Goal: Task Accomplishment & Management: Use online tool/utility

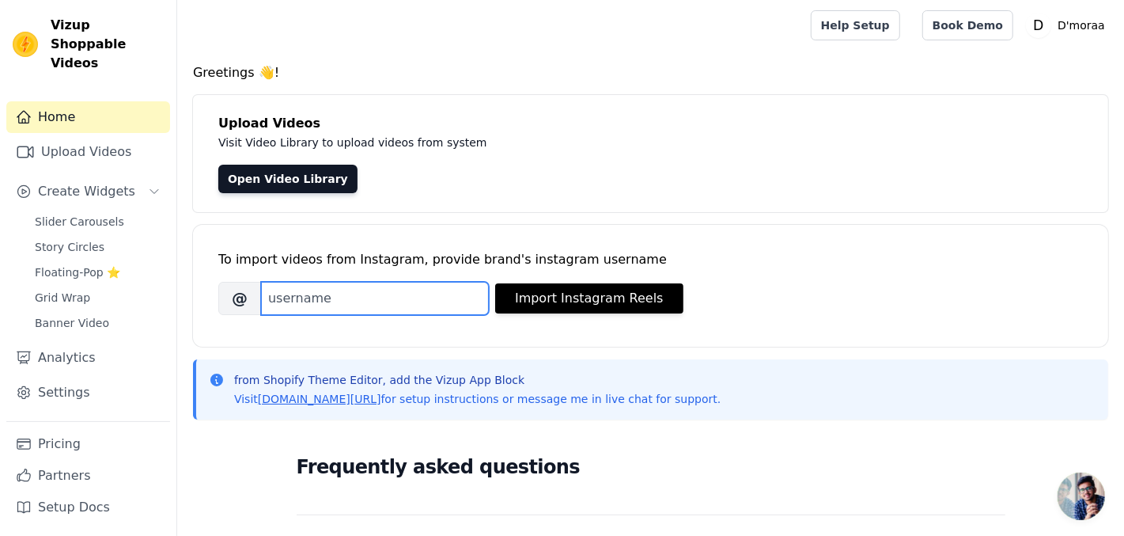
click at [333, 297] on input "Brand's Instagram Username" at bounding box center [375, 298] width 228 height 33
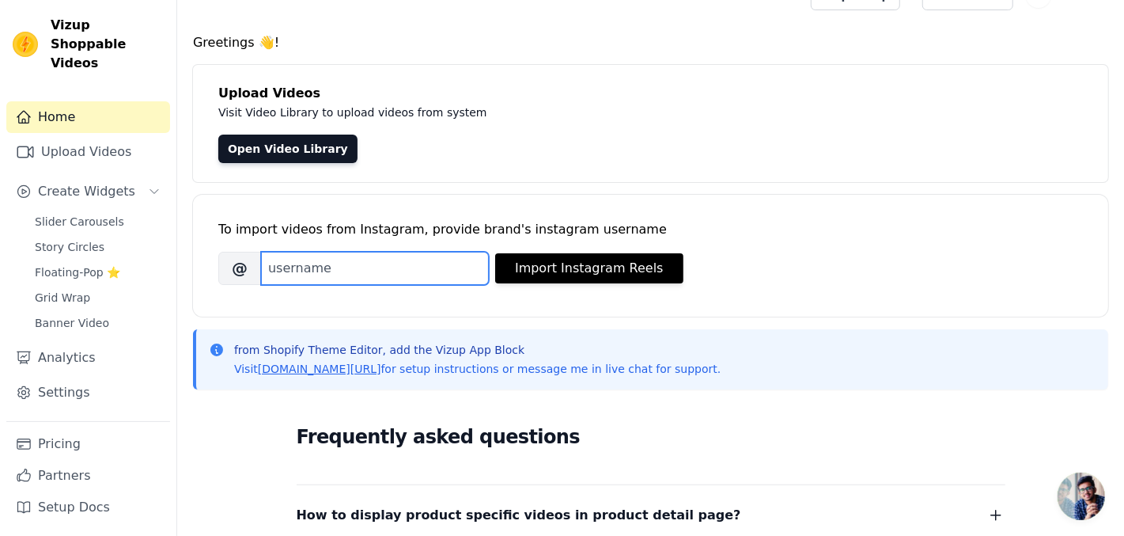
scroll to position [28, 0]
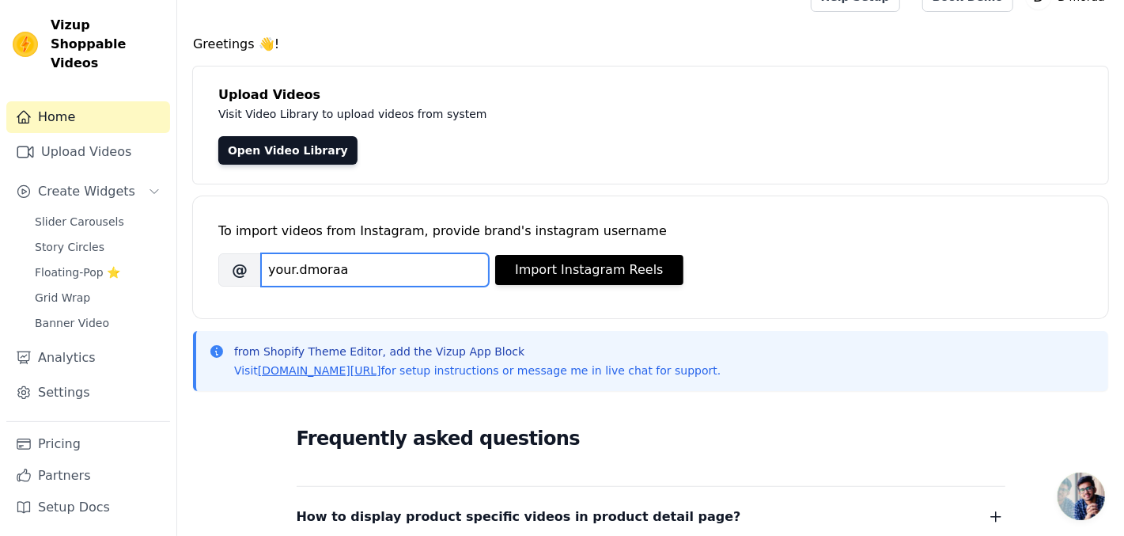
type input "your.dmoraa"
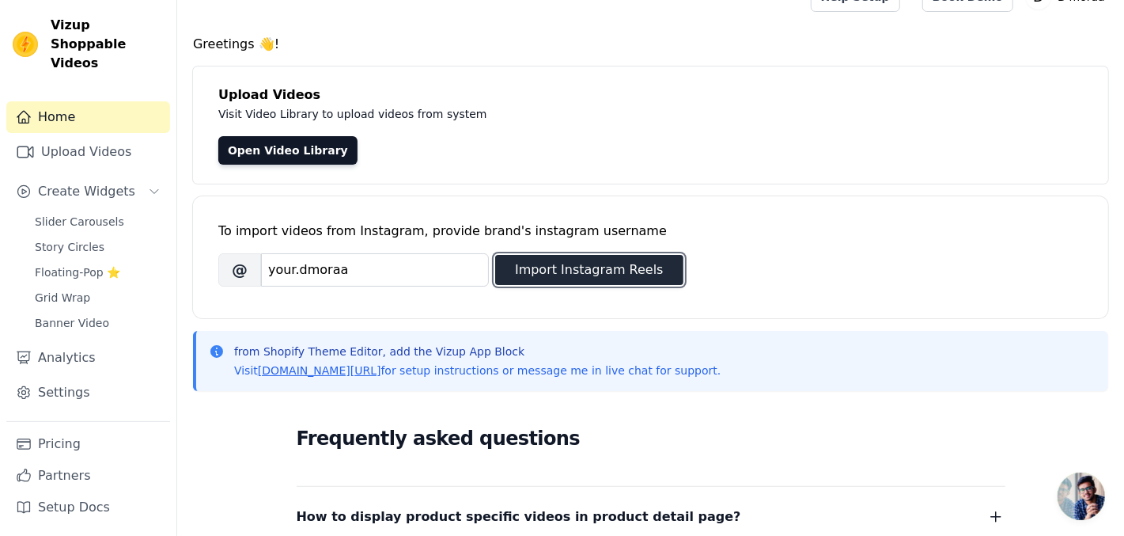
click at [573, 262] on button "Import Instagram Reels" at bounding box center [589, 270] width 188 height 30
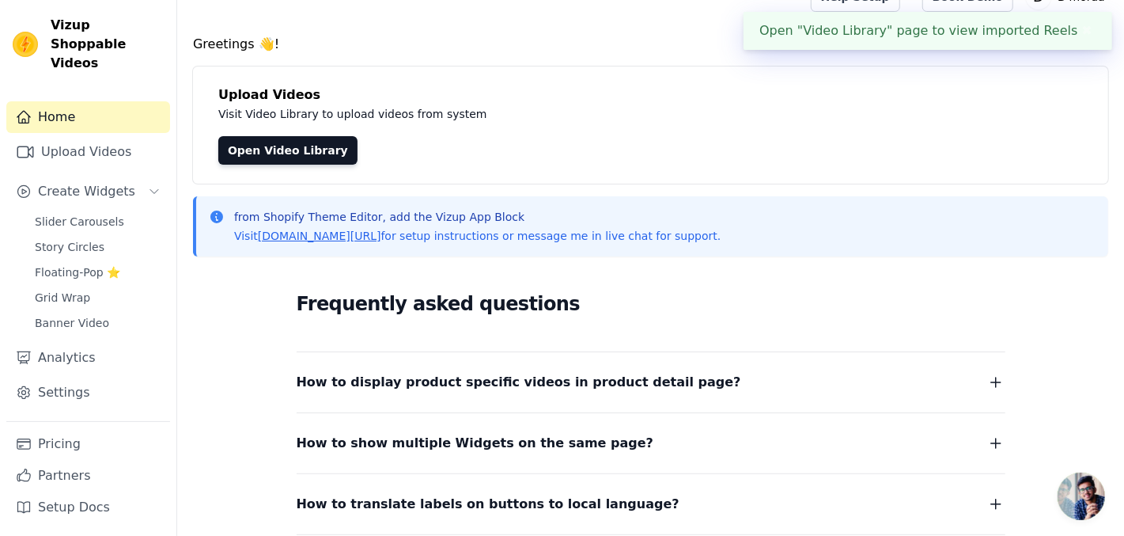
scroll to position [0, 0]
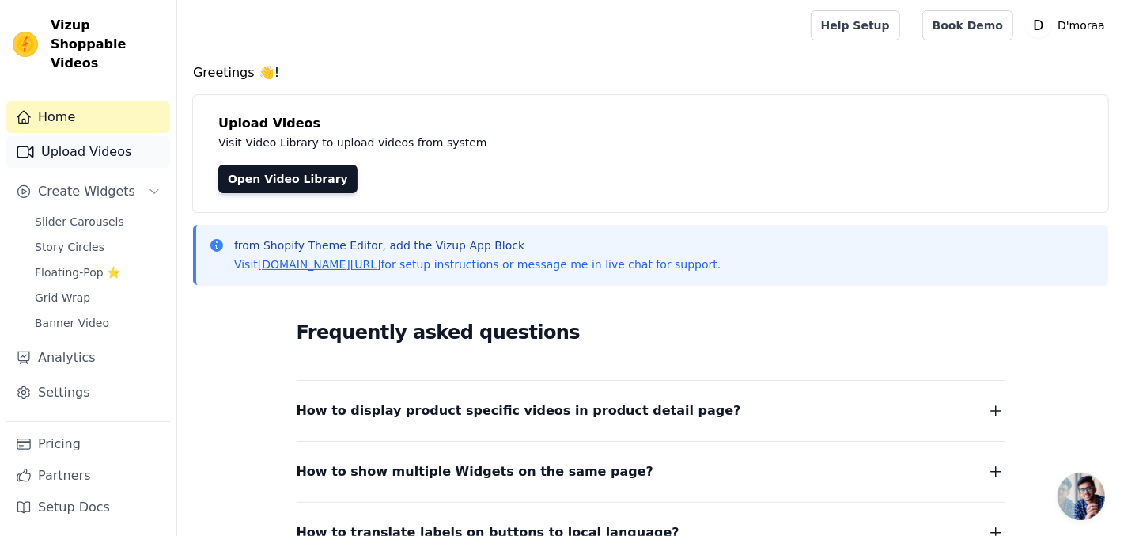
click at [112, 136] on link "Upload Videos" at bounding box center [88, 152] width 164 height 32
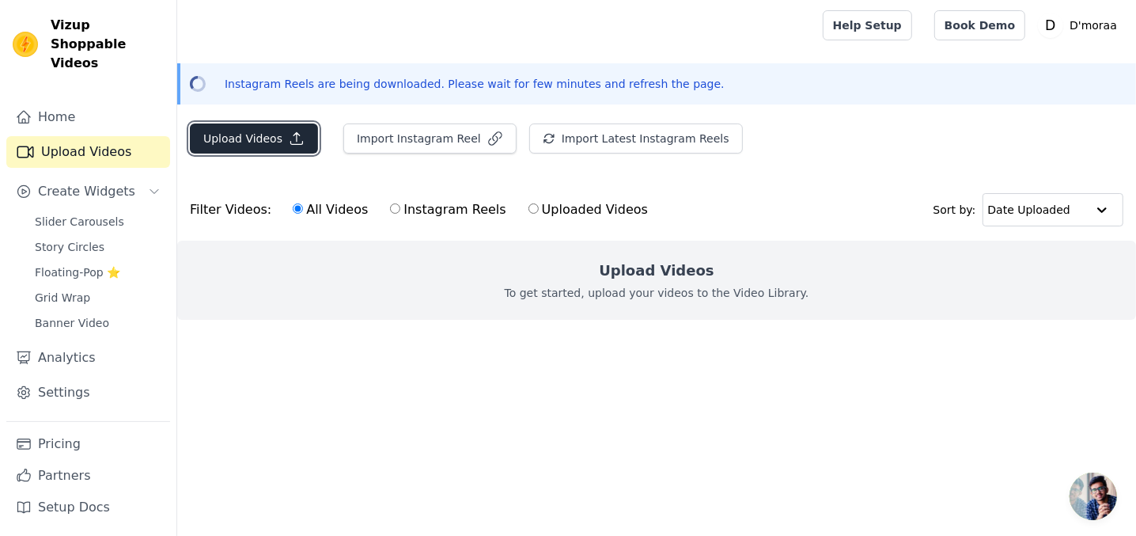
click at [289, 137] on icon "button" at bounding box center [297, 139] width 16 height 16
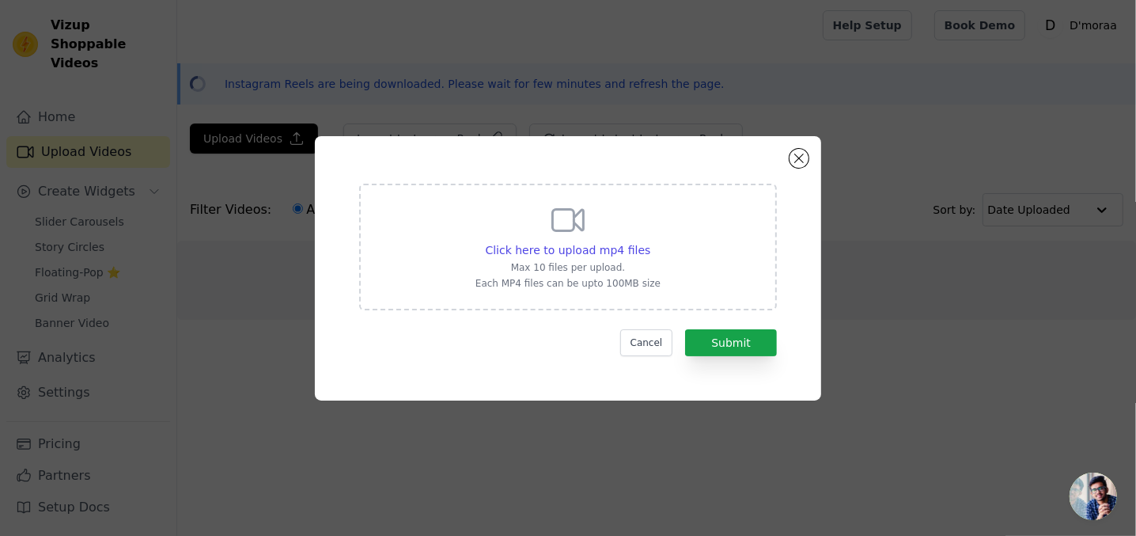
click at [573, 237] on icon at bounding box center [568, 220] width 38 height 38
click at [649, 241] on input "Click here to upload mp4 files Max 10 files per upload. Each MP4 files can be u…" at bounding box center [649, 241] width 1 height 1
type input "C:\fakepath\WhatsApp Video [DATE] at 19.54.52_60929727.mp4"
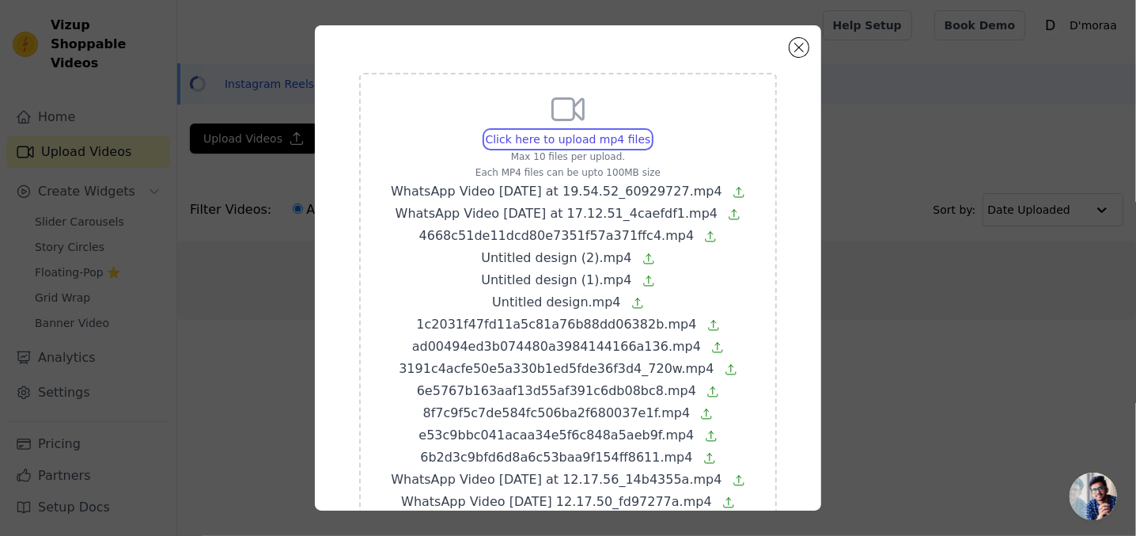
scroll to position [221, 0]
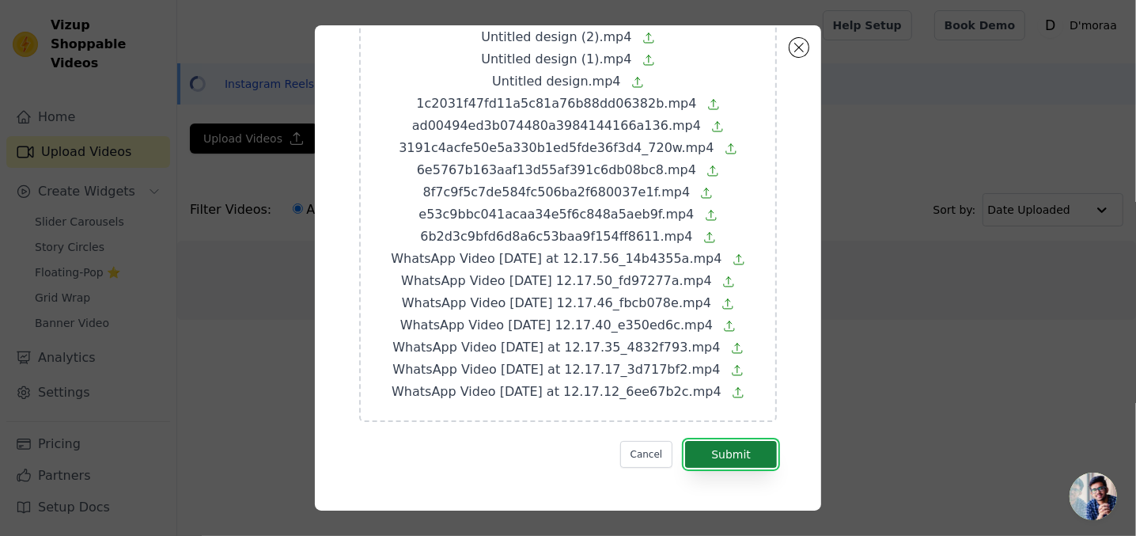
click at [700, 445] on button "Submit" at bounding box center [731, 454] width 92 height 27
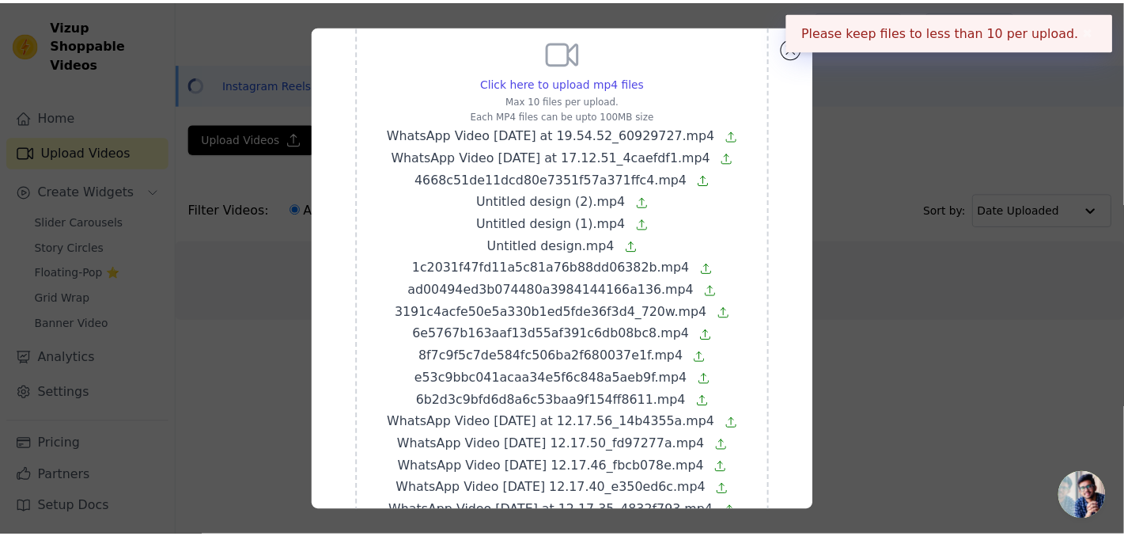
scroll to position [40, 0]
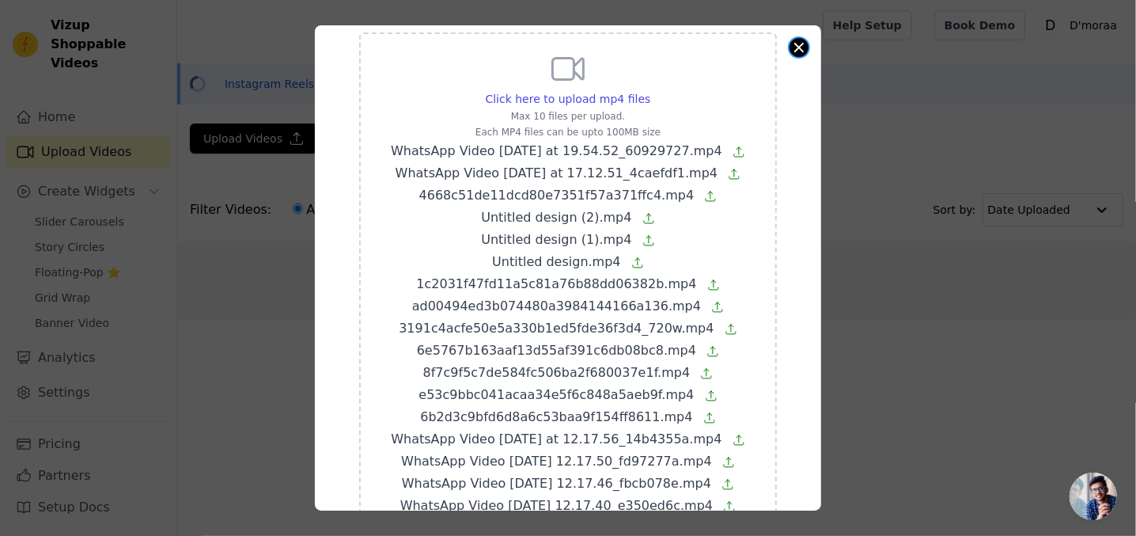
drag, startPoint x: 689, startPoint y: 267, endPoint x: 797, endPoint y: 49, distance: 242.7
click at [797, 49] on button "Close modal" at bounding box center [798, 47] width 19 height 19
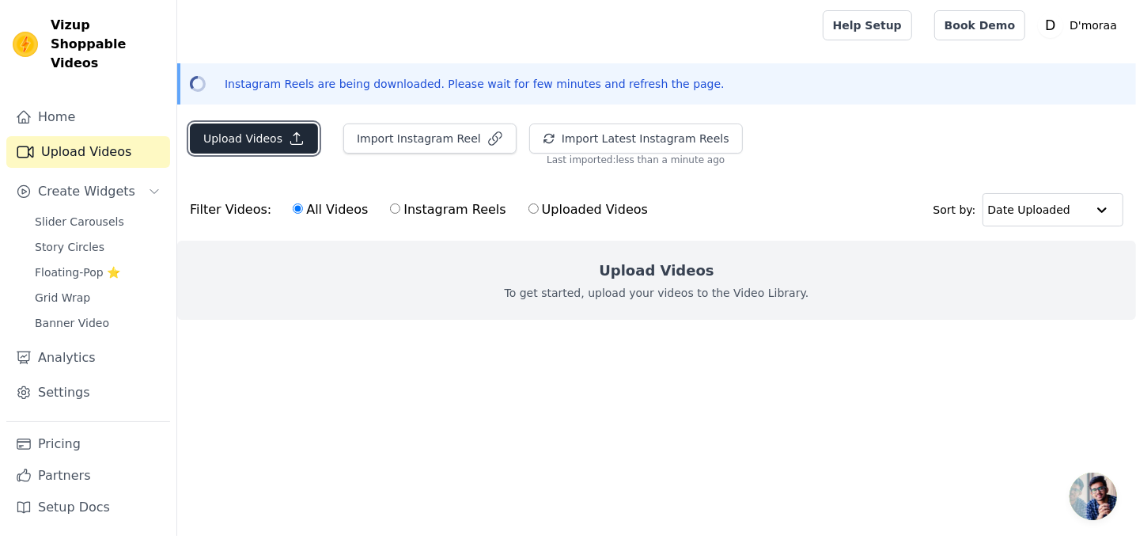
click at [289, 144] on icon "button" at bounding box center [297, 139] width 16 height 16
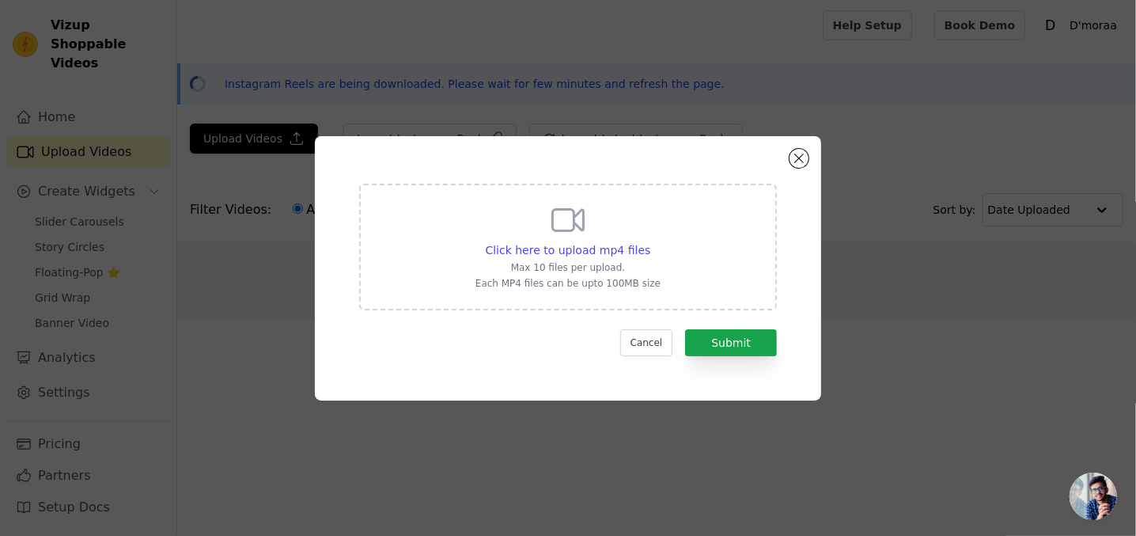
click at [644, 252] on div "Click here to upload mp4 files" at bounding box center [567, 250] width 185 height 16
click at [649, 242] on input "Click here to upload mp4 files Max 10 files per upload. Each MP4 files can be u…" at bounding box center [649, 241] width 1 height 1
type input "C:\fakepath\WhatsApp Video [DATE] at 12.17.56_14b4355a.mp4"
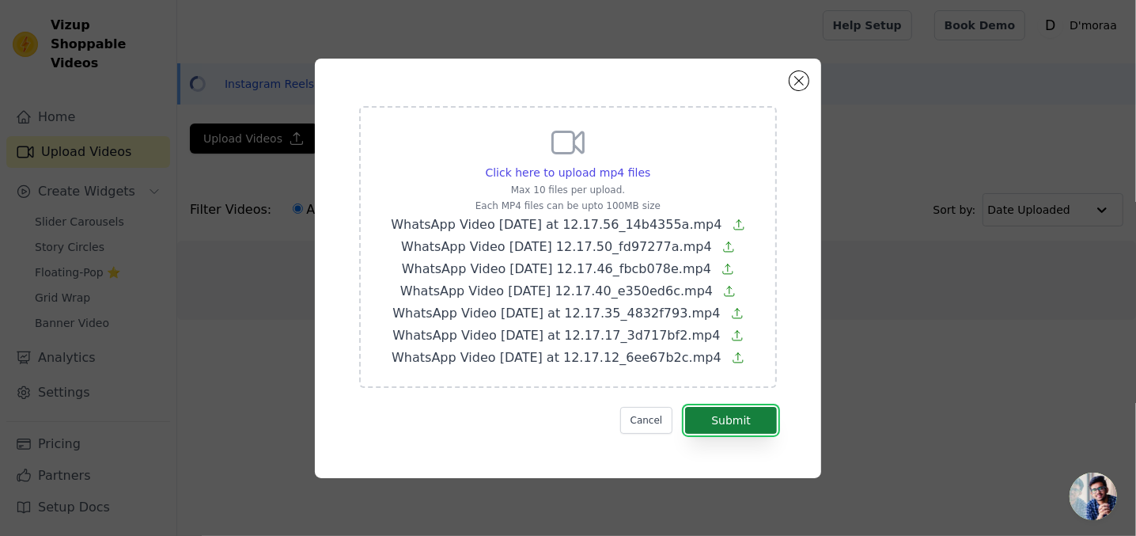
click at [744, 428] on button "Submit" at bounding box center [731, 420] width 92 height 27
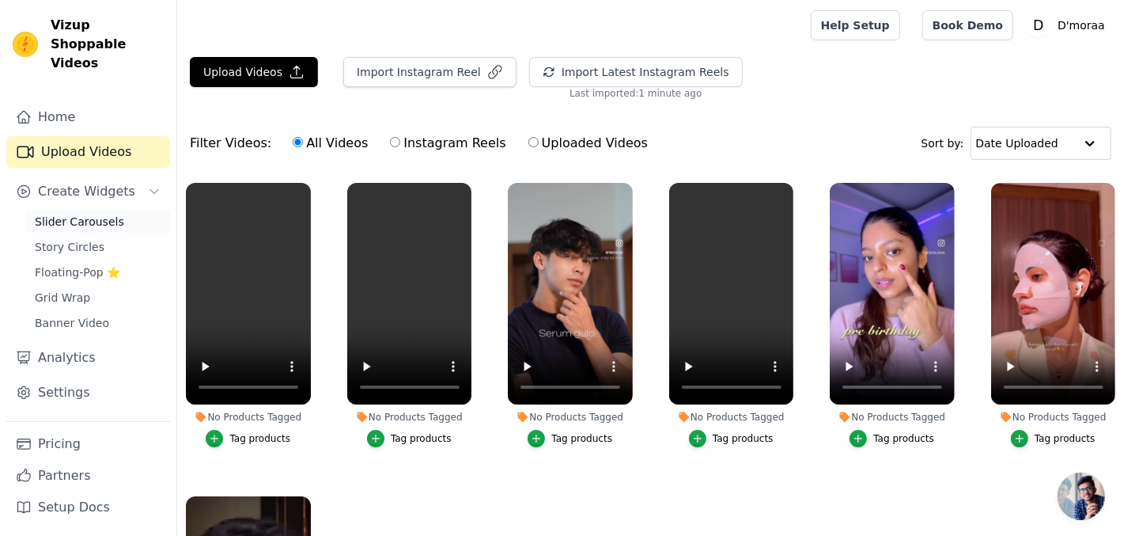
click at [70, 214] on span "Slider Carousels" at bounding box center [79, 222] width 89 height 16
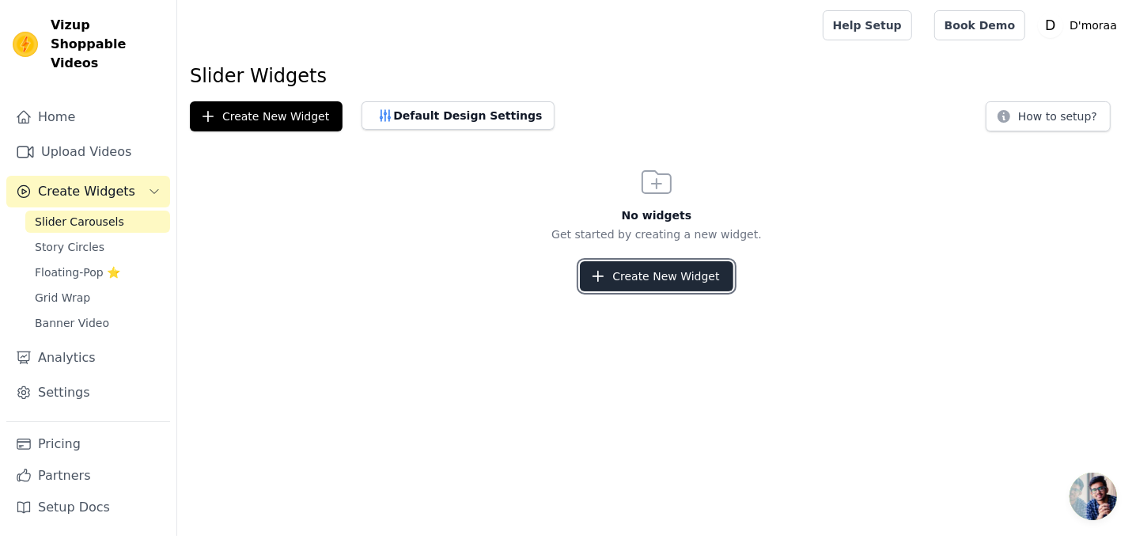
click at [668, 278] on button "Create New Widget" at bounding box center [656, 276] width 153 height 30
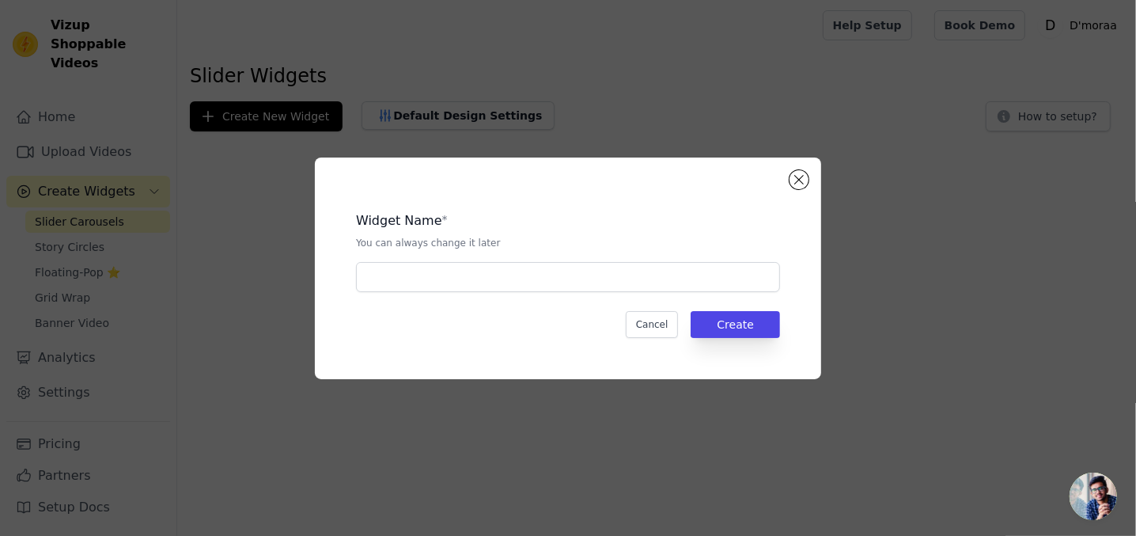
click at [808, 184] on div "Widget Name * You can always change it later Cancel Create" at bounding box center [568, 267] width 506 height 221
click at [794, 178] on button "Close modal" at bounding box center [798, 179] width 19 height 19
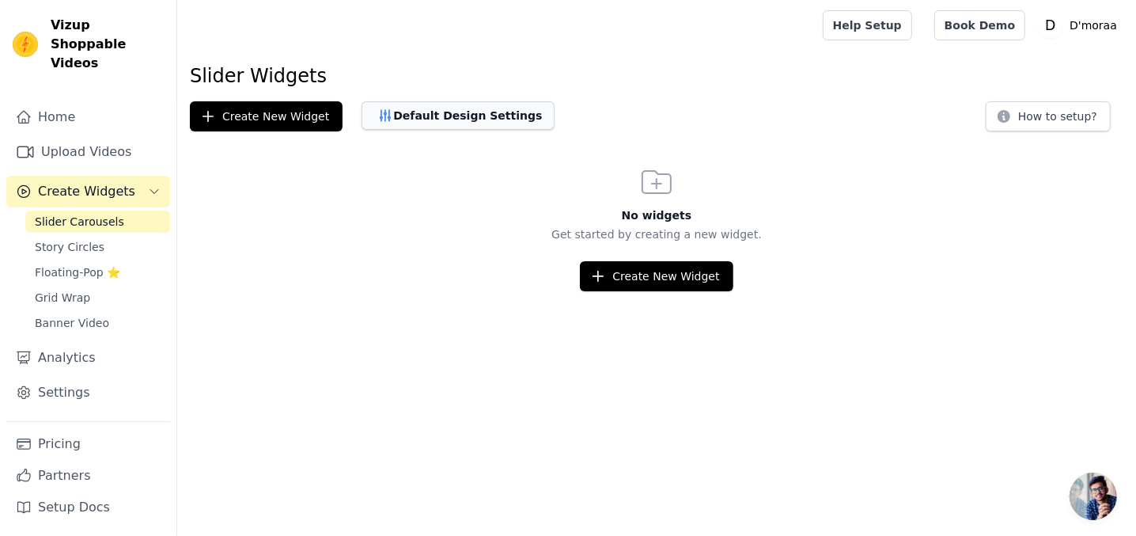
click at [485, 114] on button "Default Design Settings" at bounding box center [458, 115] width 193 height 28
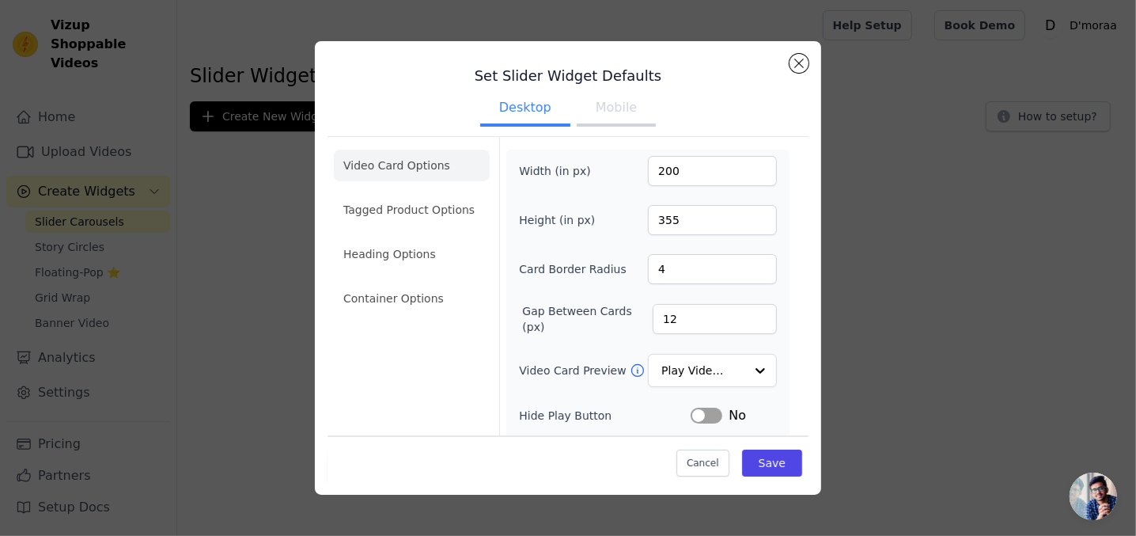
click at [1104, 495] on span "Open chat" at bounding box center [1093, 495] width 47 height 47
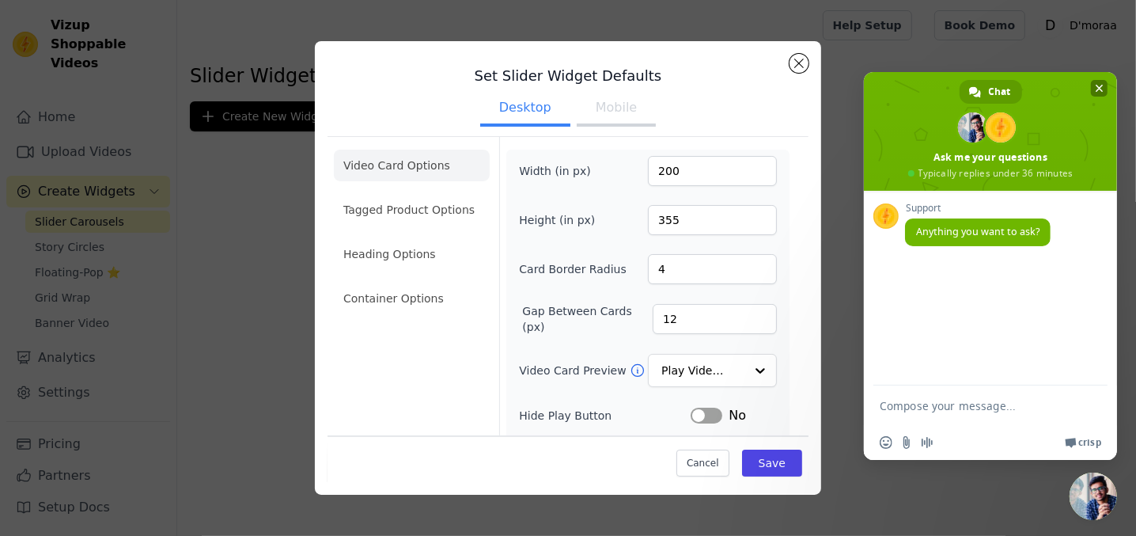
click at [1096, 81] on span "Close chat" at bounding box center [1099, 88] width 17 height 17
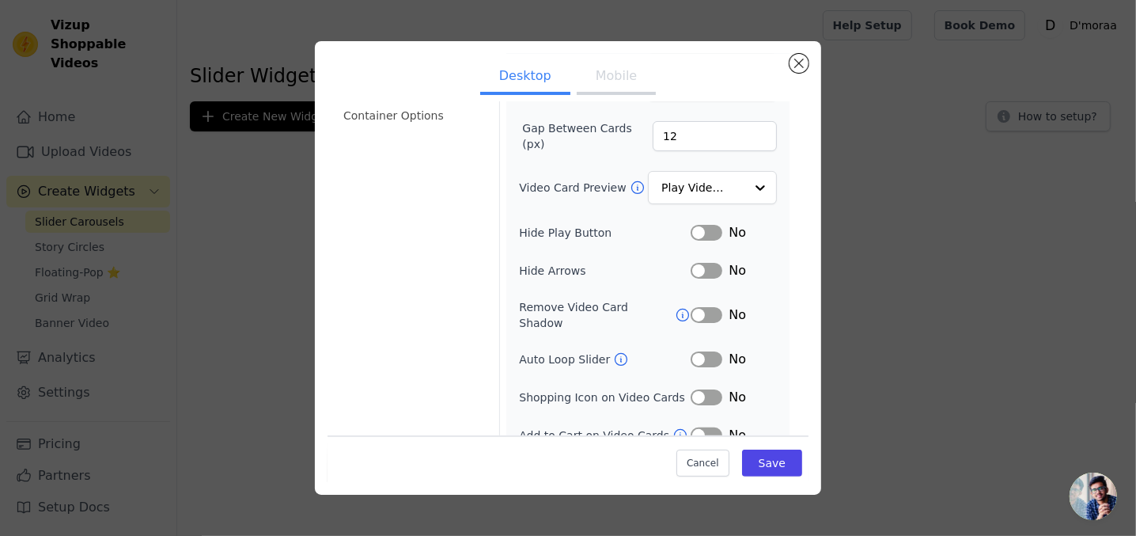
scroll to position [187, 0]
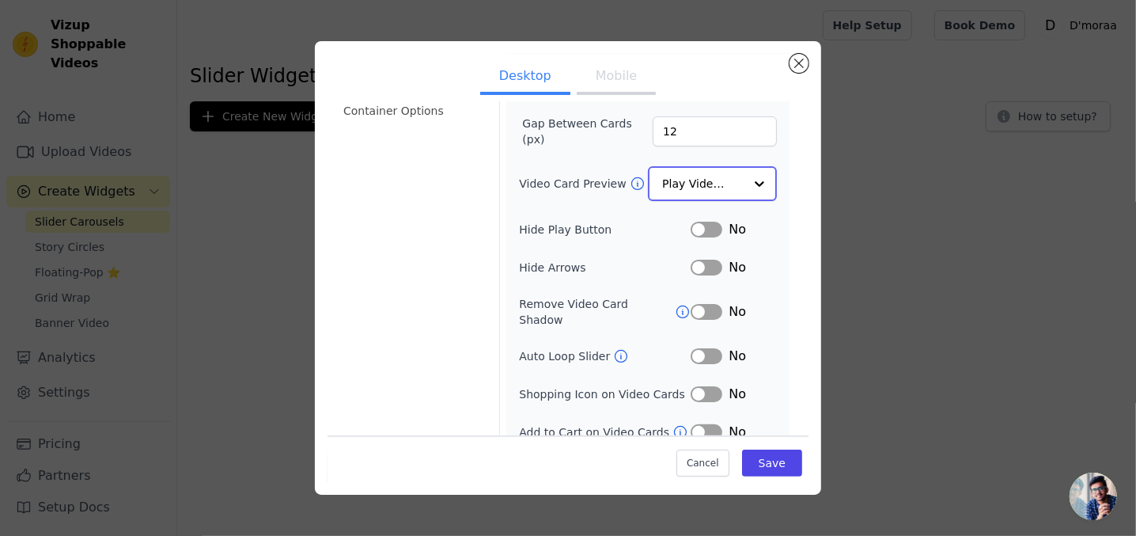
click at [731, 176] on input "Video Card Preview" at bounding box center [702, 184] width 81 height 32
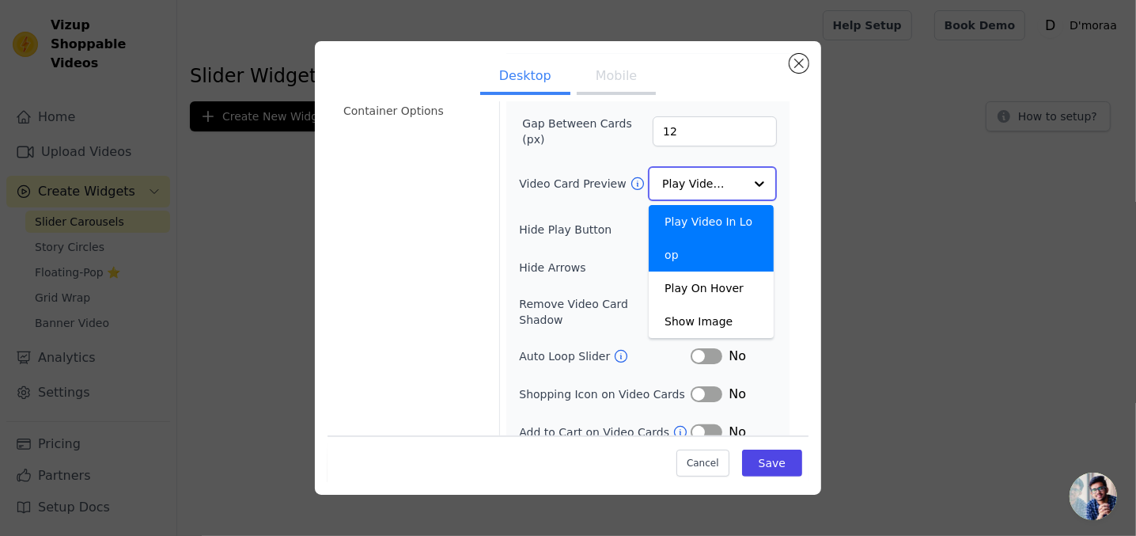
click at [731, 176] on input "Video Card Preview" at bounding box center [702, 184] width 81 height 32
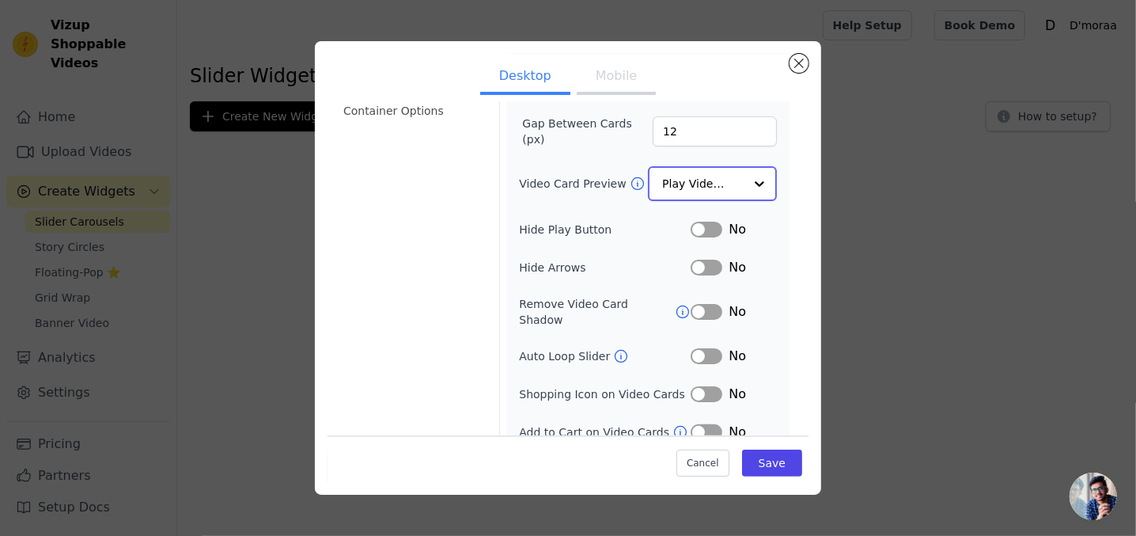
click at [731, 176] on input "Video Card Preview" at bounding box center [702, 184] width 81 height 32
click at [761, 168] on div at bounding box center [760, 184] width 32 height 32
click at [763, 160] on div "Width (in px) 200 Height (in px) 355 Card Border Radius 4 Gap Between Cards (px…" at bounding box center [648, 203] width 258 height 471
click at [705, 422] on button "Label" at bounding box center [707, 430] width 32 height 16
click at [695, 384] on button "Label" at bounding box center [707, 392] width 32 height 16
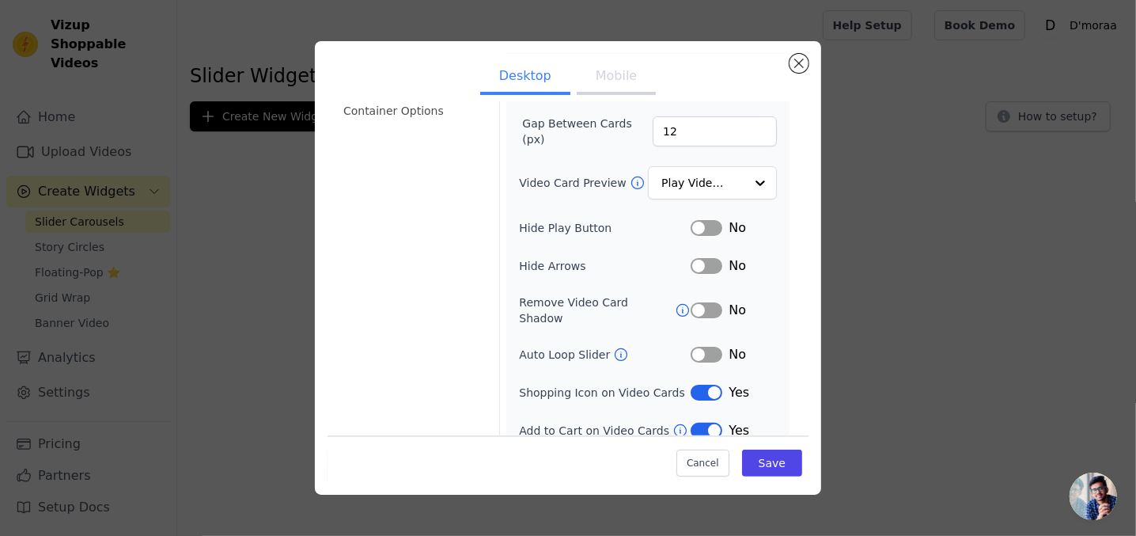
click at [698, 346] on button "Label" at bounding box center [707, 354] width 32 height 16
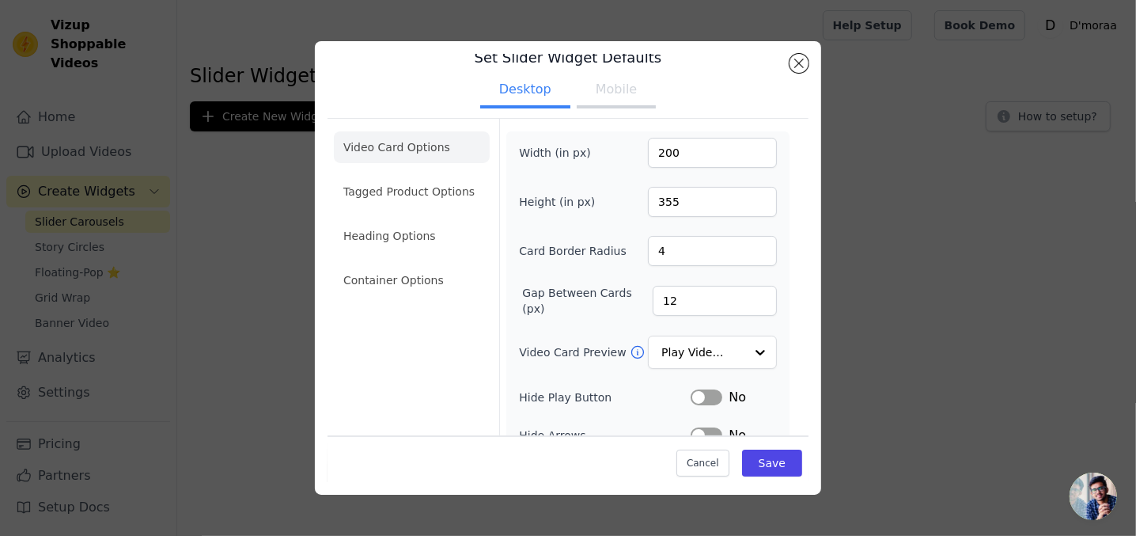
scroll to position [0, 0]
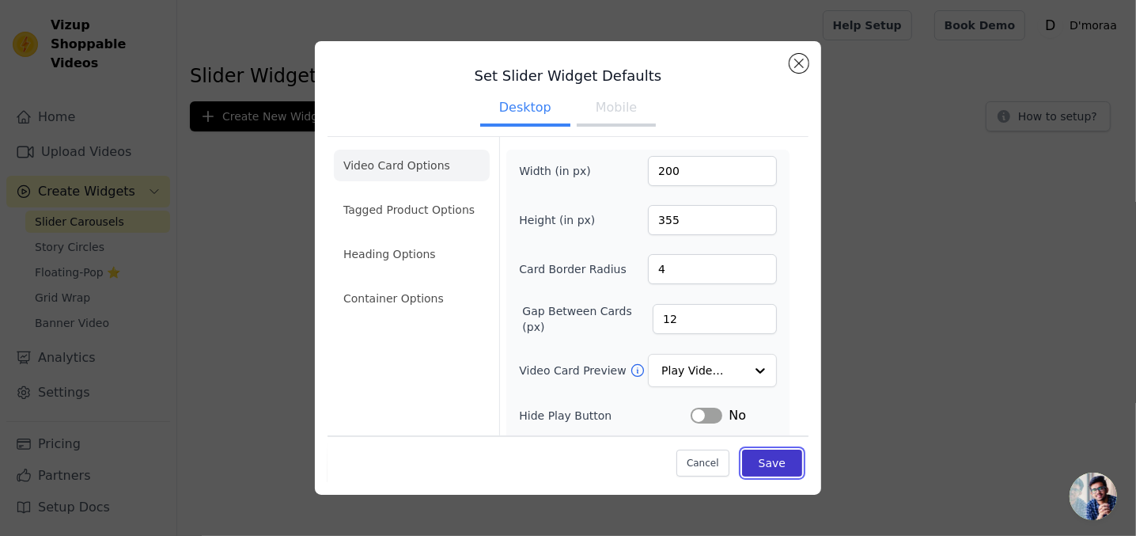
click at [761, 470] on button "Save" at bounding box center [772, 462] width 60 height 27
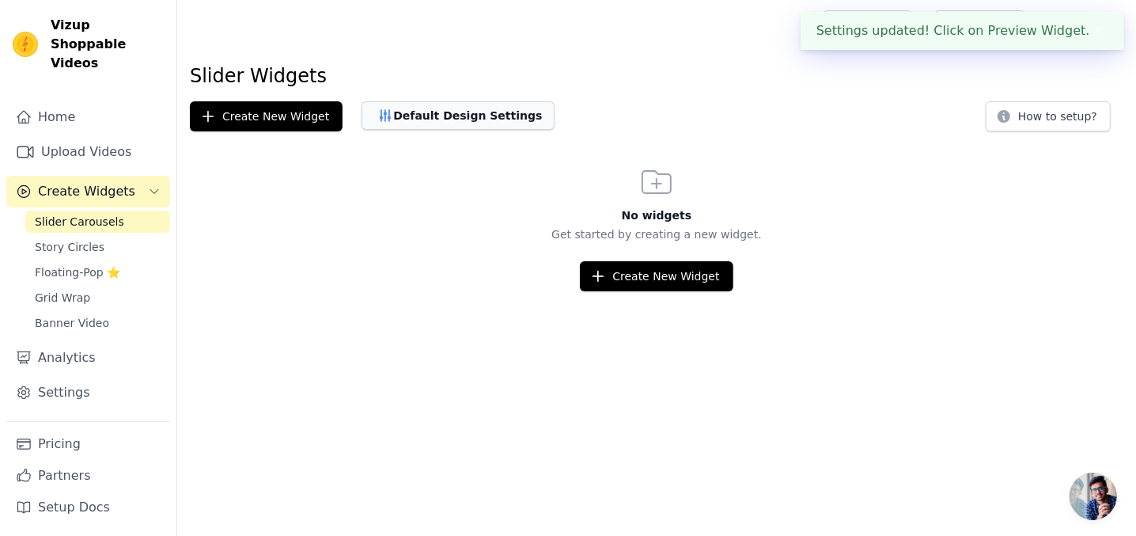
click at [380, 111] on icon "button" at bounding box center [385, 115] width 10 height 11
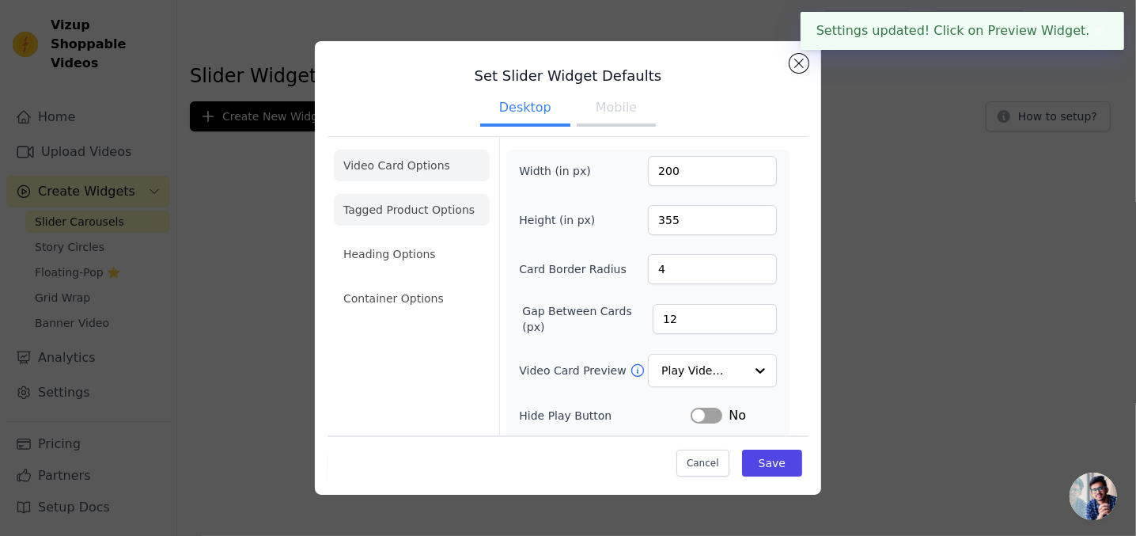
click at [422, 282] on li "Tagged Product Options" at bounding box center [412, 298] width 156 height 32
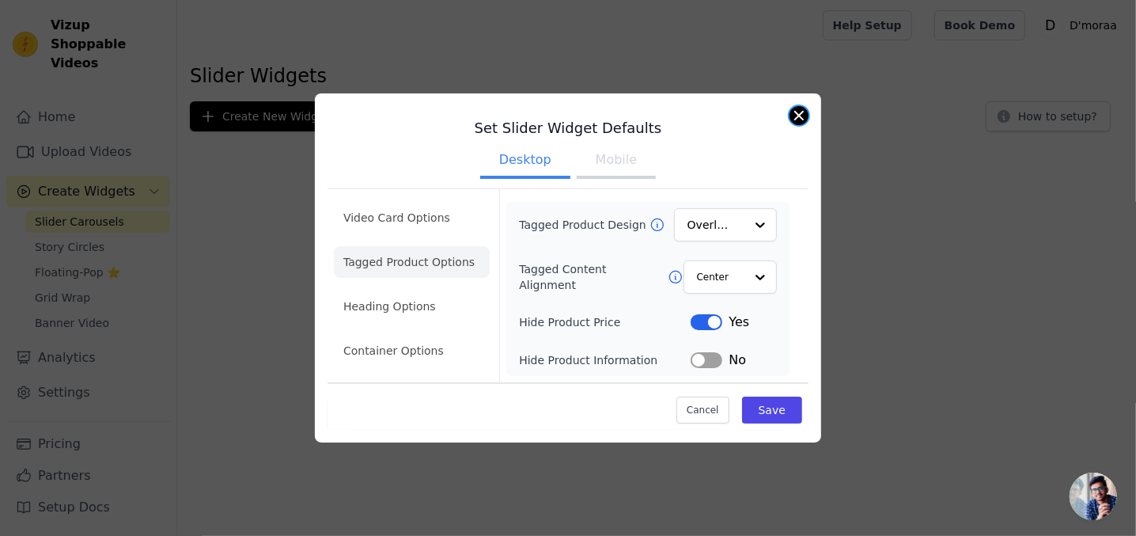
click at [805, 119] on button "Close modal" at bounding box center [798, 115] width 19 height 19
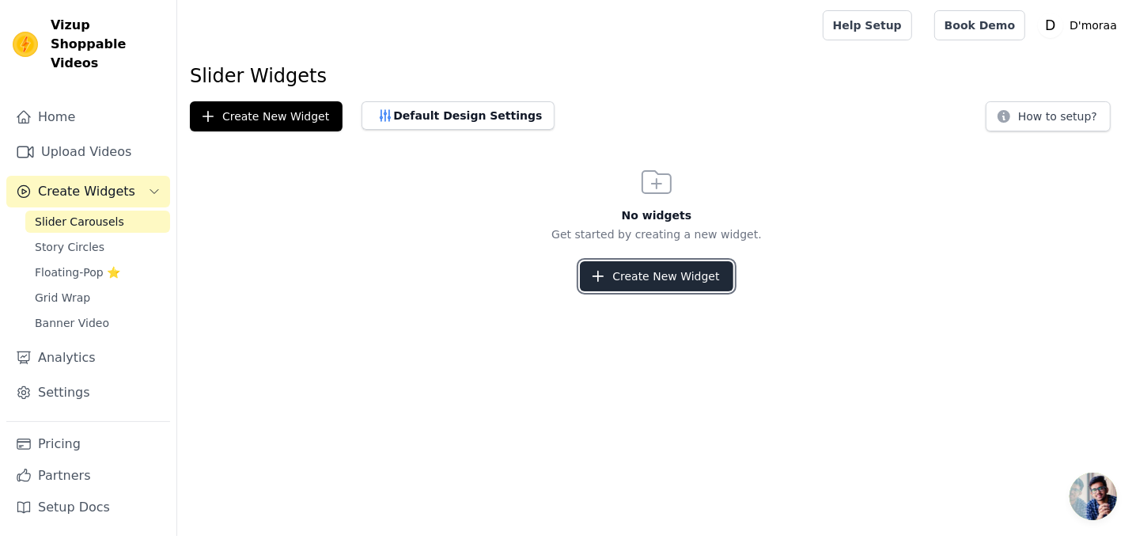
click at [696, 282] on button "Create New Widget" at bounding box center [656, 276] width 153 height 30
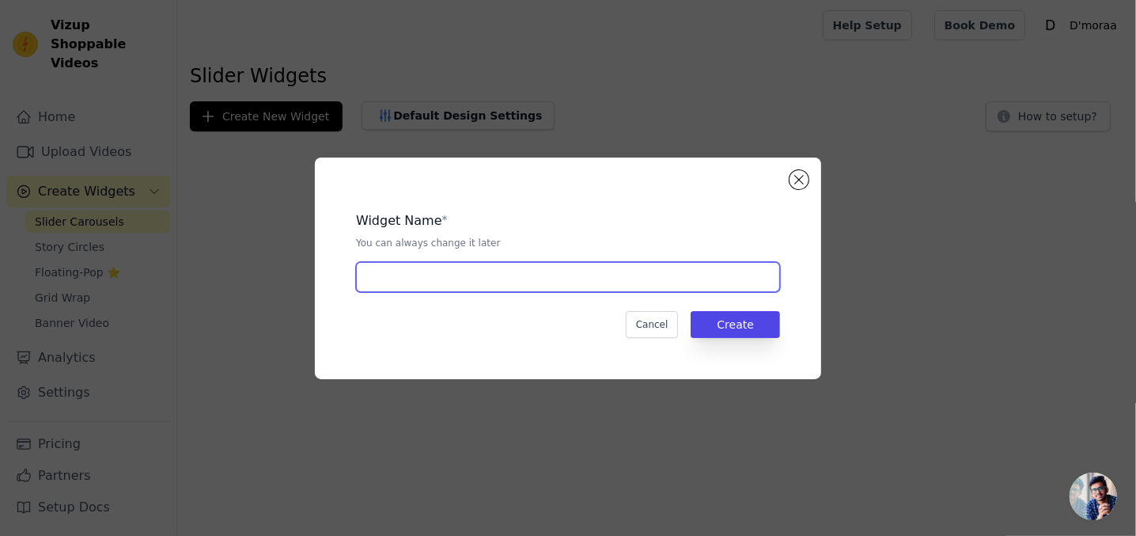
click at [617, 290] on input "text" at bounding box center [568, 277] width 424 height 30
type input "serum vids"
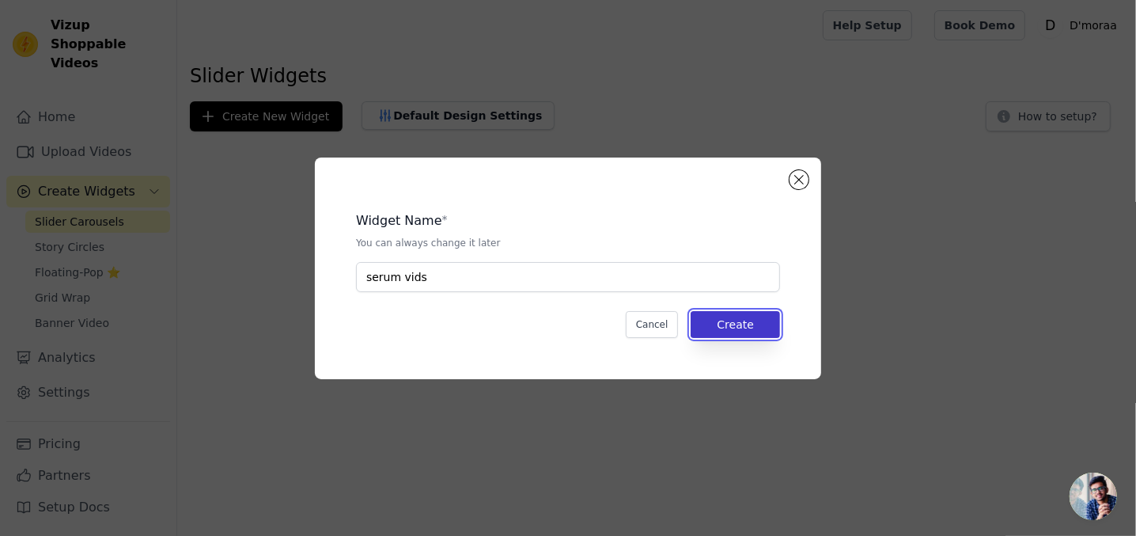
click at [710, 317] on button "Create" at bounding box center [735, 324] width 89 height 27
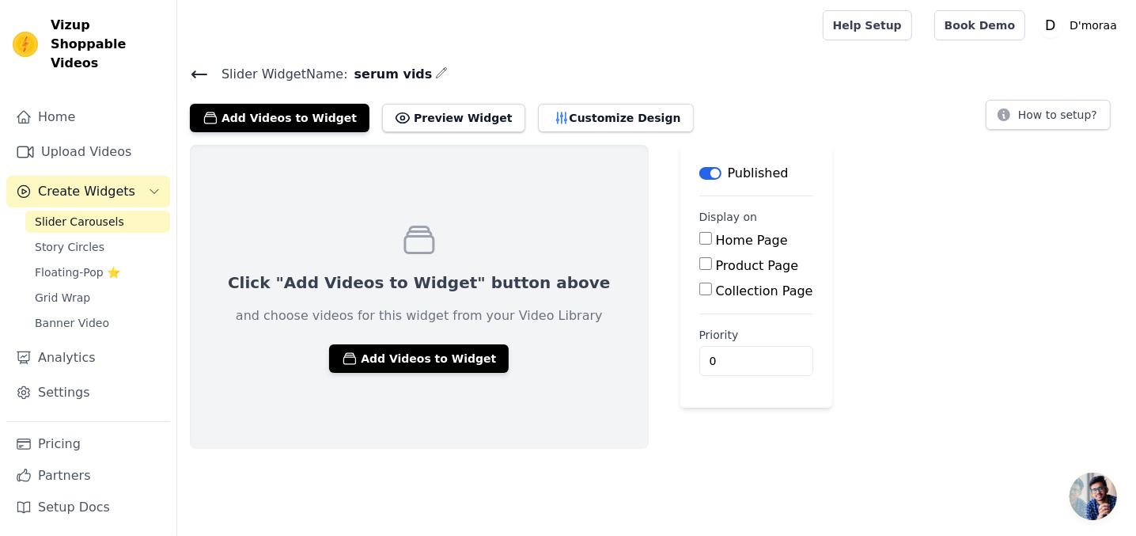
click at [699, 270] on div "Product Page" at bounding box center [756, 265] width 114 height 19
click at [699, 261] on input "Product Page" at bounding box center [705, 263] width 13 height 13
checkbox input "true"
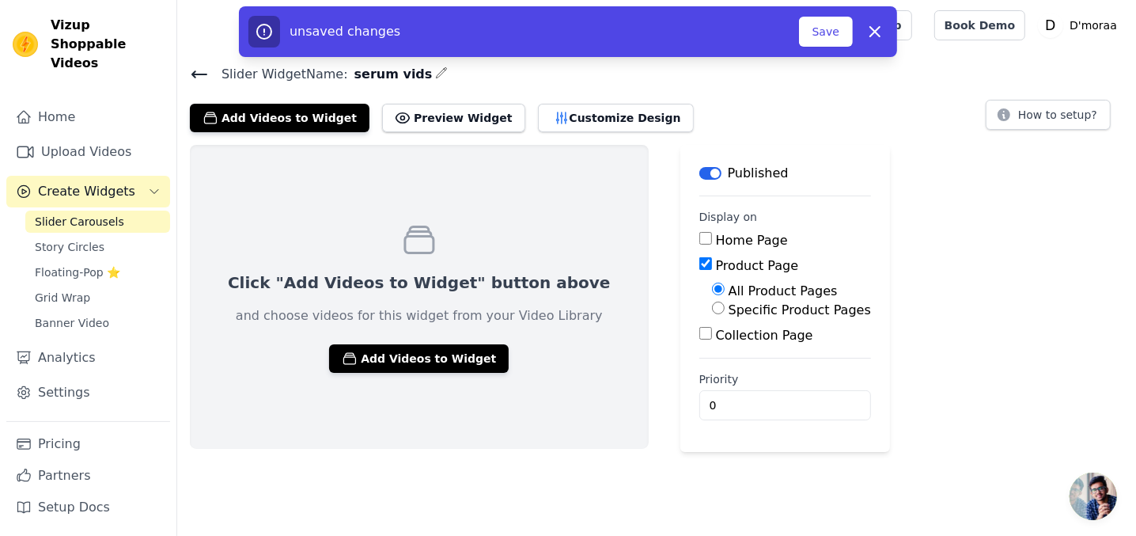
click at [729, 310] on label "Specific Product Pages" at bounding box center [800, 309] width 142 height 15
click at [712, 310] on input "Specific Product Pages" at bounding box center [718, 307] width 13 height 13
radio input "true"
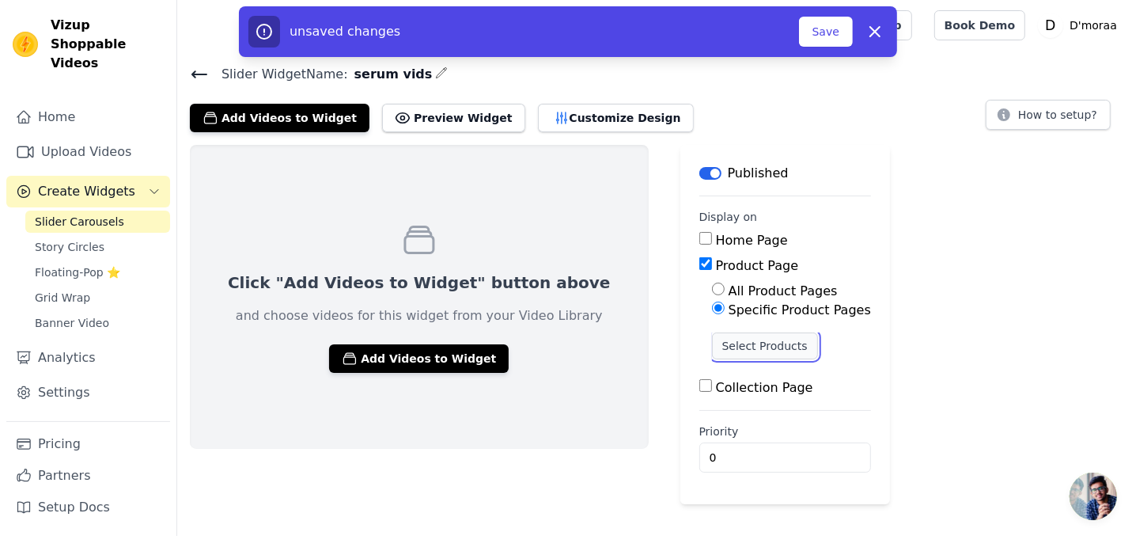
click at [712, 335] on button "Select Products" at bounding box center [765, 345] width 106 height 27
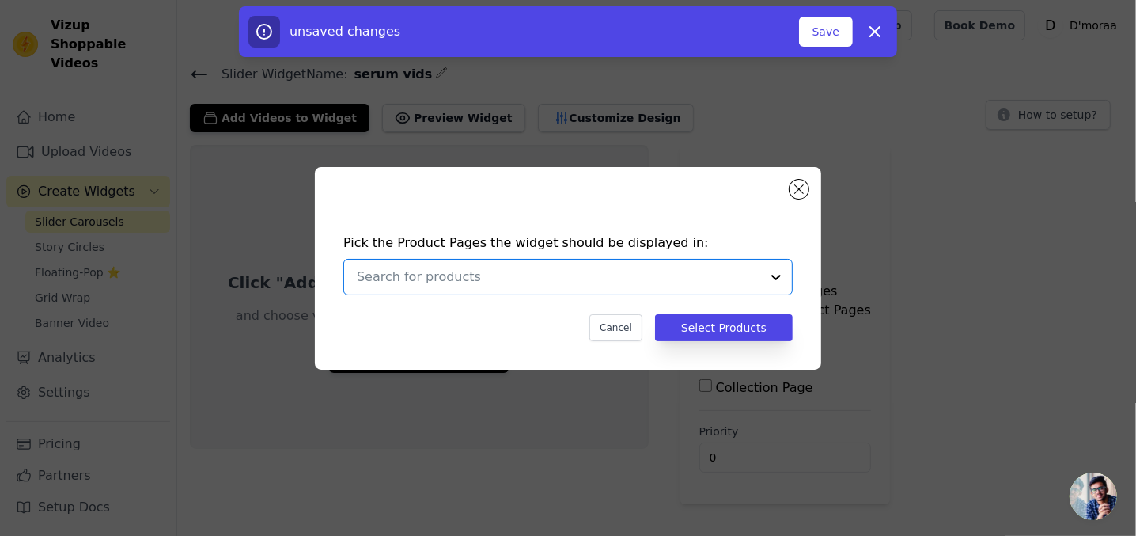
click at [587, 278] on input "text" at bounding box center [558, 276] width 403 height 19
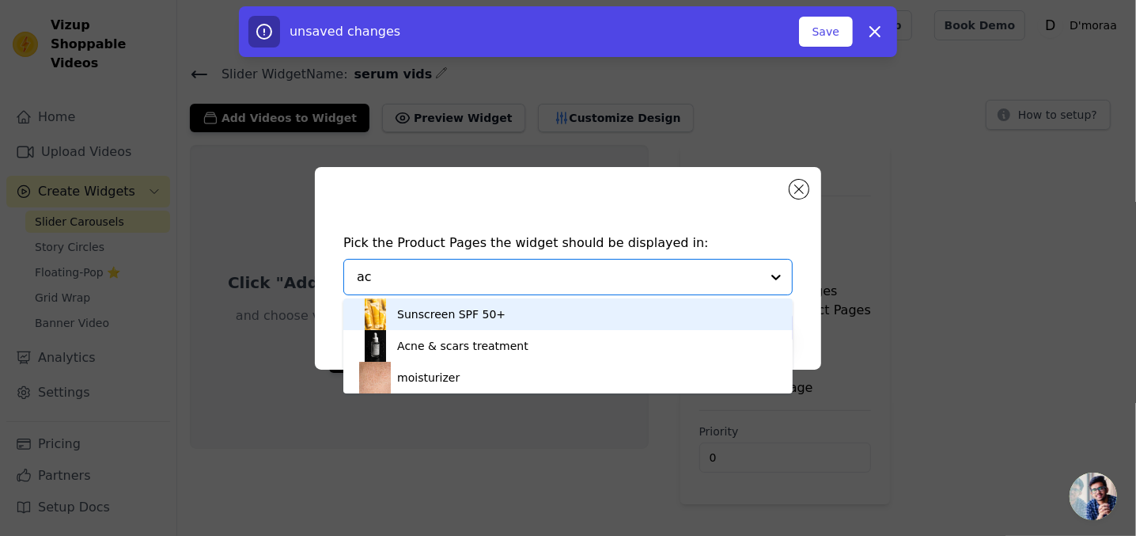
type input "acn"
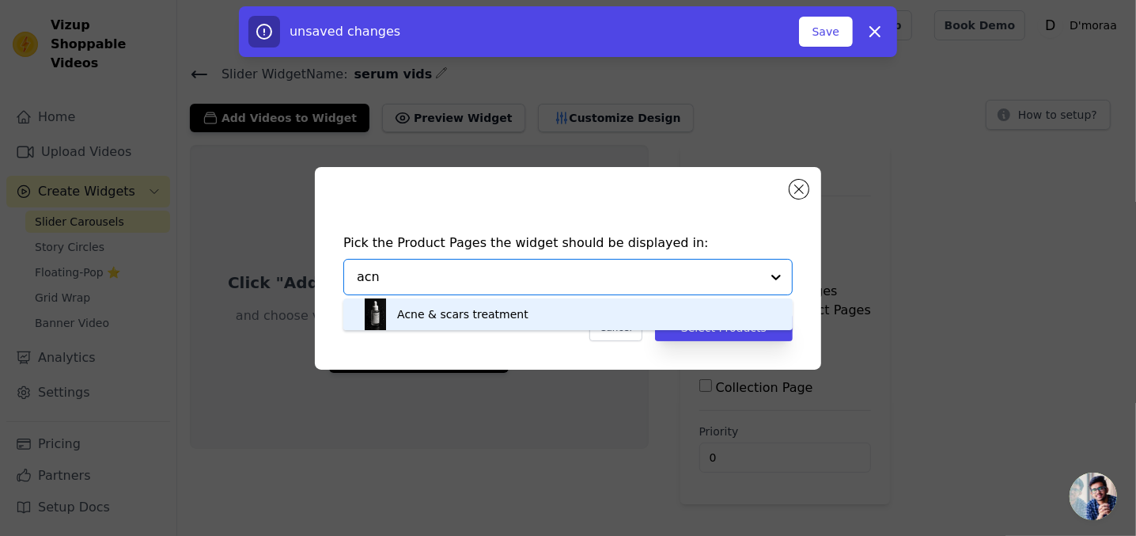
click at [632, 313] on div "Acne & scars treatment" at bounding box center [568, 314] width 418 height 32
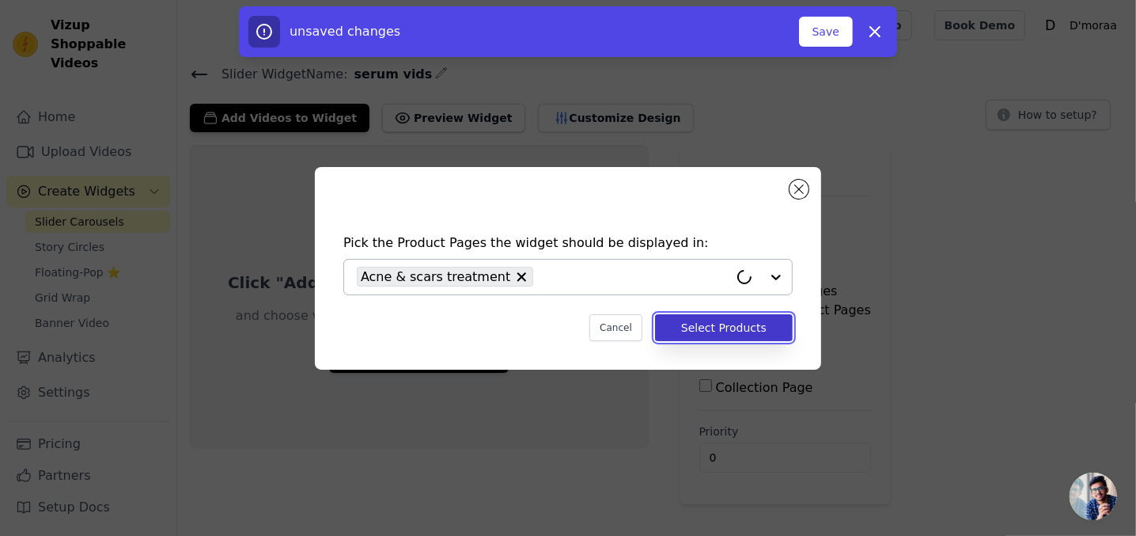
click at [689, 324] on button "Select Products" at bounding box center [724, 327] width 138 height 27
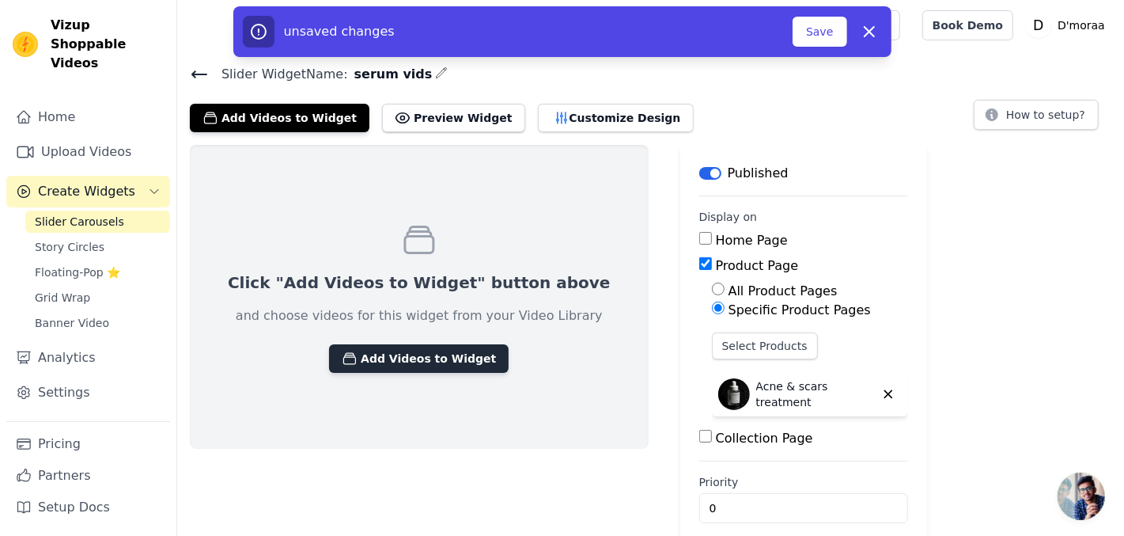
click at [419, 351] on button "Add Videos to Widget" at bounding box center [419, 358] width 180 height 28
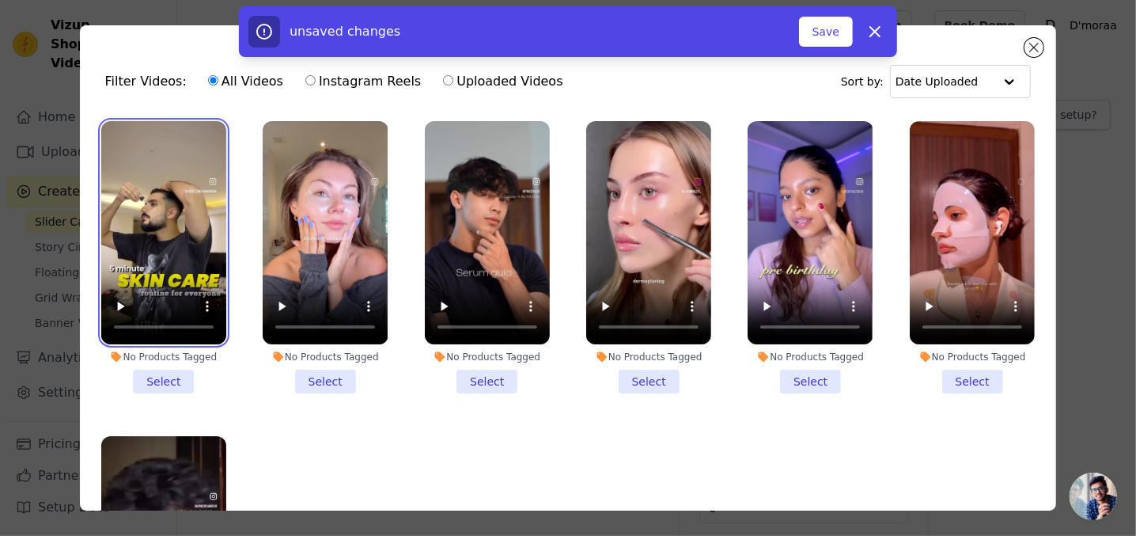
click at [185, 186] on video at bounding box center [163, 232] width 125 height 223
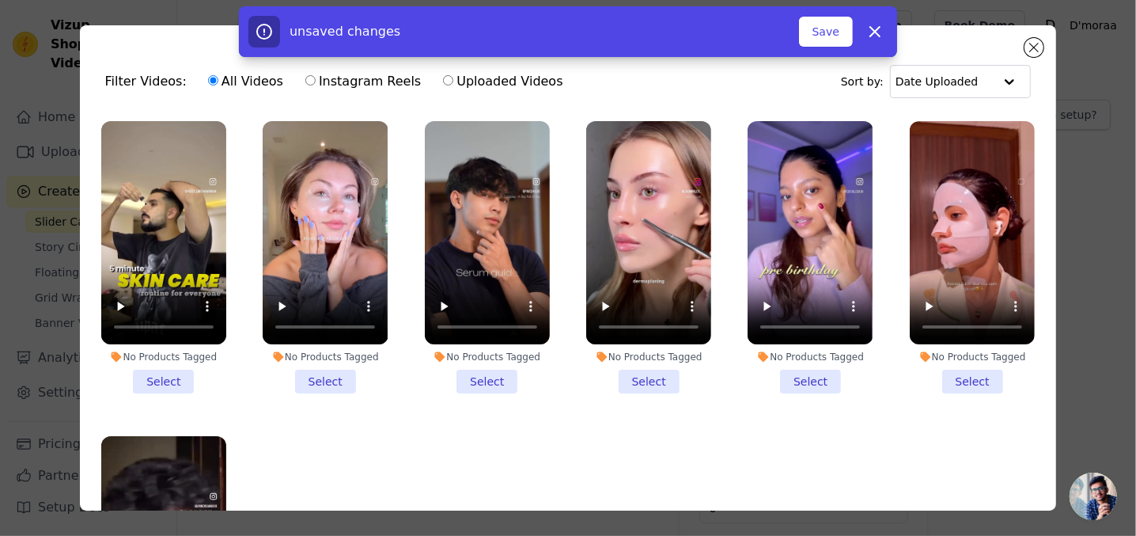
click at [164, 362] on li "No Products Tagged Select" at bounding box center [163, 257] width 125 height 272
click at [0, 0] on input "No Products Tagged Select" at bounding box center [0, 0] width 0 height 0
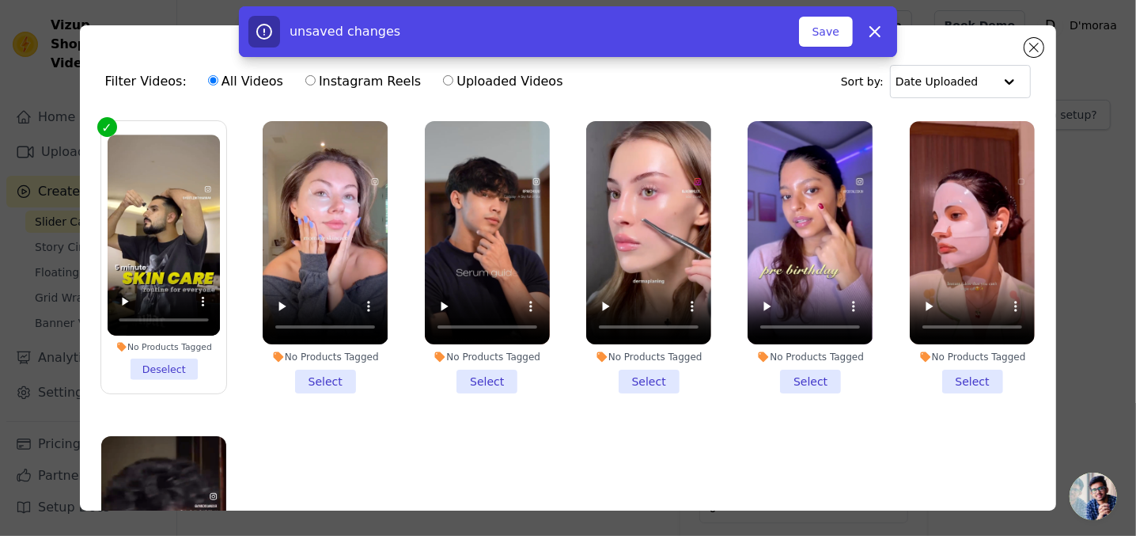
click at [324, 367] on li "No Products Tagged Select" at bounding box center [325, 257] width 125 height 272
click at [0, 0] on input "No Products Tagged Select" at bounding box center [0, 0] width 0 height 0
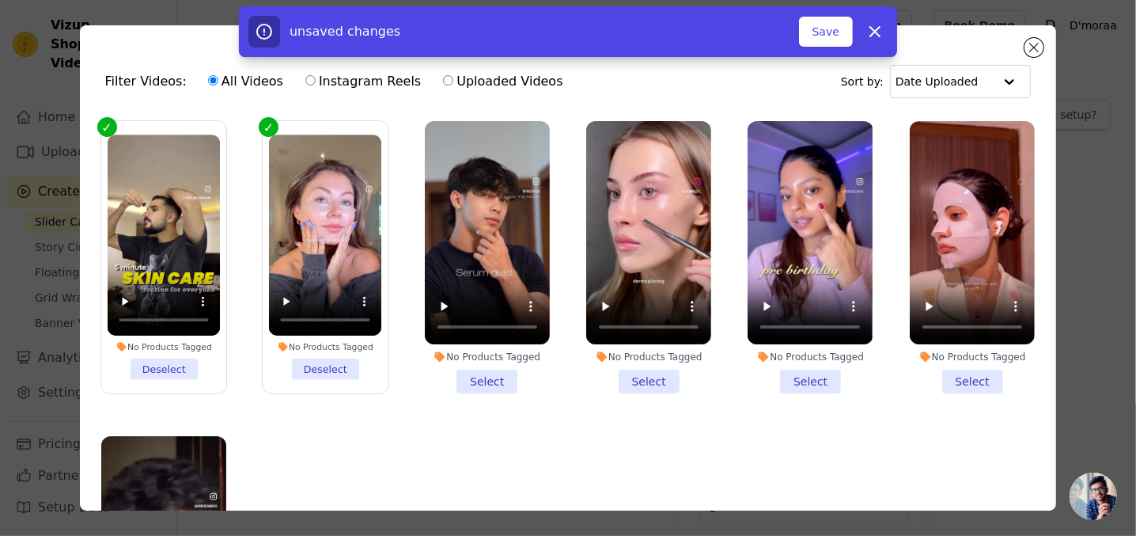
click at [469, 377] on li "No Products Tagged Select" at bounding box center [487, 257] width 125 height 272
click at [0, 0] on input "No Products Tagged Select" at bounding box center [0, 0] width 0 height 0
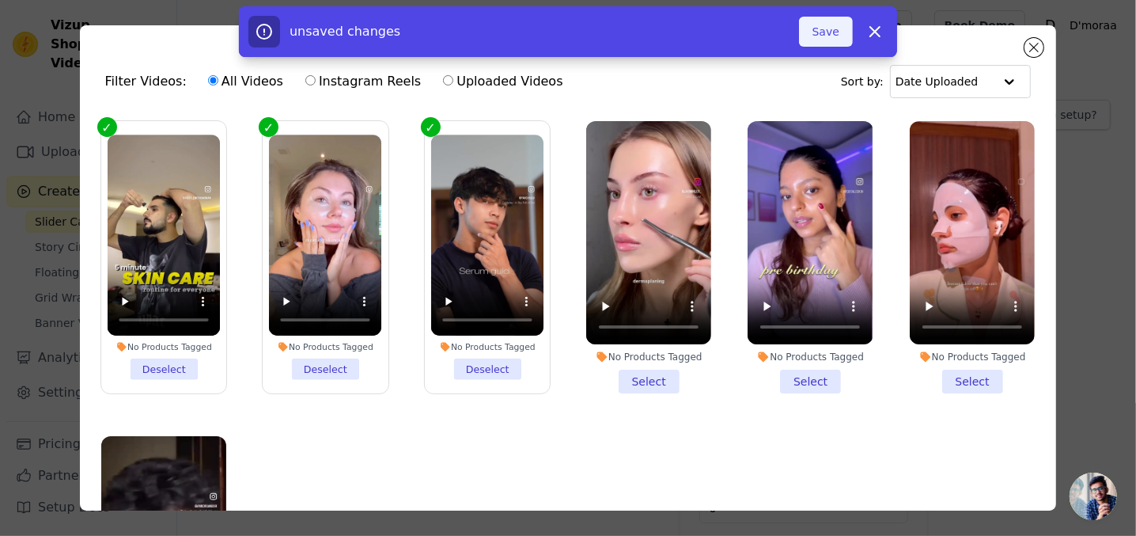
click at [829, 32] on button "Save" at bounding box center [826, 32] width 54 height 30
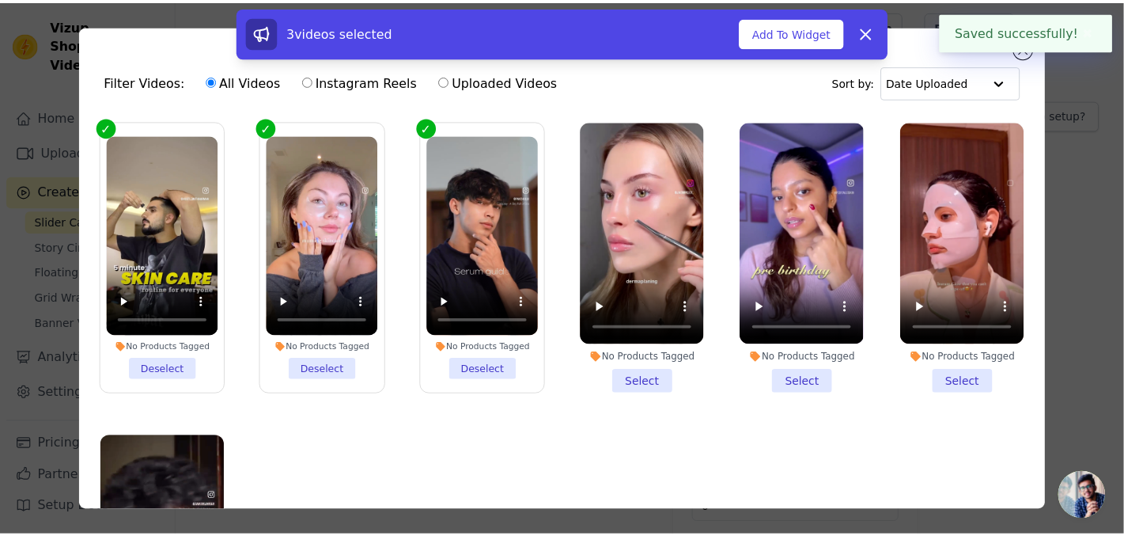
scroll to position [140, 0]
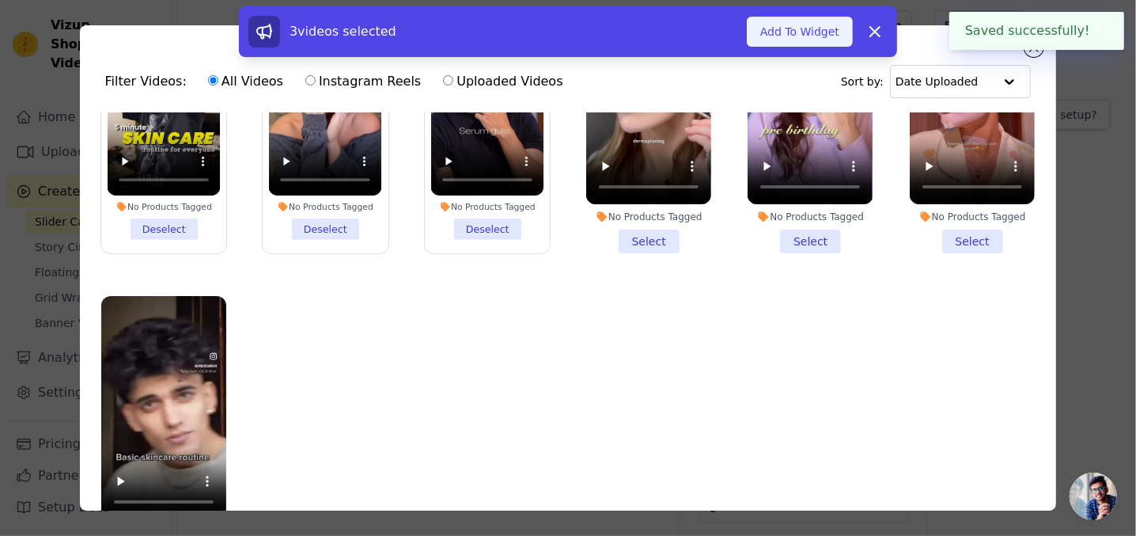
click at [793, 35] on button "Add To Widget" at bounding box center [800, 32] width 106 height 30
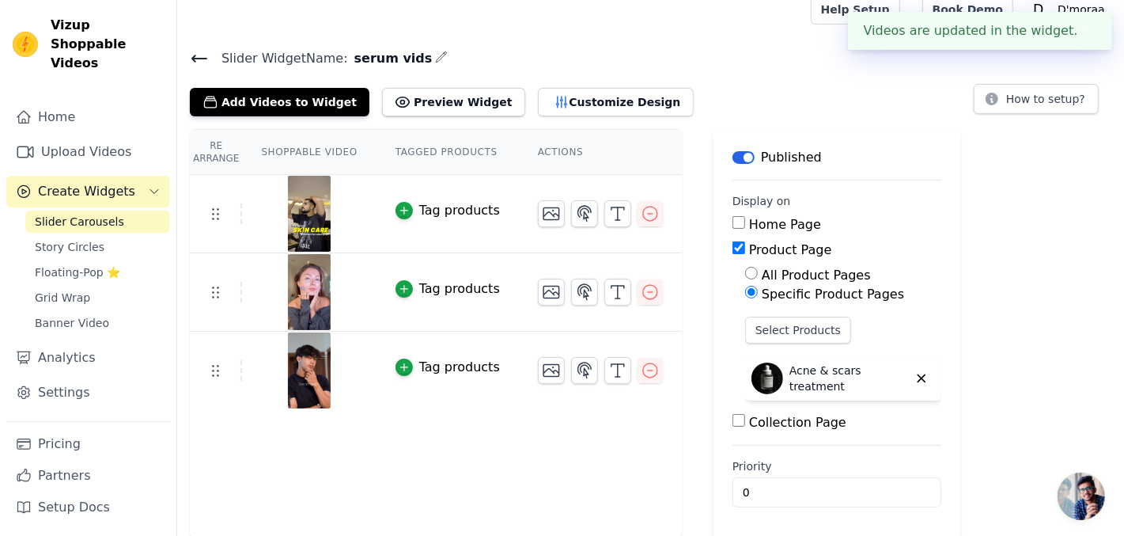
scroll to position [0, 0]
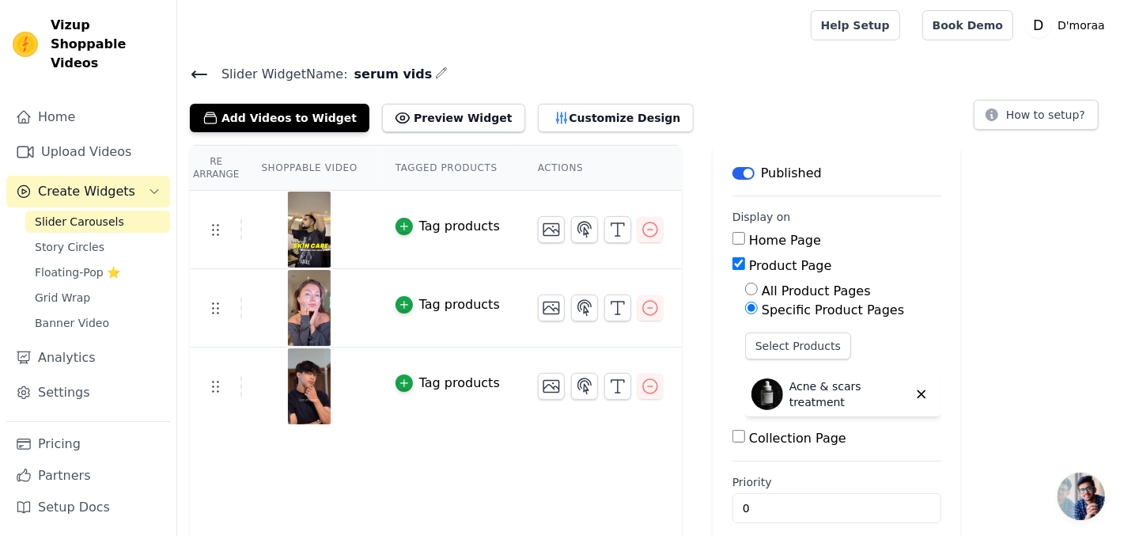
click at [1054, 128] on div "Add Videos to Widget Preview Widget Customize Design How to setup?" at bounding box center [651, 114] width 922 height 35
click at [1050, 116] on button "How to setup?" at bounding box center [1036, 115] width 125 height 30
click at [412, 117] on button "Preview Widget" at bounding box center [453, 118] width 142 height 28
click at [114, 101] on link "Home" at bounding box center [88, 117] width 164 height 32
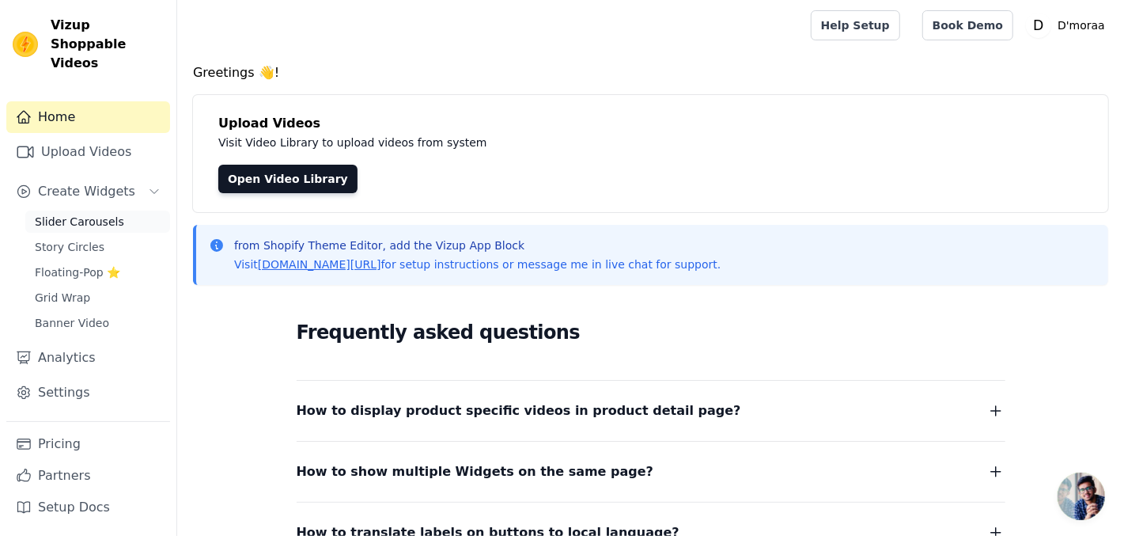
click at [70, 214] on span "Slider Carousels" at bounding box center [79, 222] width 89 height 16
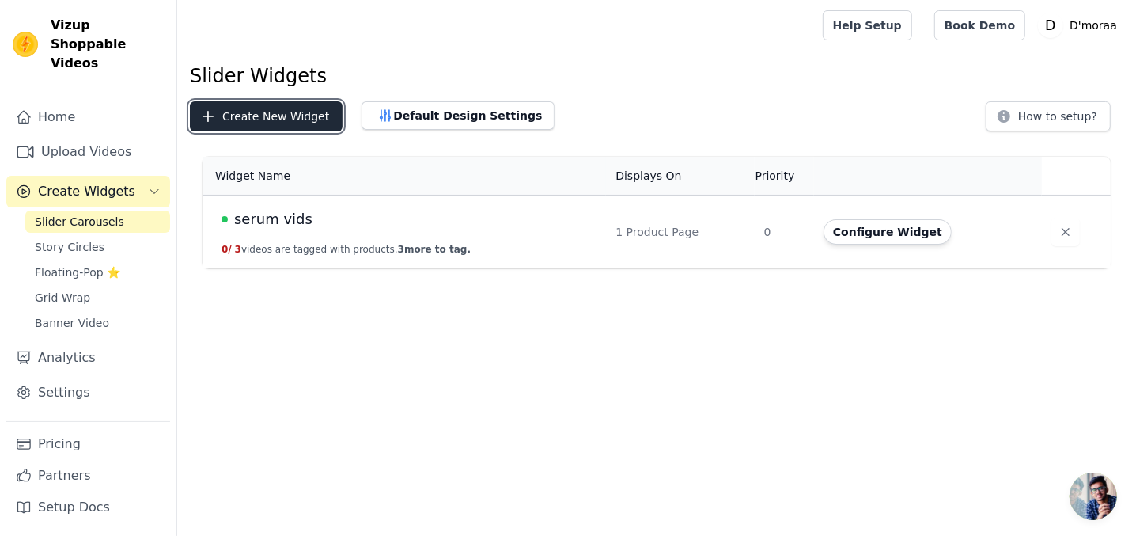
click at [248, 129] on button "Create New Widget" at bounding box center [266, 116] width 153 height 30
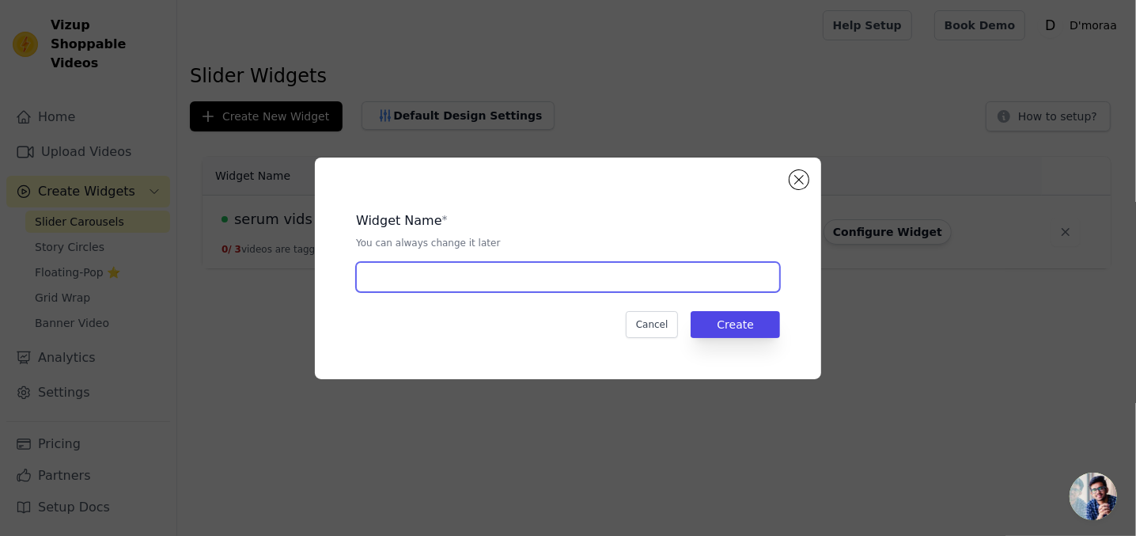
click at [437, 289] on input "text" at bounding box center [568, 277] width 424 height 30
type input "sunscreen video"
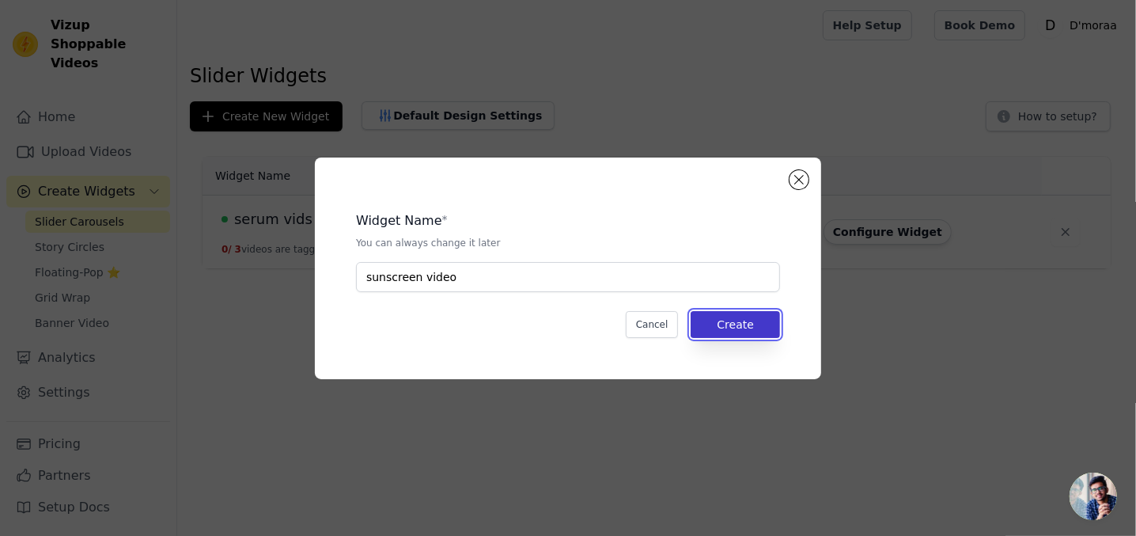
click at [742, 327] on button "Create" at bounding box center [735, 324] width 89 height 27
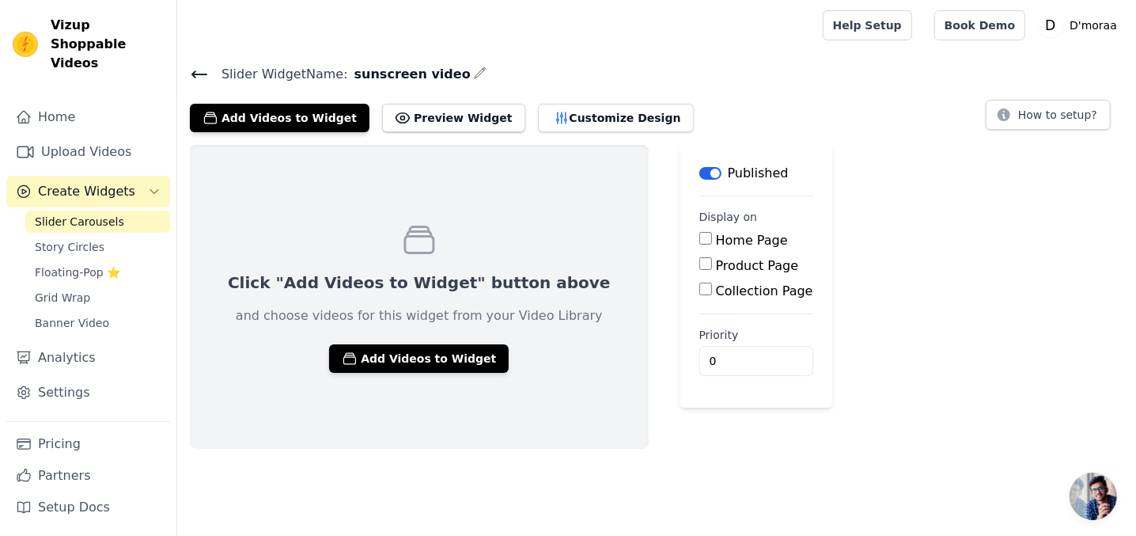
click at [699, 261] on input "Product Page" at bounding box center [705, 263] width 13 height 13
checkbox input "true"
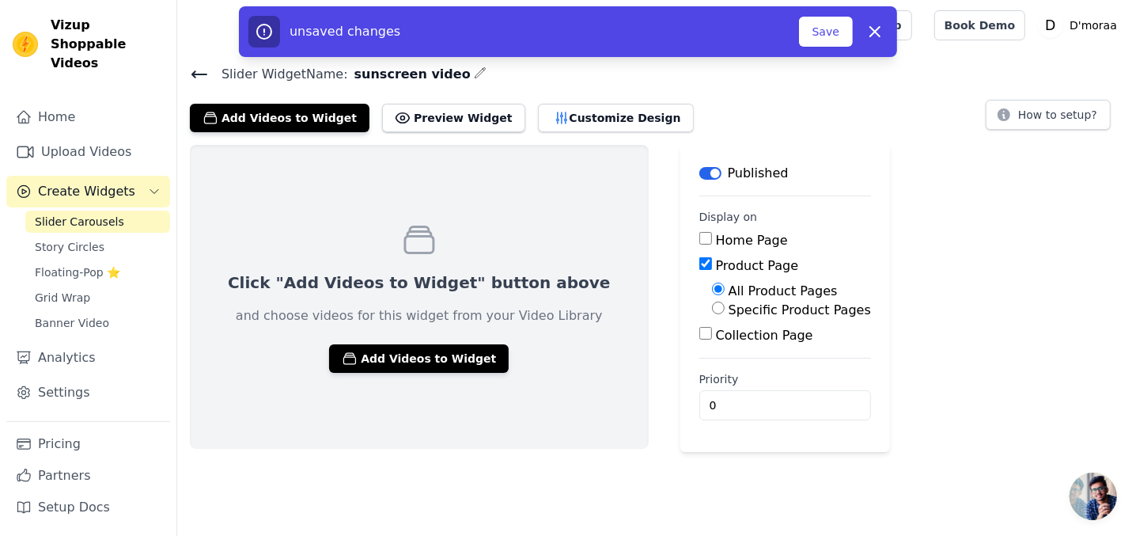
click at [729, 313] on label "Specific Product Pages" at bounding box center [800, 309] width 142 height 15
click at [723, 313] on input "Specific Product Pages" at bounding box center [718, 307] width 13 height 13
radio input "true"
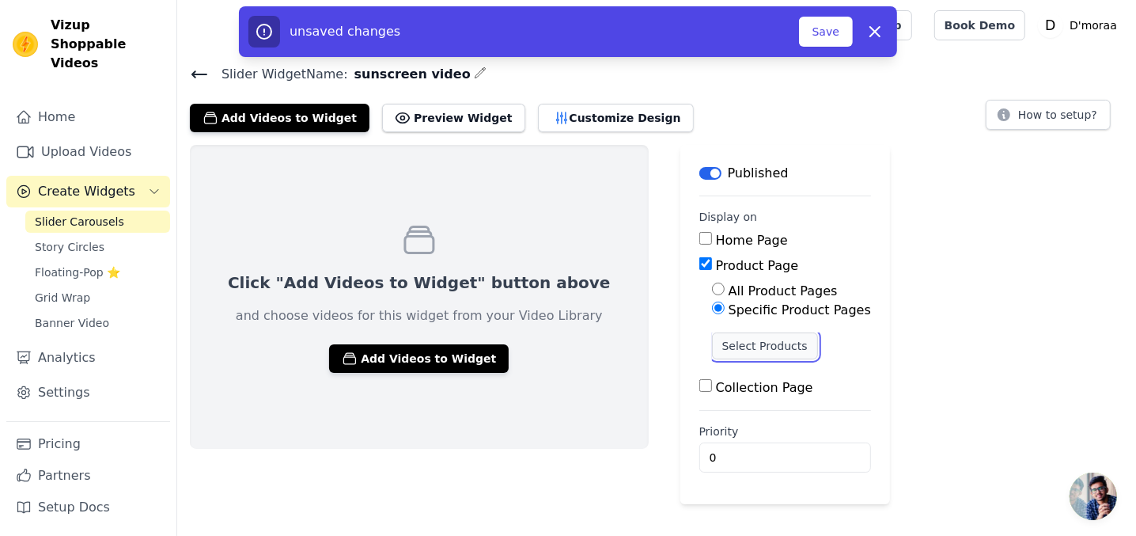
click at [712, 344] on button "Select Products" at bounding box center [765, 345] width 106 height 27
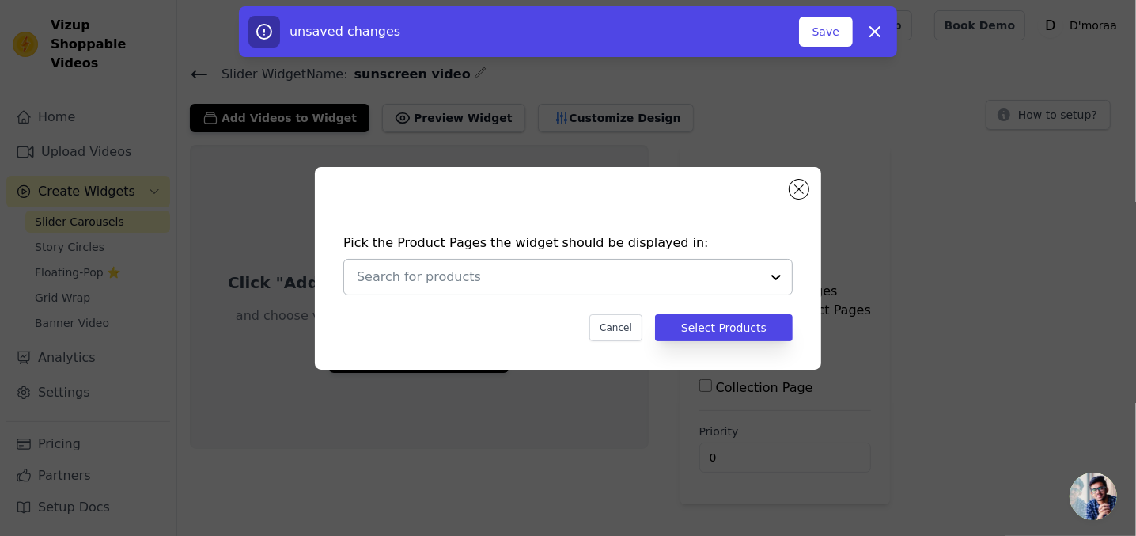
click at [644, 278] on input "text" at bounding box center [558, 276] width 403 height 19
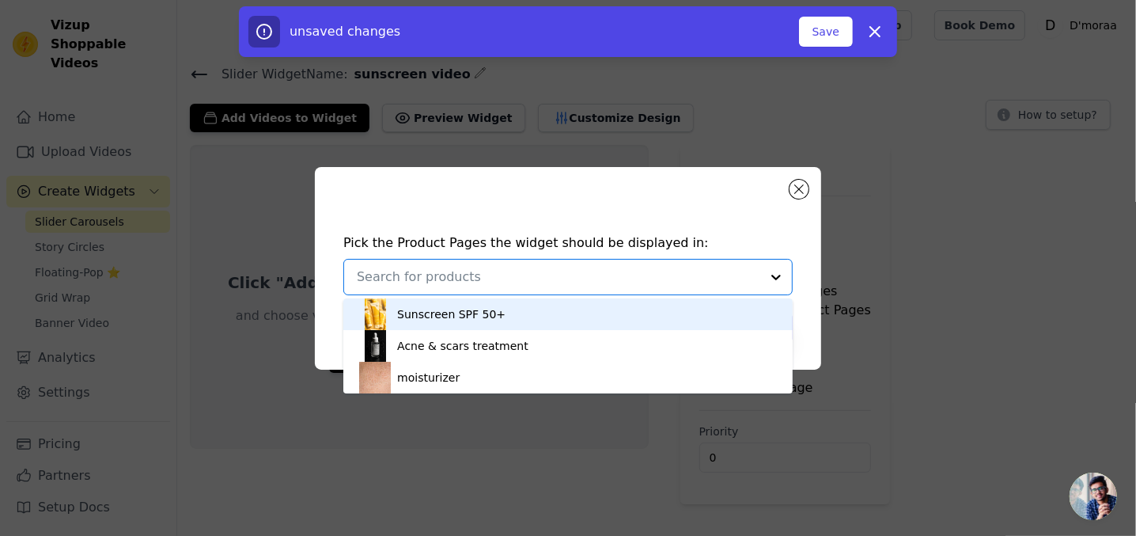
click at [606, 318] on div "Sunscreen SPF 50+" at bounding box center [568, 314] width 418 height 32
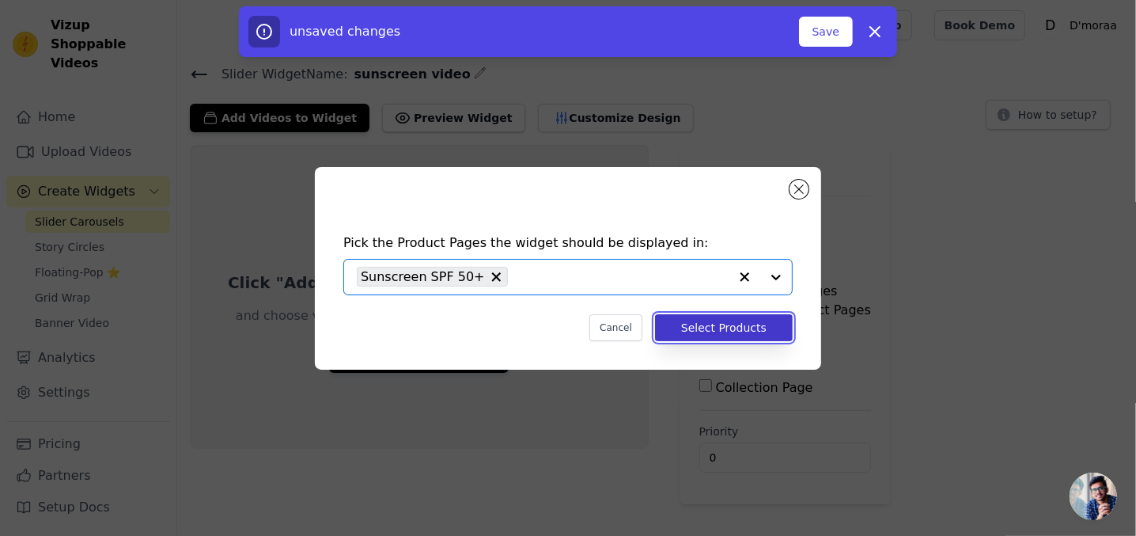
click at [761, 332] on button "Select Products" at bounding box center [724, 327] width 138 height 27
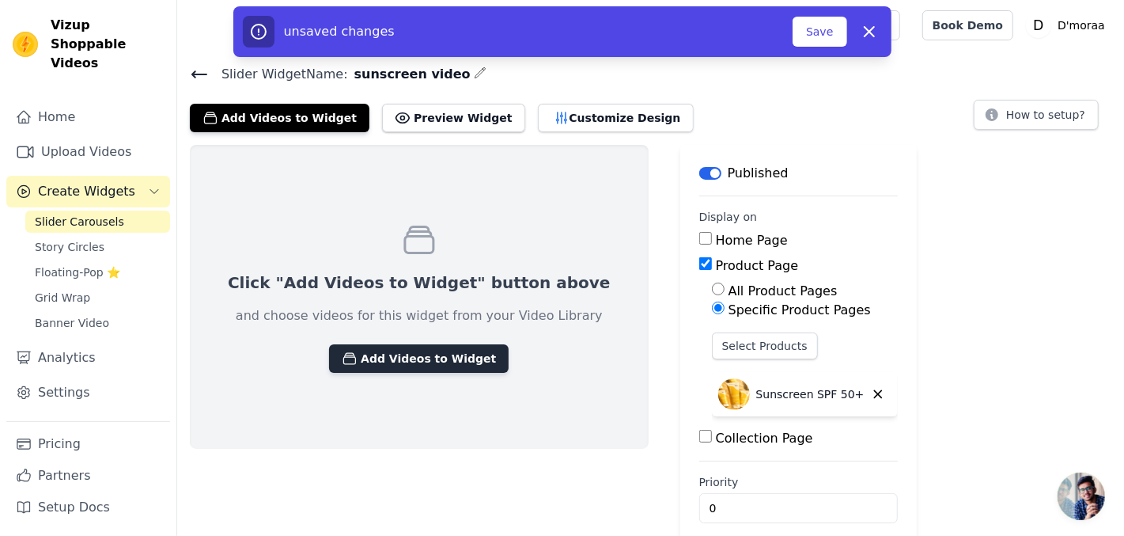
click at [407, 358] on button "Add Videos to Widget" at bounding box center [419, 358] width 180 height 28
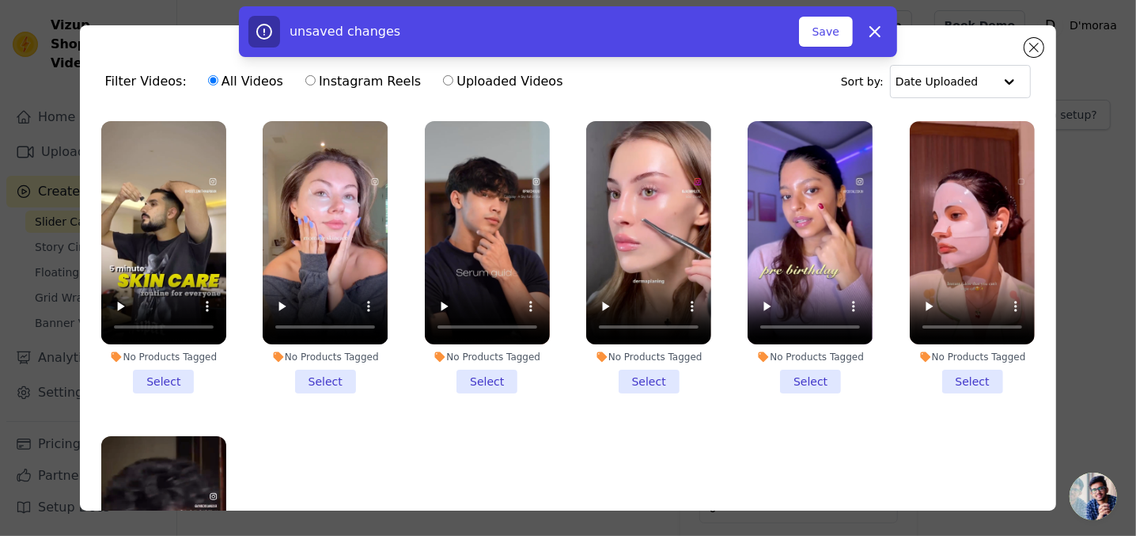
click at [629, 378] on li "No Products Tagged Select" at bounding box center [648, 257] width 125 height 272
click at [0, 0] on input "No Products Tagged Select" at bounding box center [0, 0] width 0 height 0
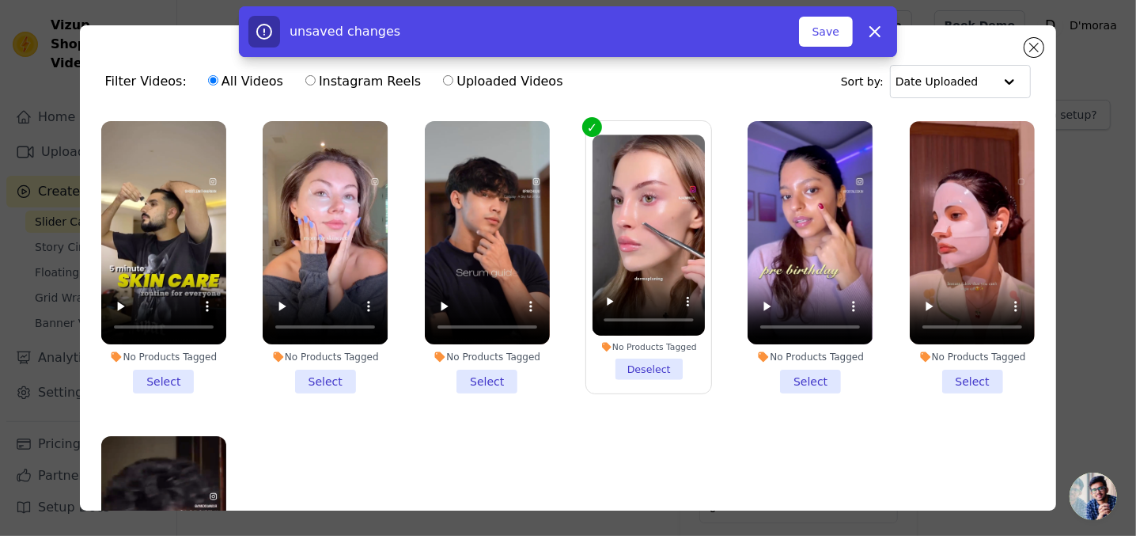
click at [778, 379] on li "No Products Tagged Select" at bounding box center [810, 257] width 125 height 272
click at [0, 0] on input "No Products Tagged Select" at bounding box center [0, 0] width 0 height 0
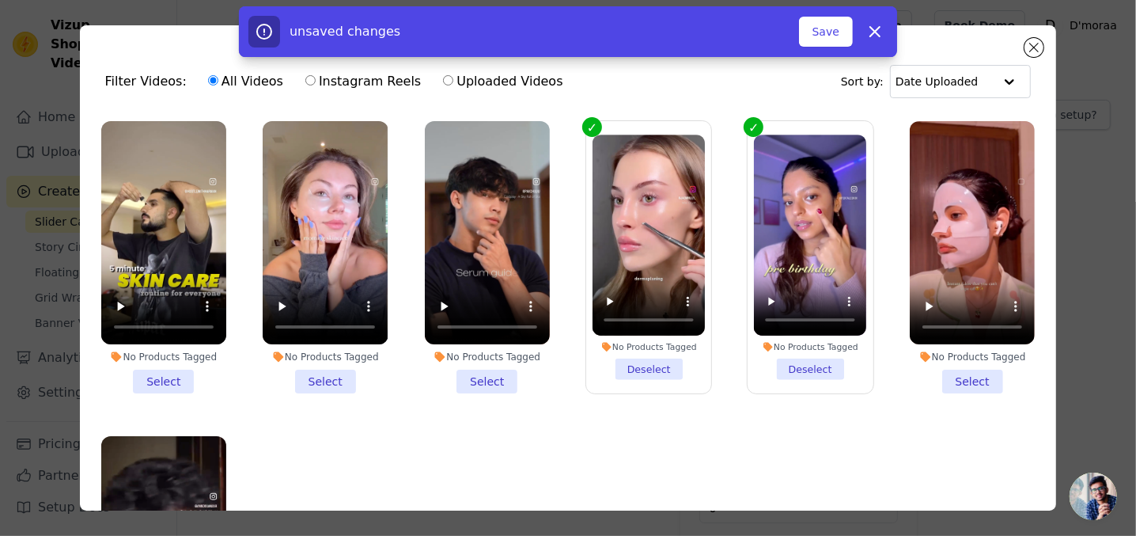
click at [961, 381] on li "No Products Tagged Select" at bounding box center [972, 257] width 125 height 272
click at [0, 0] on input "No Products Tagged Select" at bounding box center [0, 0] width 0 height 0
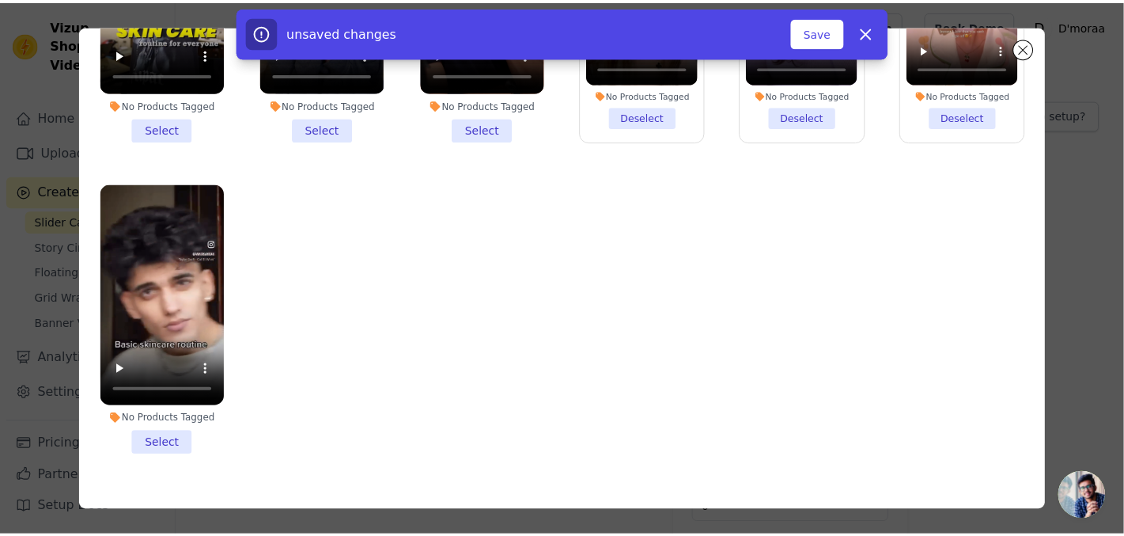
scroll to position [137, 0]
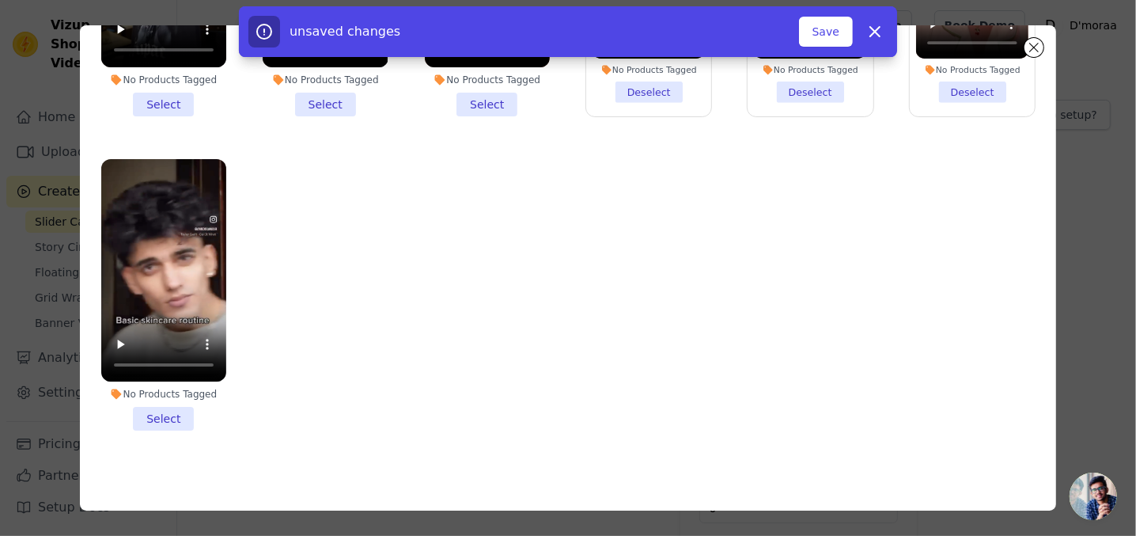
click at [166, 411] on li "No Products Tagged Select" at bounding box center [163, 295] width 125 height 272
click at [0, 0] on input "No Products Tagged Select" at bounding box center [0, 0] width 0 height 0
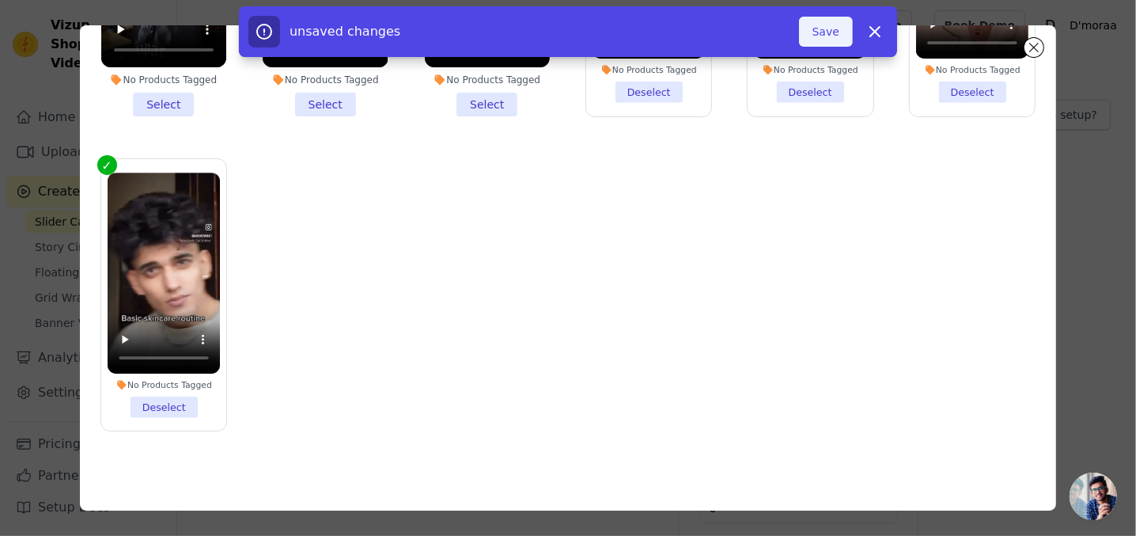
click at [824, 39] on button "Save" at bounding box center [826, 32] width 54 height 30
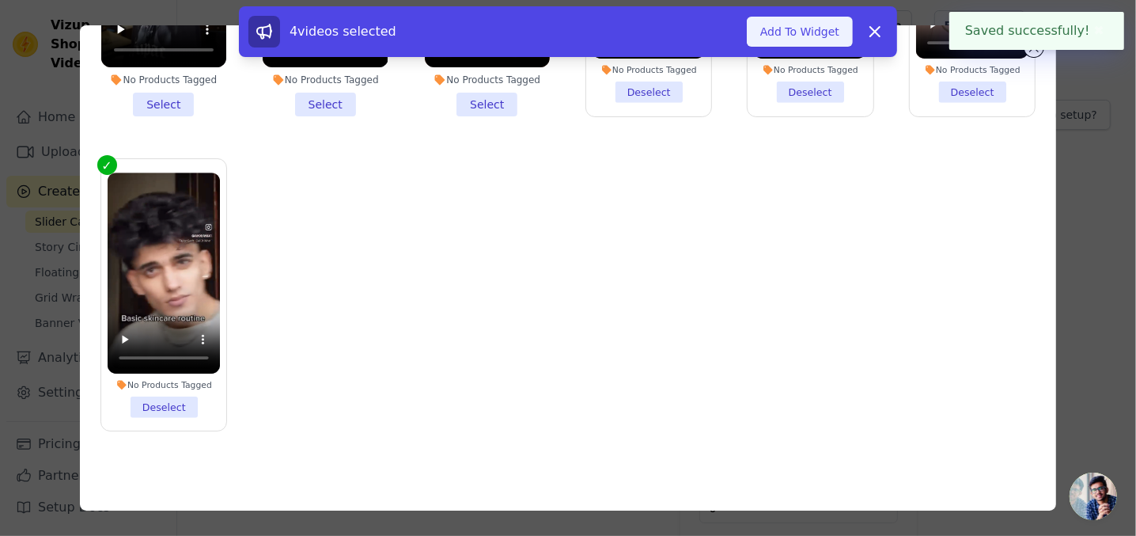
click at [827, 32] on button "Add To Widget" at bounding box center [800, 32] width 106 height 30
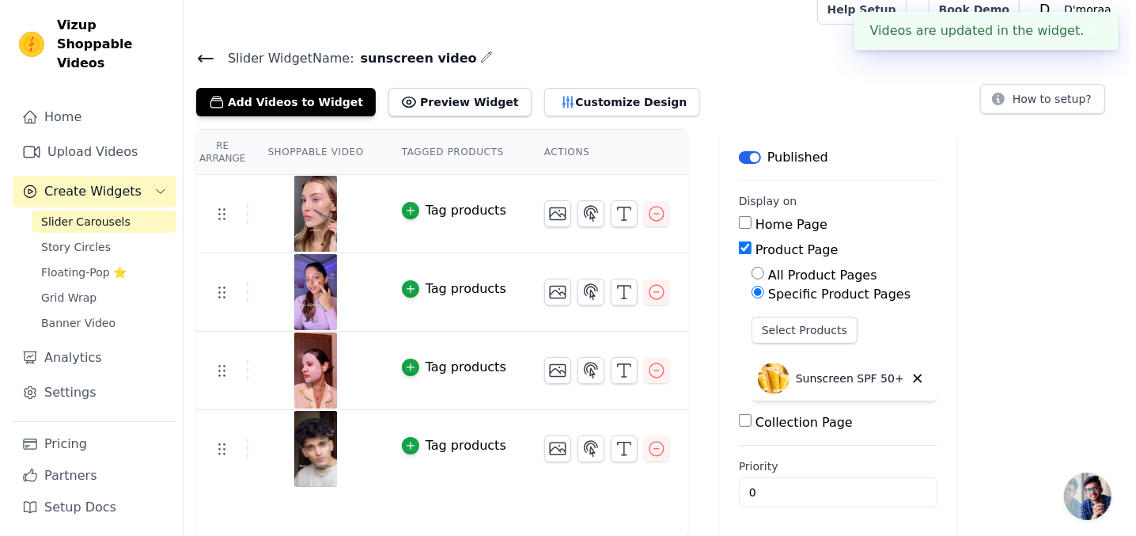
scroll to position [0, 0]
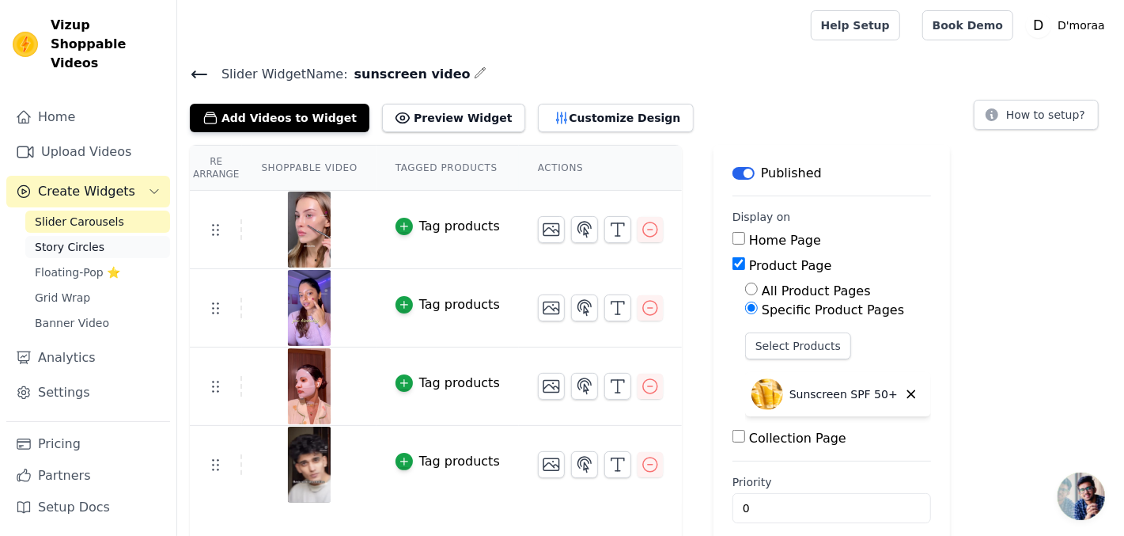
click at [72, 239] on span "Story Circles" at bounding box center [70, 247] width 70 height 16
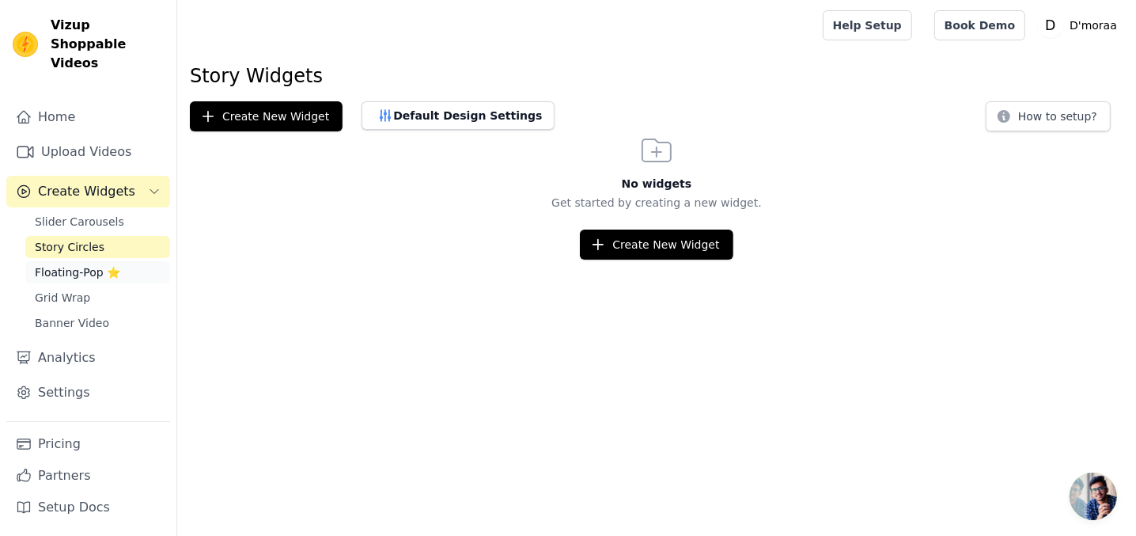
click at [60, 264] on span "Floating-Pop ⭐" at bounding box center [77, 272] width 85 height 16
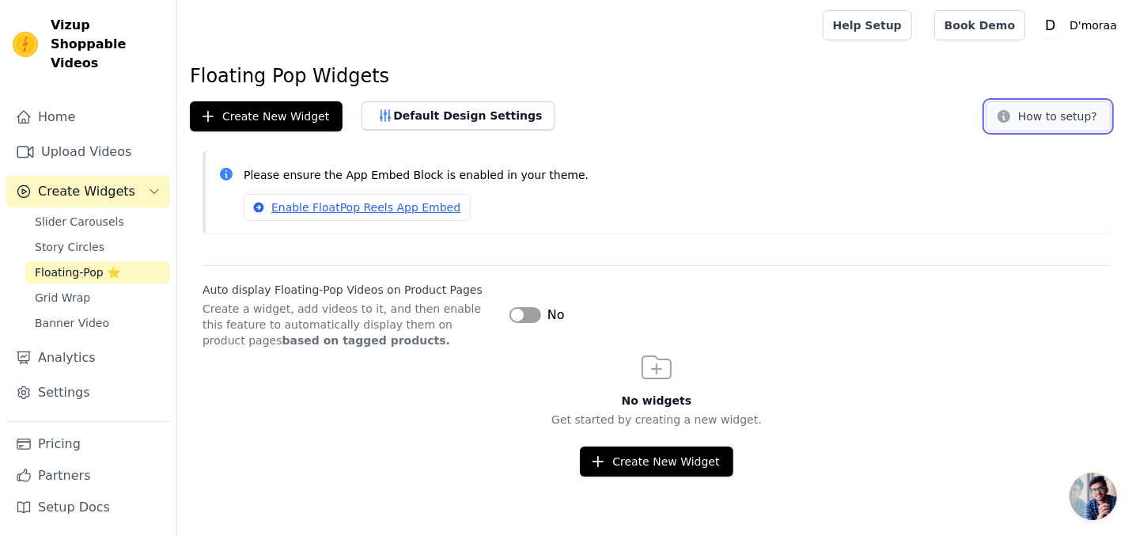
click at [1040, 115] on button "How to setup?" at bounding box center [1048, 116] width 125 height 30
click at [398, 115] on button "Default Design Settings" at bounding box center [458, 115] width 193 height 28
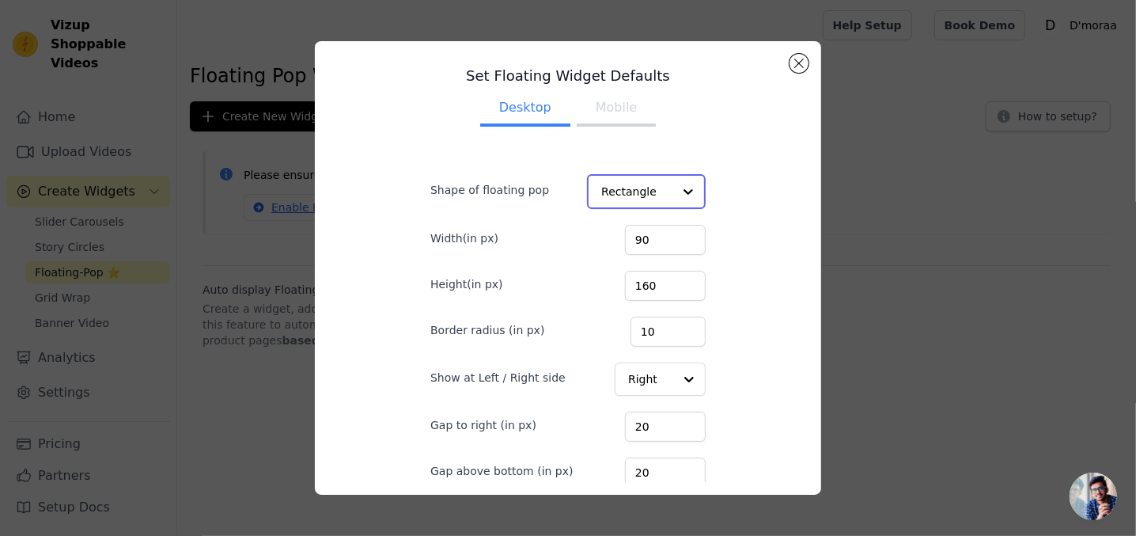
click at [649, 193] on input "Shape of floating pop" at bounding box center [636, 192] width 71 height 32
click at [592, 112] on button "Mobile" at bounding box center [616, 109] width 79 height 35
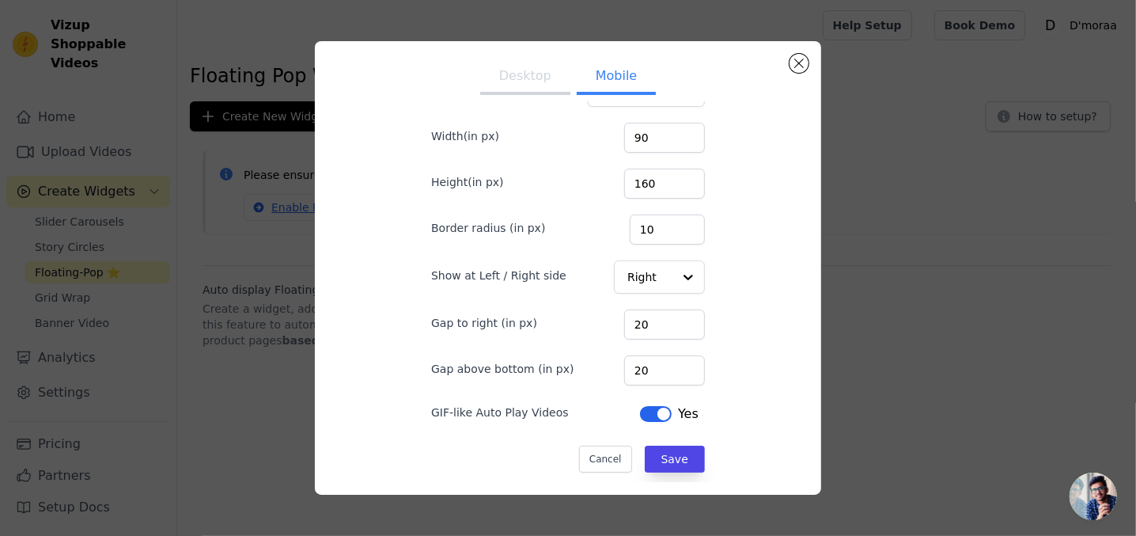
scroll to position [100, 0]
click at [659, 453] on button "Save" at bounding box center [675, 459] width 60 height 27
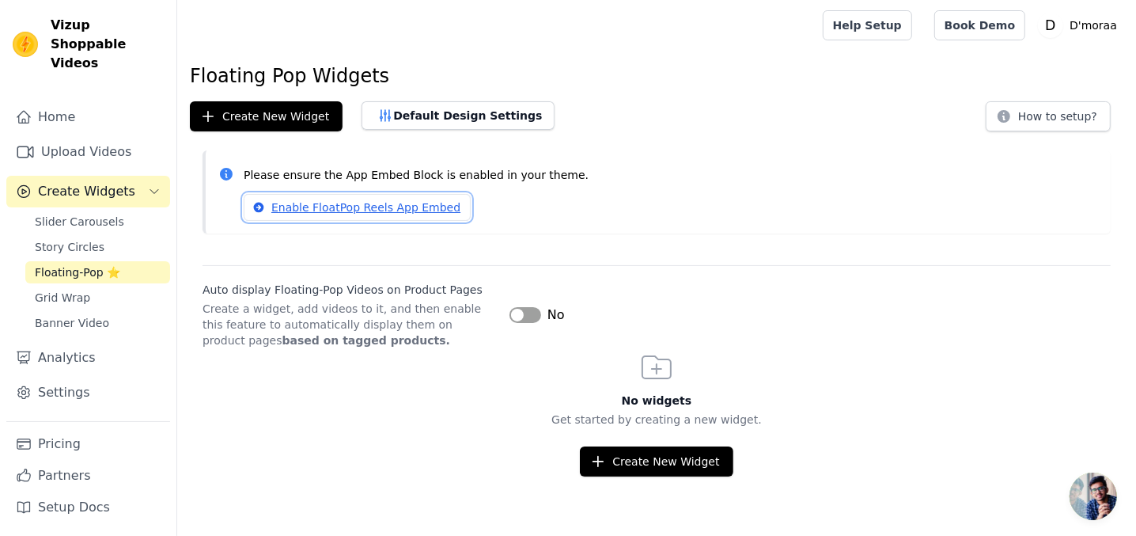
click at [381, 207] on link "Enable FloatPop Reels App Embed" at bounding box center [357, 207] width 227 height 27
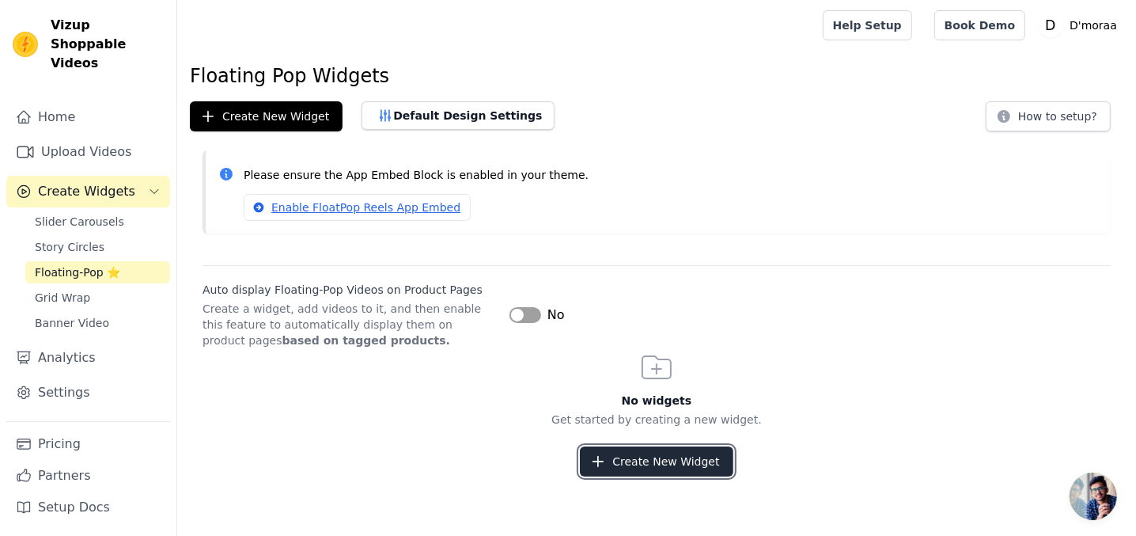
click at [658, 468] on button "Create New Widget" at bounding box center [656, 461] width 153 height 30
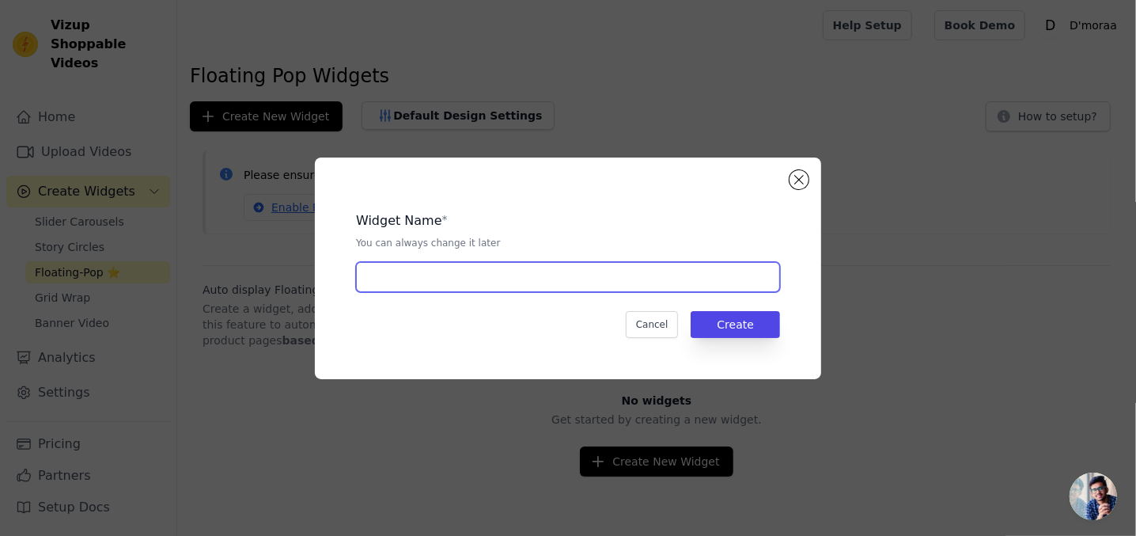
click at [546, 269] on input "text" at bounding box center [568, 277] width 424 height 30
type input "sunscreen hero vid"
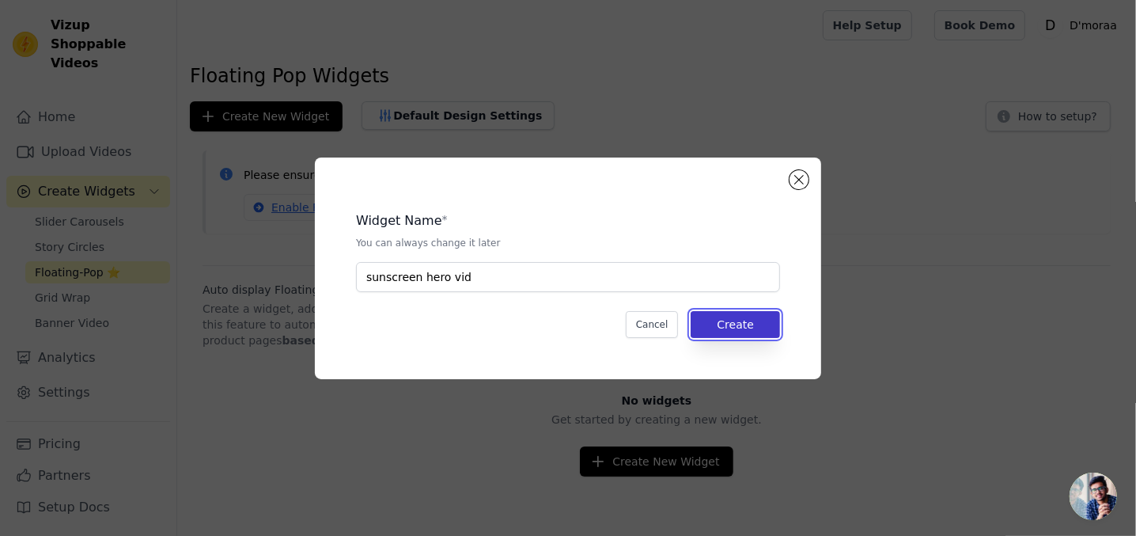
click at [743, 320] on button "Create" at bounding box center [735, 324] width 89 height 27
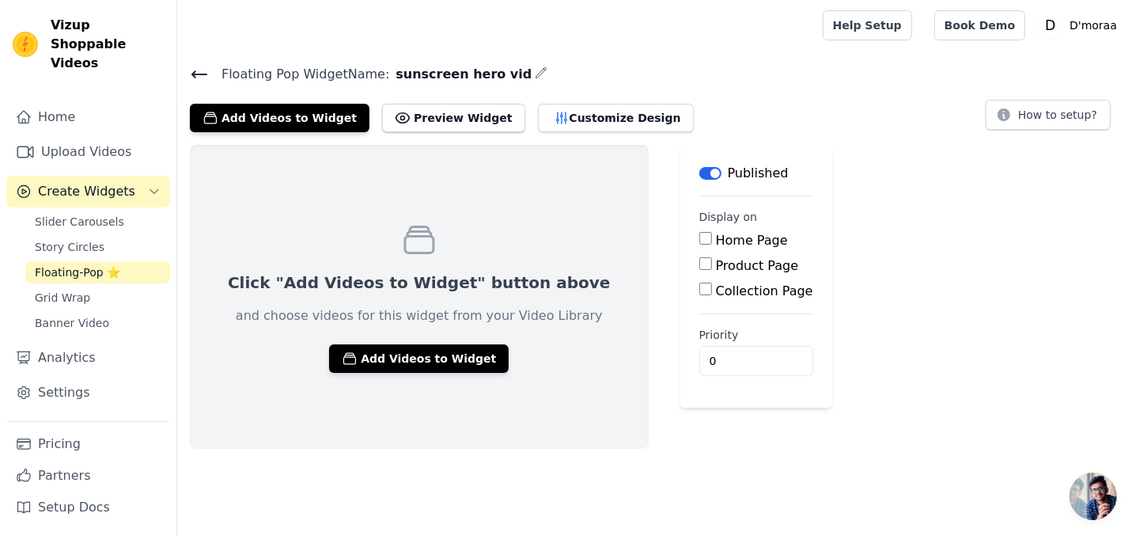
click at [699, 265] on input "Product Page" at bounding box center [705, 263] width 13 height 13
checkbox input "true"
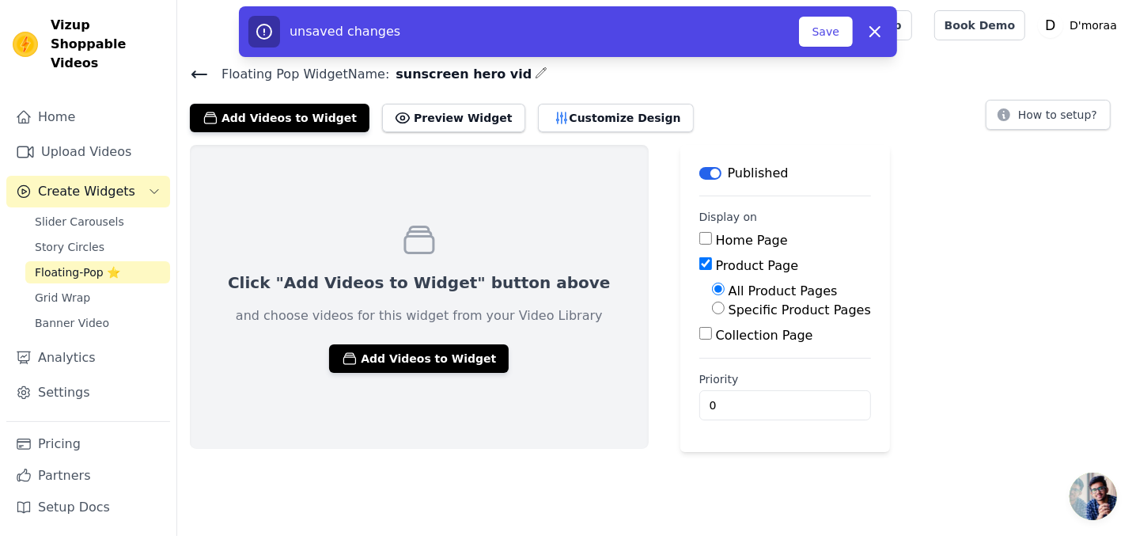
click at [729, 309] on label "Specific Product Pages" at bounding box center [800, 309] width 142 height 15
click at [712, 309] on input "Specific Product Pages" at bounding box center [718, 307] width 13 height 13
radio input "true"
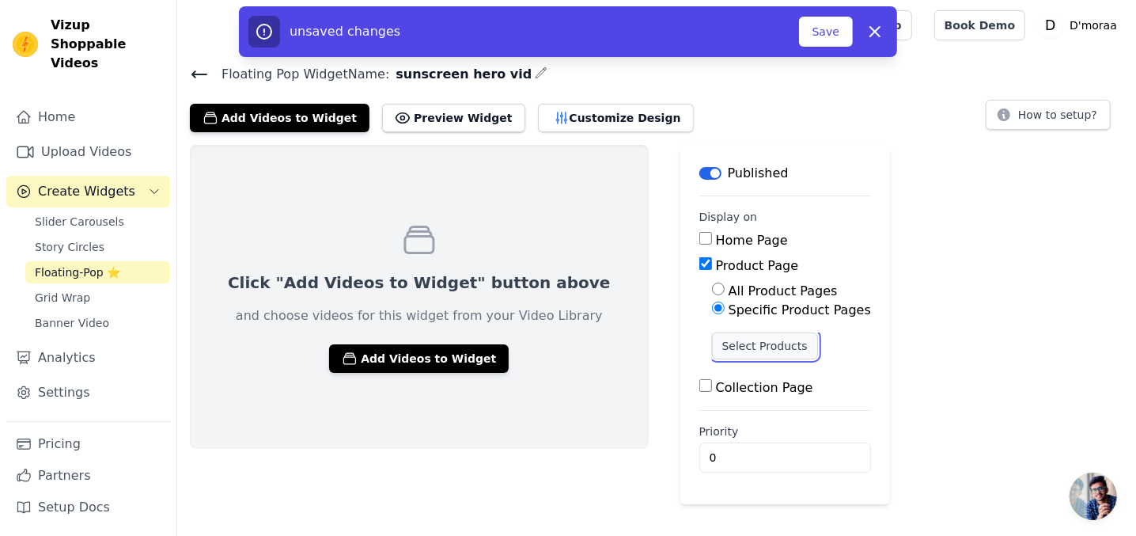
click at [712, 350] on button "Select Products" at bounding box center [765, 345] width 106 height 27
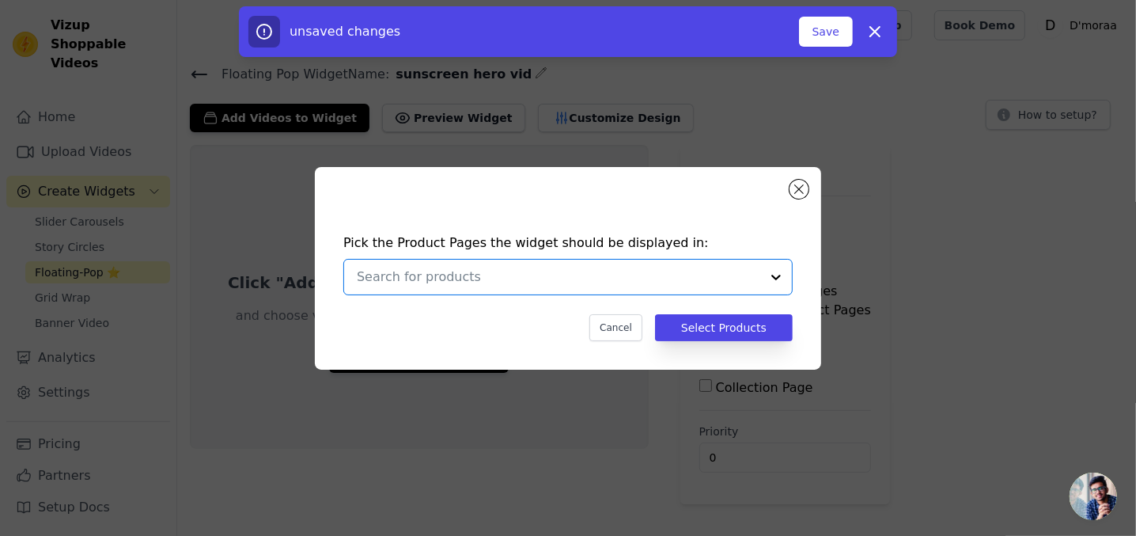
click at [595, 283] on input "text" at bounding box center [558, 276] width 403 height 19
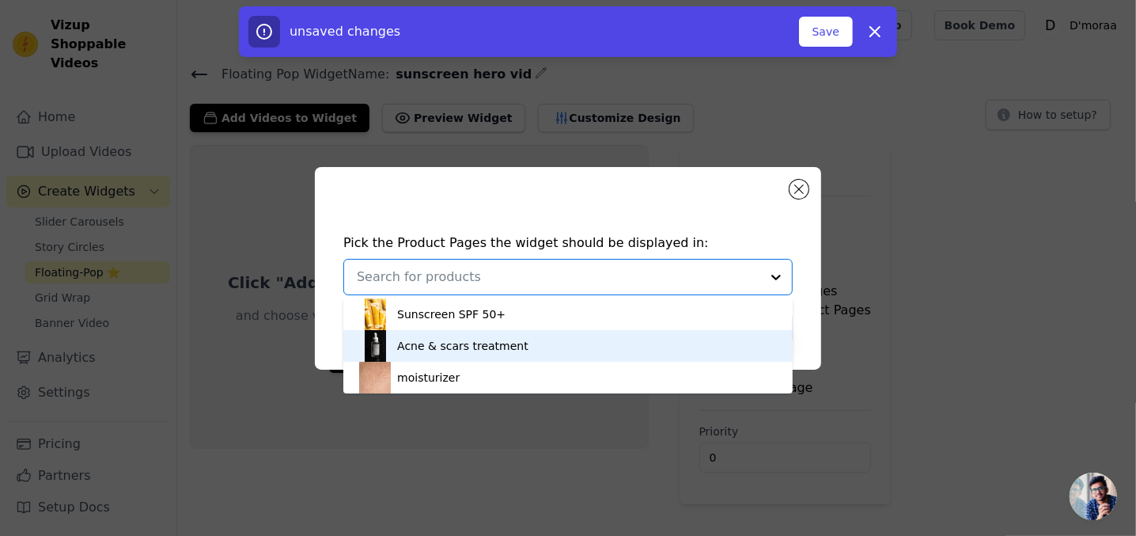
click at [562, 339] on div "Acne & scars treatment" at bounding box center [568, 346] width 418 height 32
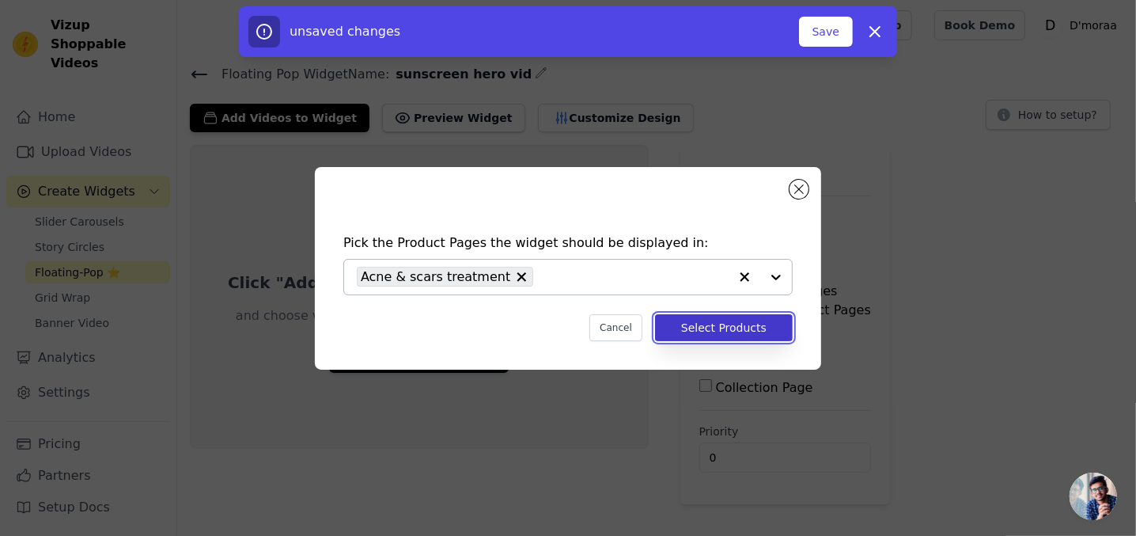
click at [706, 330] on button "Select Products" at bounding box center [724, 327] width 138 height 27
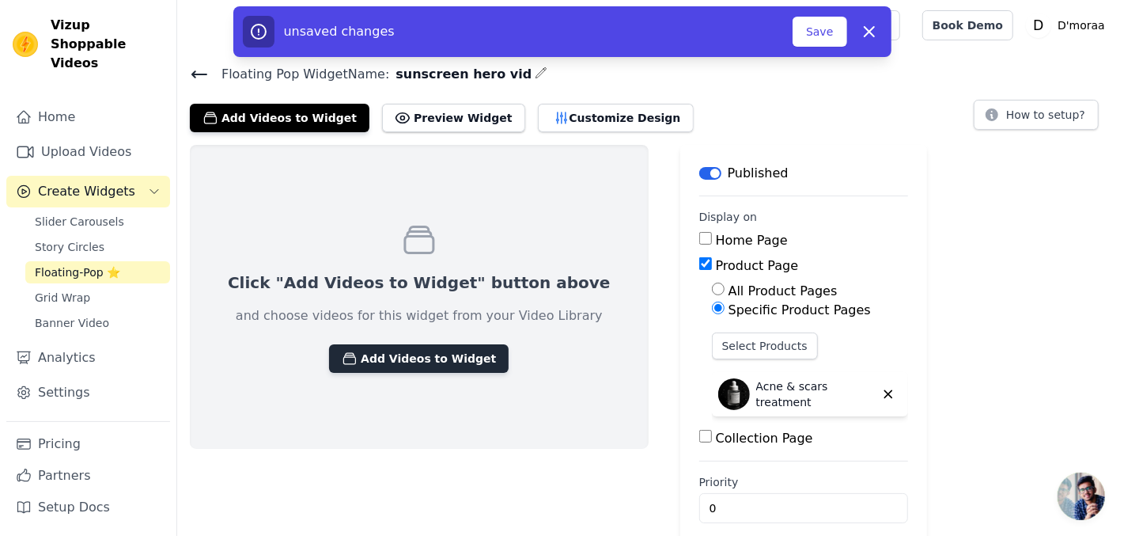
click at [440, 358] on button "Add Videos to Widget" at bounding box center [419, 358] width 180 height 28
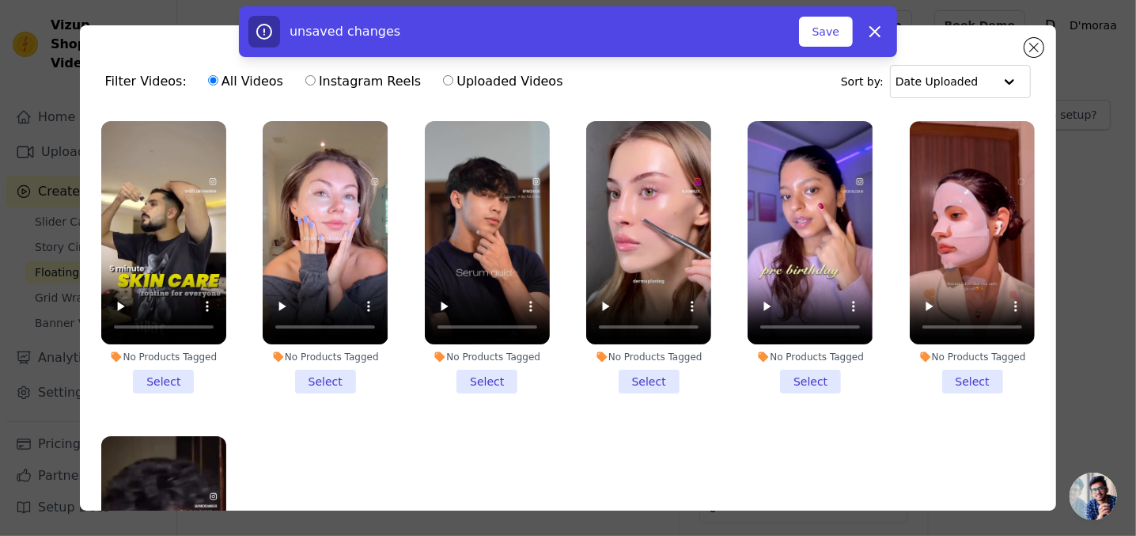
click at [443, 81] on input "Uploaded Videos" at bounding box center [448, 80] width 10 height 10
radio input "true"
click at [827, 32] on button "Save" at bounding box center [826, 32] width 54 height 30
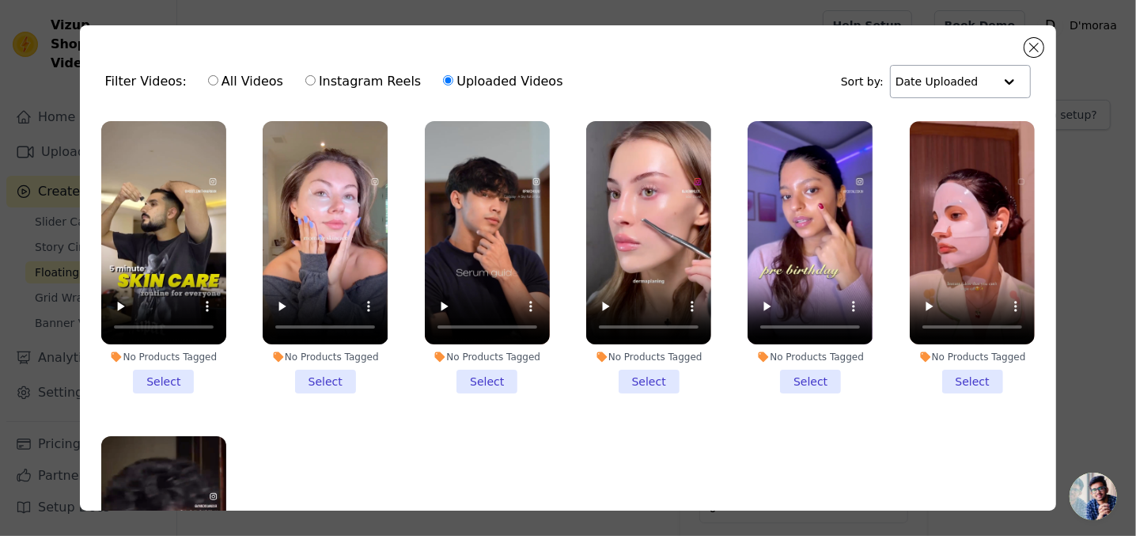
click at [970, 82] on input "text" at bounding box center [944, 82] width 98 height 32
click at [870, 35] on div "Filter Videos: All Videos Instagram Reels Uploaded Videos Sort by: Date Uploade…" at bounding box center [568, 267] width 977 height 485
click at [208, 78] on input "All Videos" at bounding box center [213, 80] width 10 height 10
radio input "true"
click at [443, 84] on input "Uploaded Videos" at bounding box center [448, 80] width 10 height 10
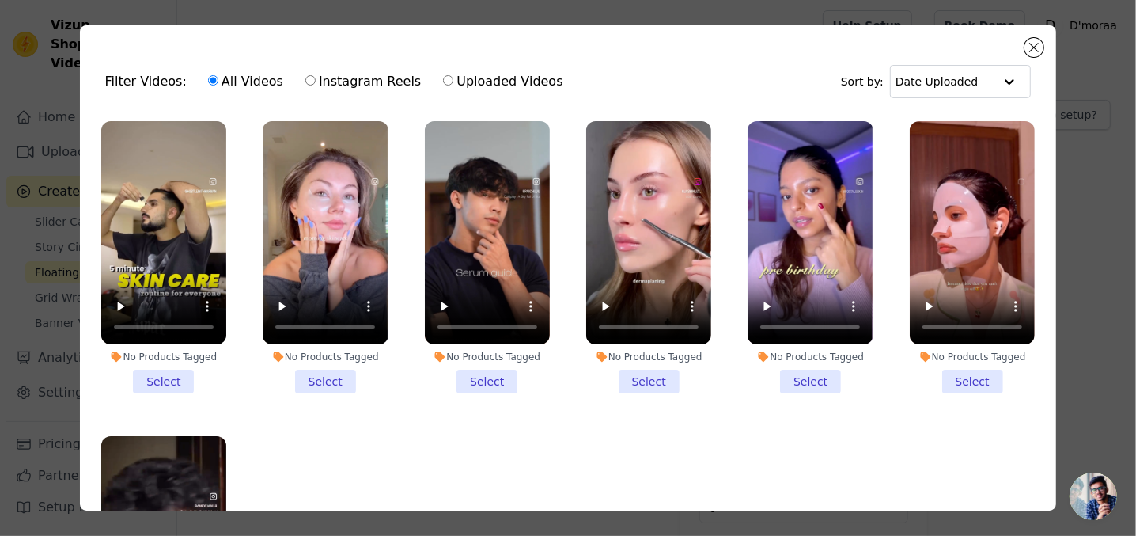
radio input "true"
click at [1034, 46] on button "Close modal" at bounding box center [1033, 47] width 19 height 19
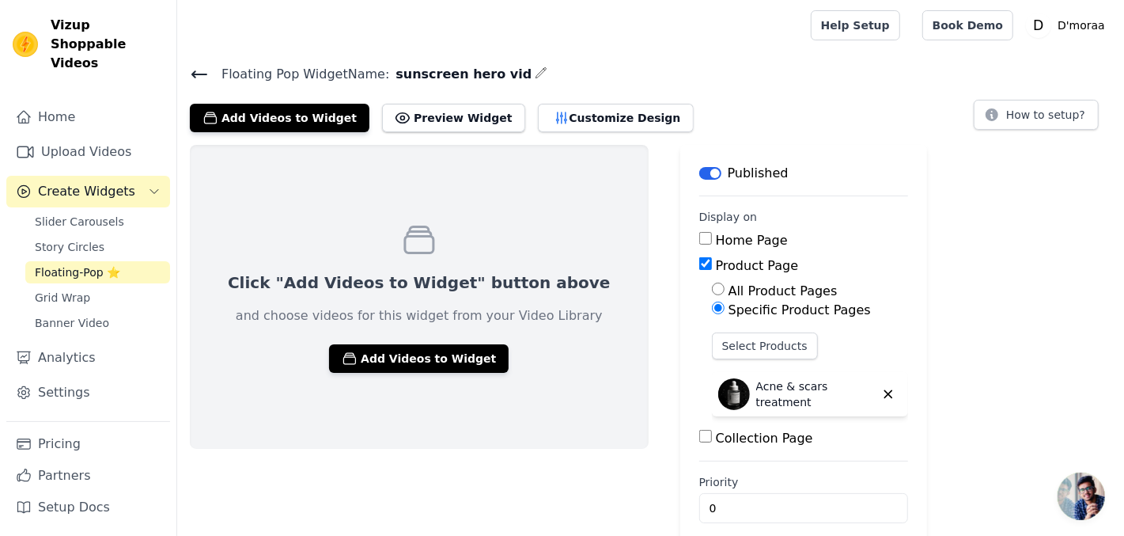
scroll to position [16, 0]
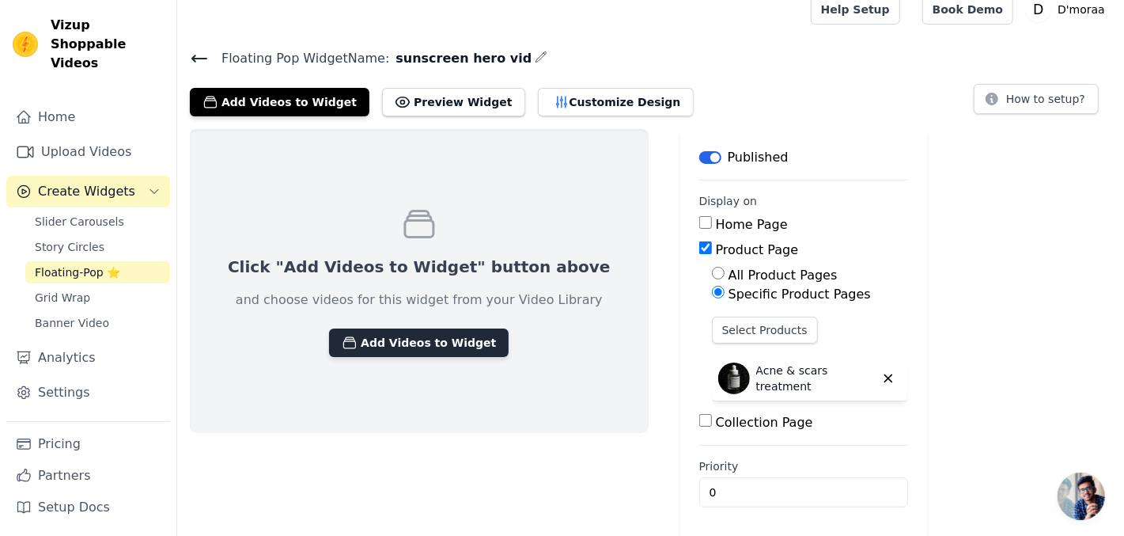
click at [397, 331] on button "Add Videos to Widget" at bounding box center [419, 342] width 180 height 28
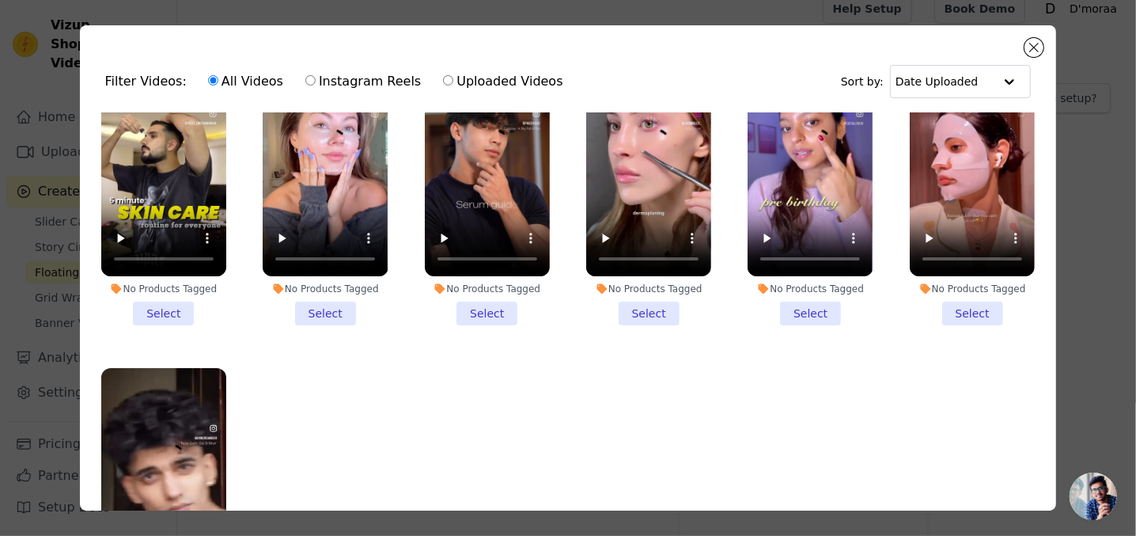
scroll to position [70, 0]
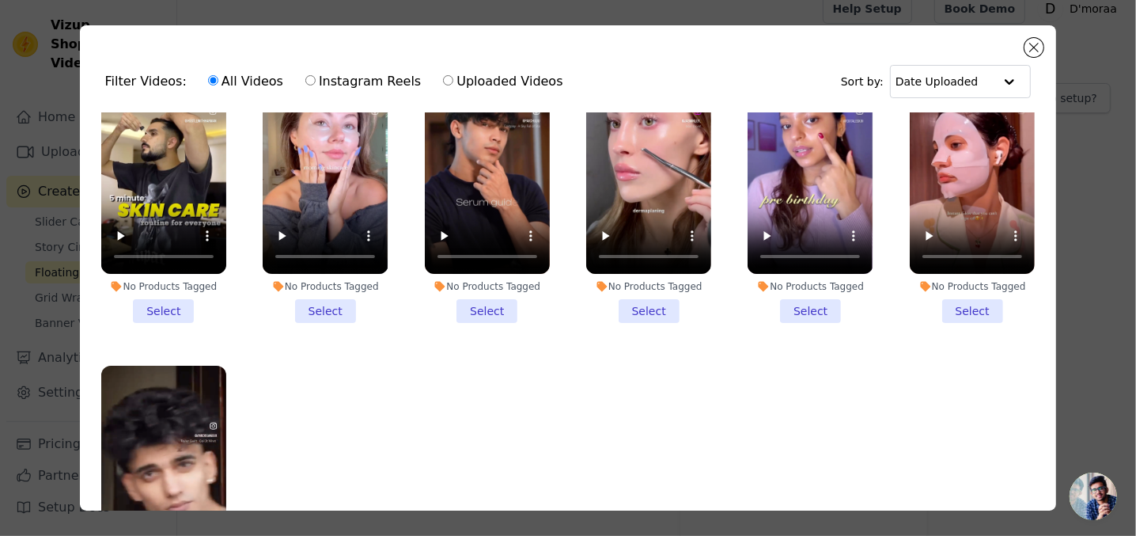
click at [355, 83] on label "Instagram Reels" at bounding box center [363, 81] width 117 height 21
click at [316, 83] on input "Instagram Reels" at bounding box center [310, 80] width 10 height 10
radio input "true"
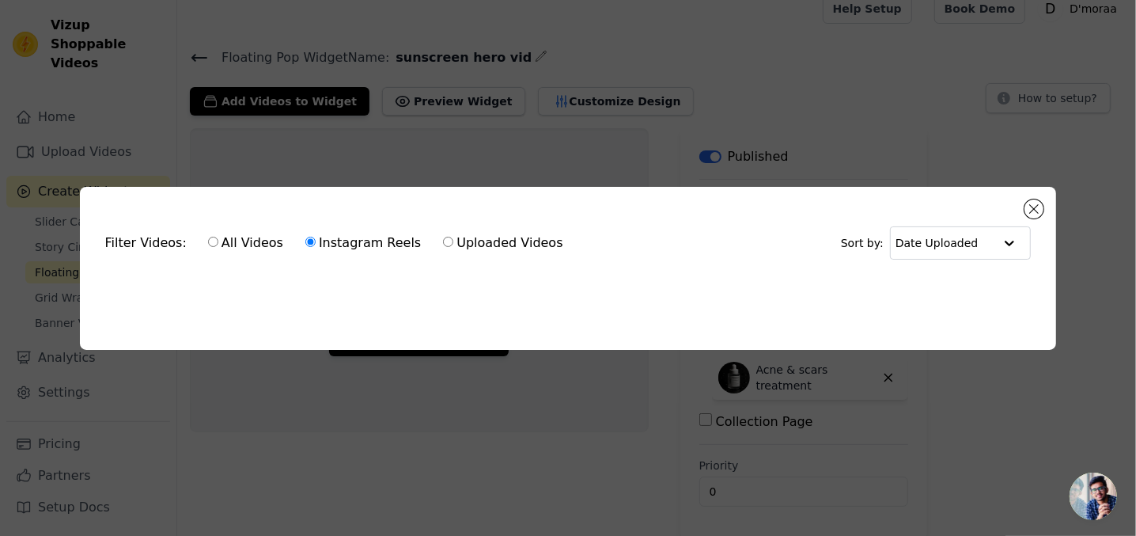
scroll to position [0, 0]
click at [487, 245] on label "Uploaded Videos" at bounding box center [502, 243] width 121 height 21
click at [453, 245] on input "Uploaded Videos" at bounding box center [448, 242] width 10 height 10
radio input "true"
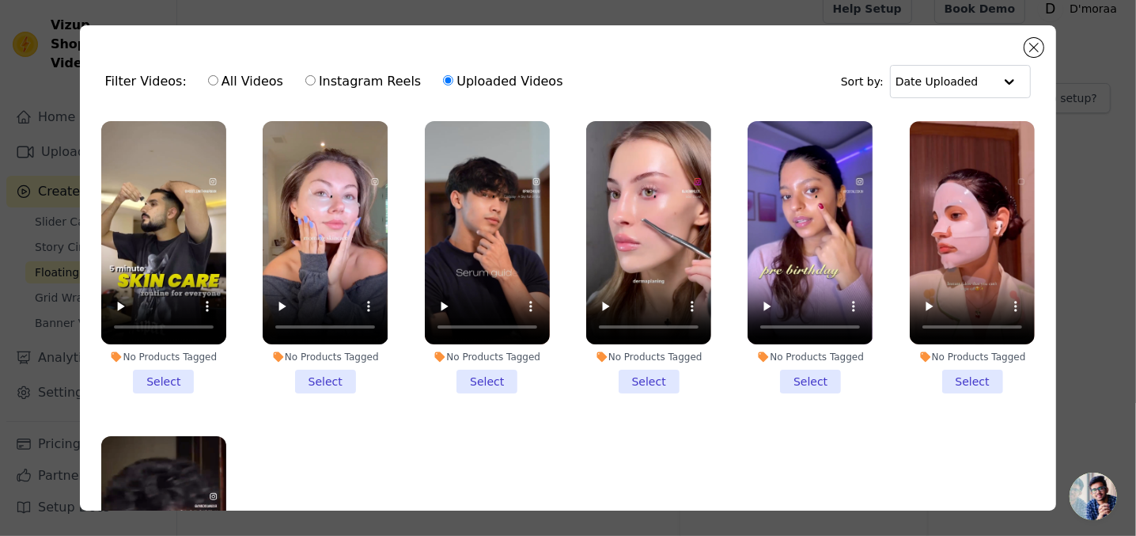
click at [169, 372] on li "No Products Tagged Select" at bounding box center [163, 257] width 125 height 272
click at [0, 0] on input "No Products Tagged Select" at bounding box center [0, 0] width 0 height 0
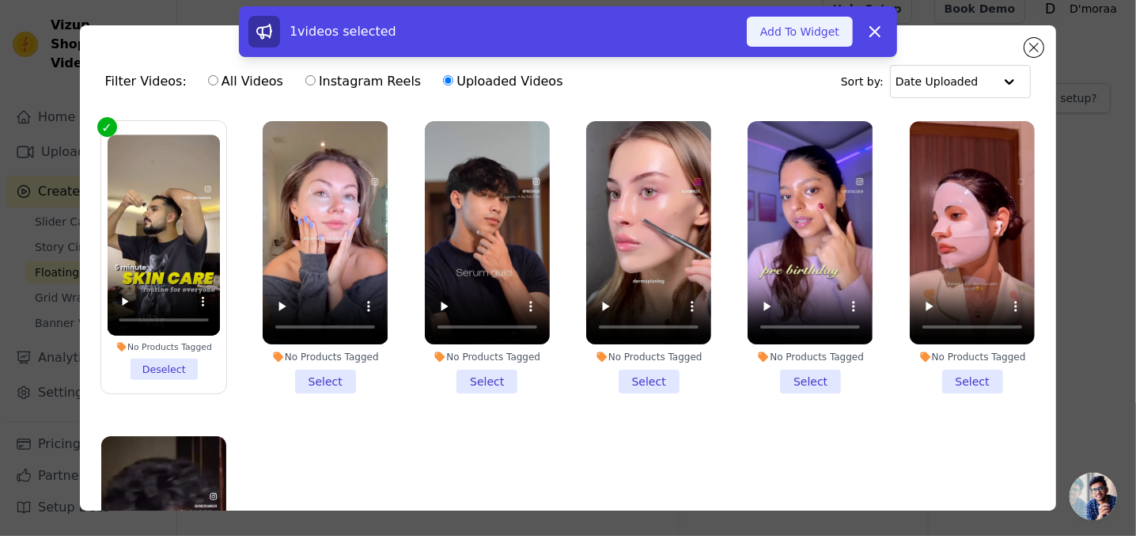
click at [788, 29] on button "Add To Widget" at bounding box center [800, 32] width 106 height 30
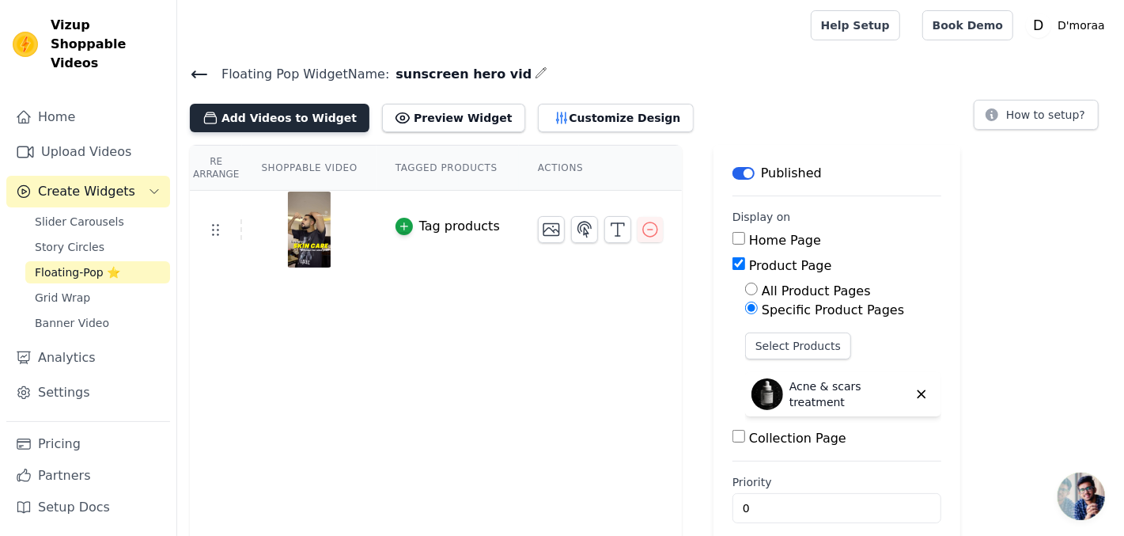
click at [309, 116] on button "Add Videos to Widget" at bounding box center [280, 118] width 180 height 28
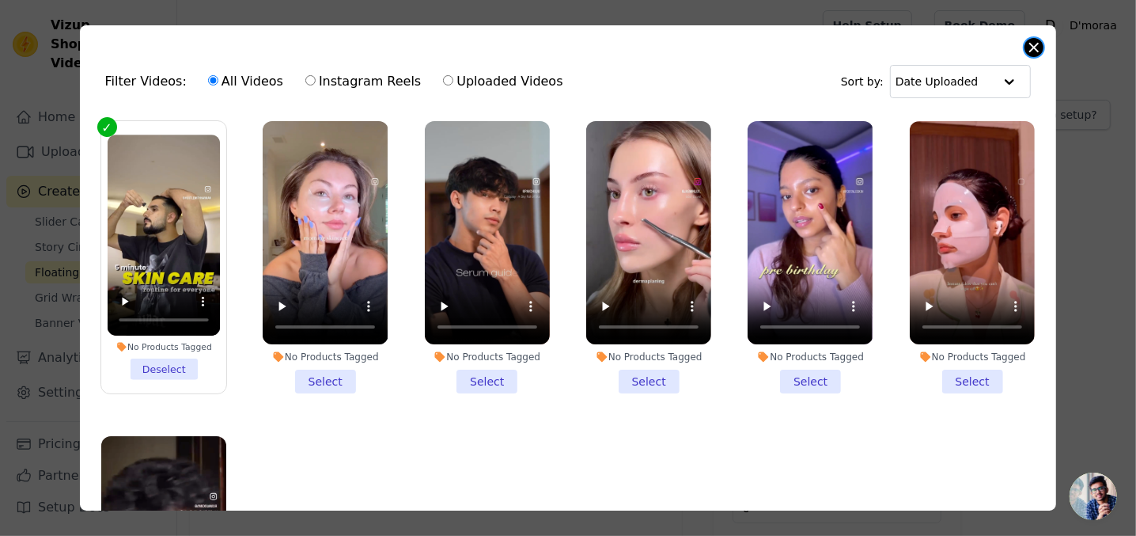
click at [1028, 48] on button "Close modal" at bounding box center [1033, 47] width 19 height 19
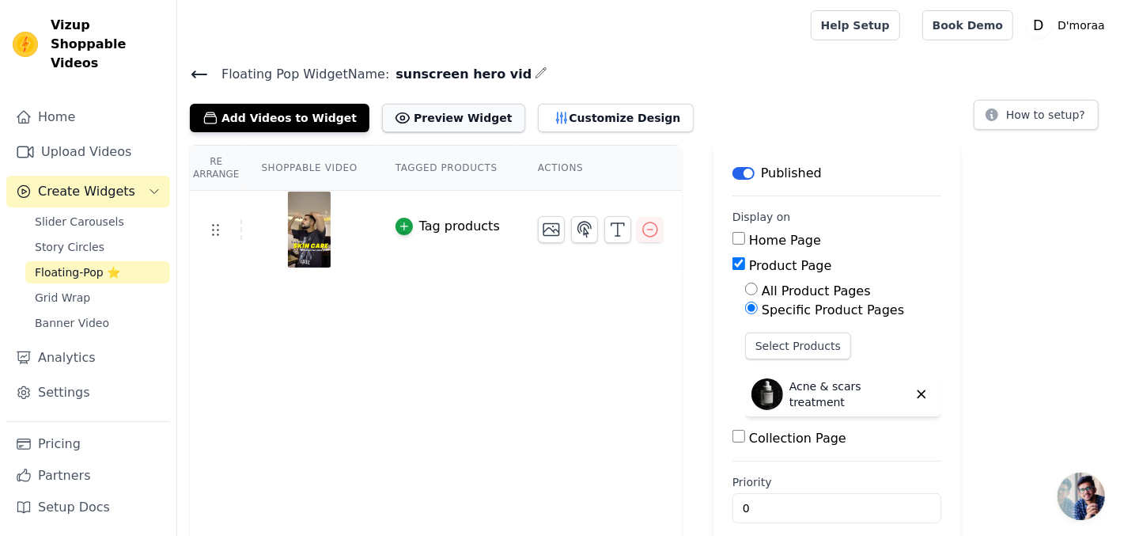
click at [449, 123] on button "Preview Widget" at bounding box center [453, 118] width 142 height 28
click at [540, 112] on button "Customize Design" at bounding box center [616, 118] width 156 height 28
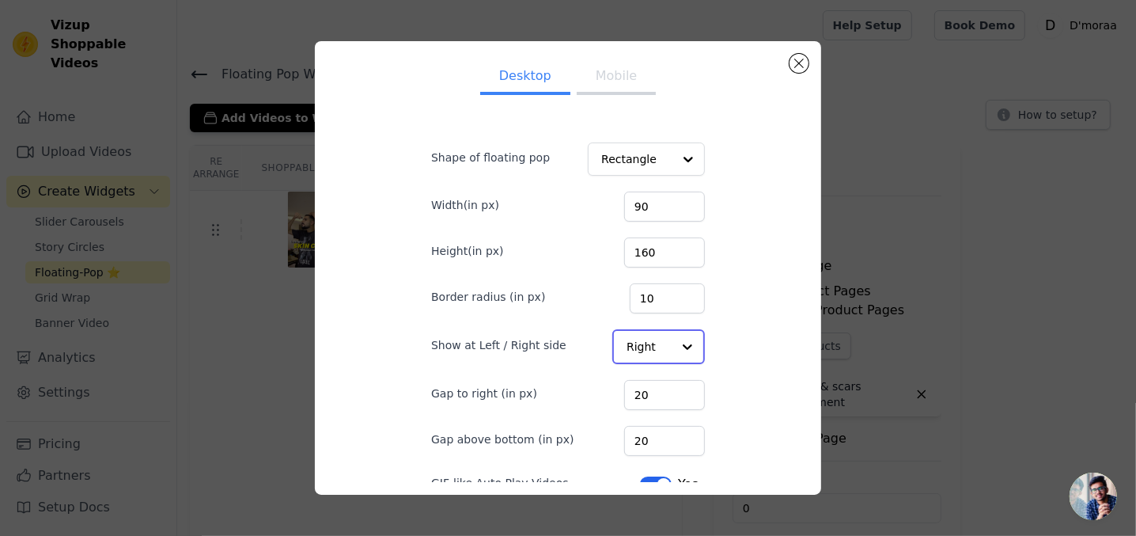
click at [628, 336] on input "Show at Left / Right side" at bounding box center [649, 347] width 45 height 32
click at [630, 383] on div "Left" at bounding box center [657, 384] width 89 height 33
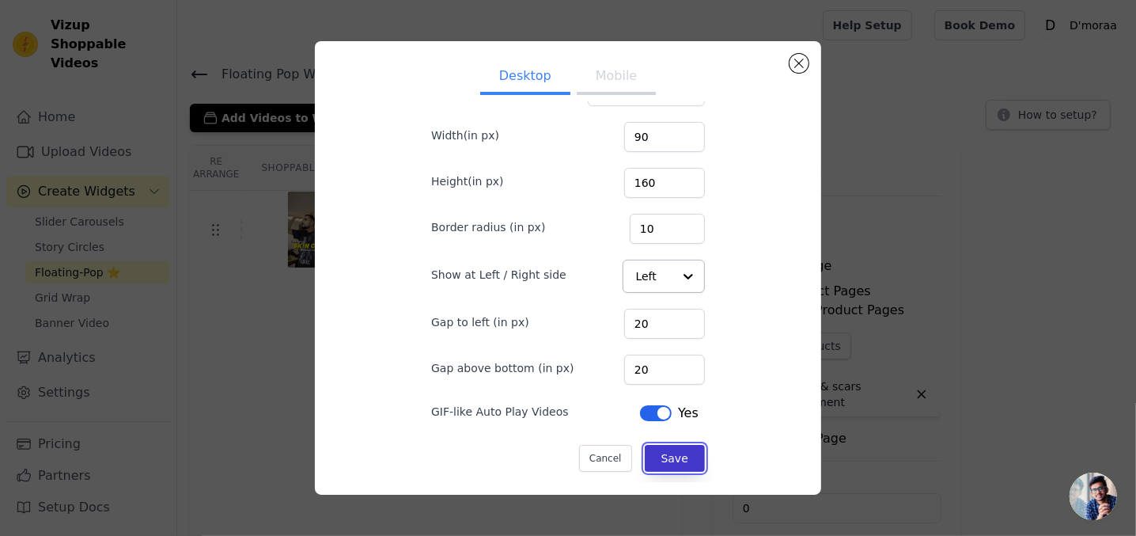
scroll to position [69, 0]
click at [668, 456] on button "Save" at bounding box center [675, 458] width 60 height 27
click at [604, 83] on button "Mobile" at bounding box center [616, 77] width 79 height 35
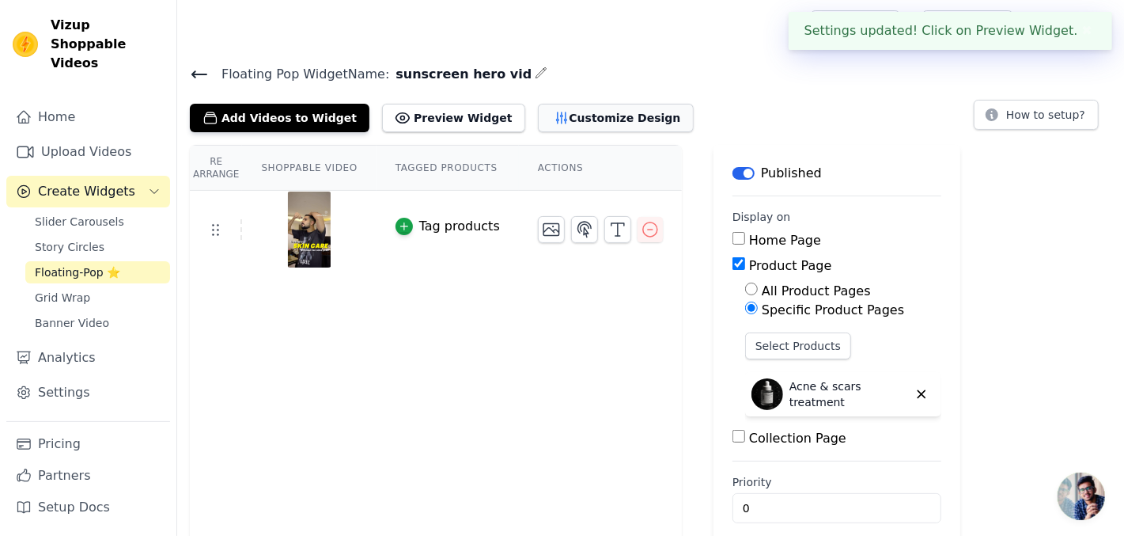
click at [551, 104] on button "Customize Design" at bounding box center [616, 118] width 156 height 28
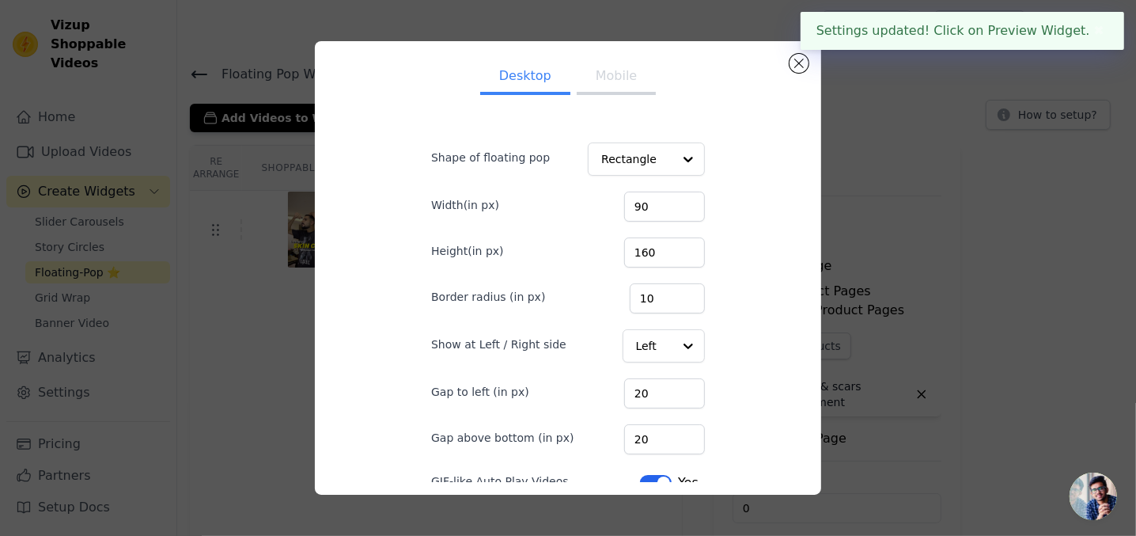
click at [603, 83] on button "Mobile" at bounding box center [616, 77] width 79 height 35
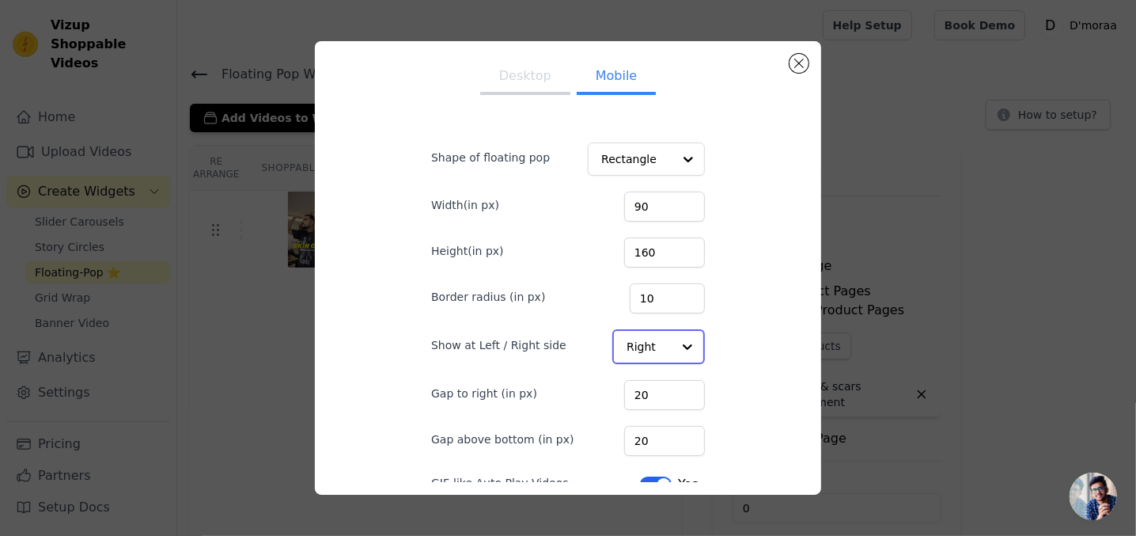
click at [645, 343] on input "Show at Left / Right side" at bounding box center [649, 347] width 45 height 32
click at [632, 380] on div "Left" at bounding box center [657, 384] width 89 height 33
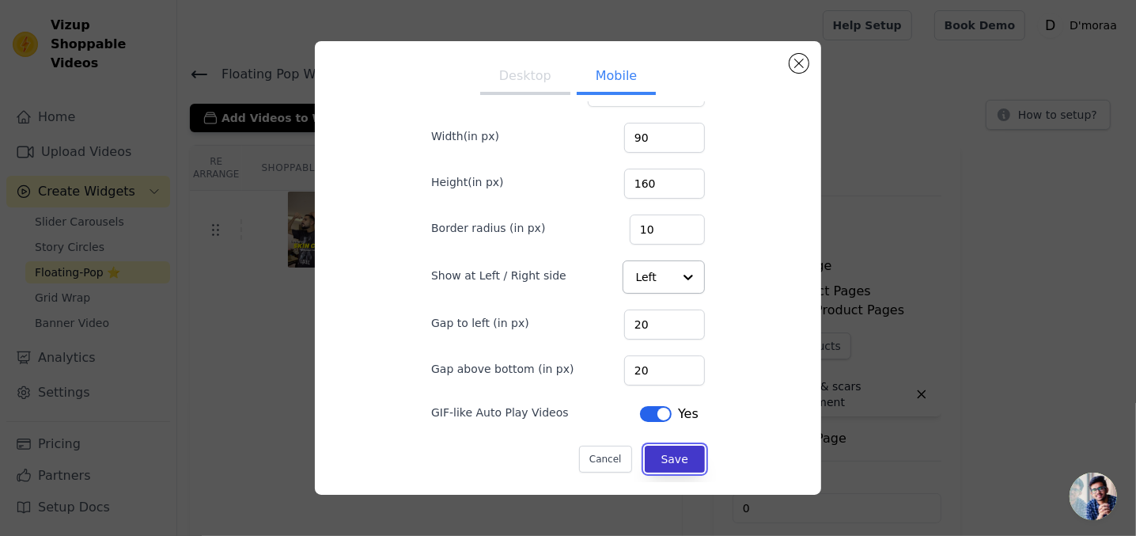
click at [665, 451] on button "Save" at bounding box center [675, 458] width 60 height 27
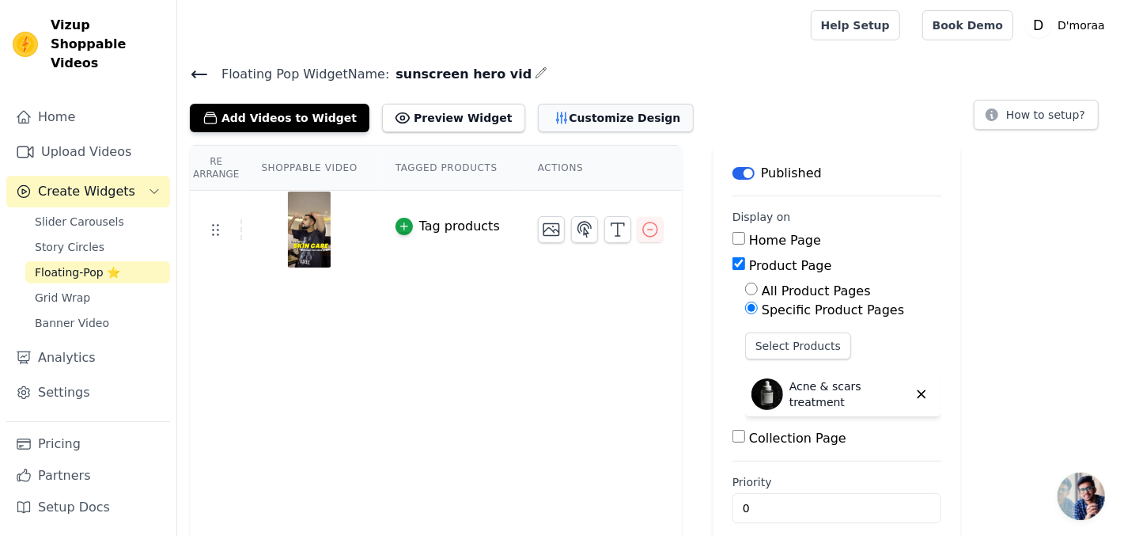
click at [538, 115] on button "Customize Design" at bounding box center [616, 118] width 156 height 28
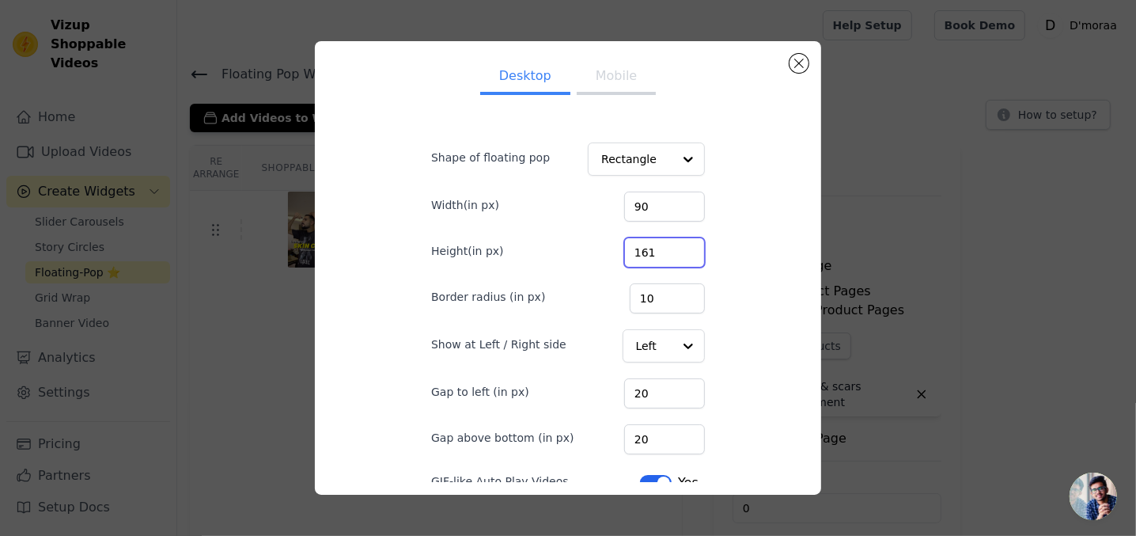
click at [672, 246] on input "161" at bounding box center [664, 252] width 81 height 30
click at [672, 246] on input "162" at bounding box center [664, 252] width 81 height 30
click at [672, 246] on input "163" at bounding box center [664, 252] width 81 height 30
click at [672, 245] on input "204" at bounding box center [664, 252] width 81 height 30
click at [672, 254] on input "203" at bounding box center [664, 252] width 81 height 30
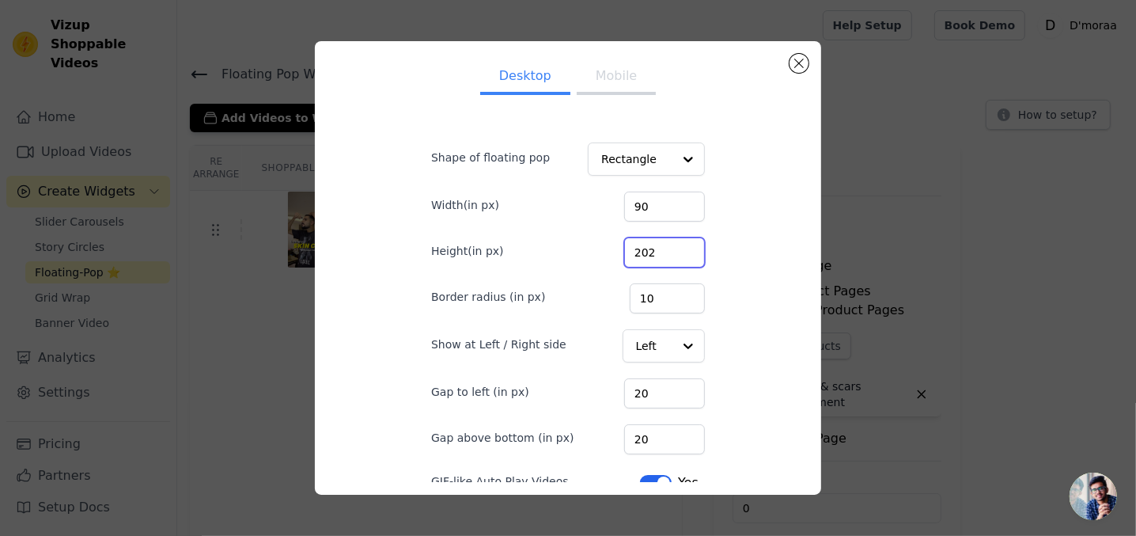
click at [672, 254] on input "202" at bounding box center [664, 252] width 81 height 30
click at [672, 254] on input "201" at bounding box center [664, 252] width 81 height 30
type input "200"
click at [672, 254] on input "200" at bounding box center [664, 252] width 81 height 30
click at [676, 204] on input "100" at bounding box center [664, 206] width 81 height 30
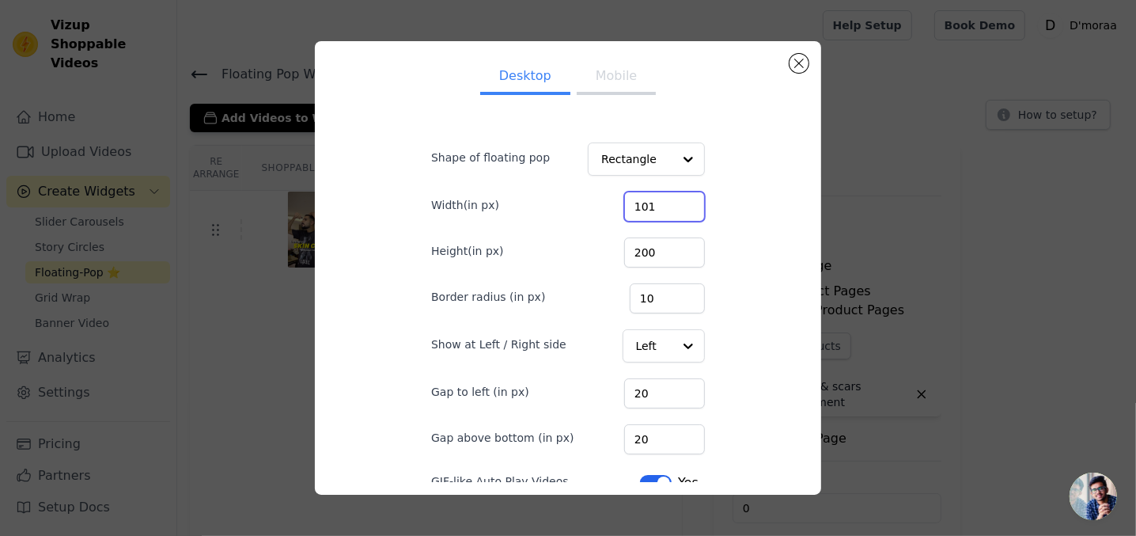
click at [676, 204] on input "101" at bounding box center [664, 206] width 81 height 30
click at [676, 204] on input "102" at bounding box center [664, 206] width 81 height 30
click at [676, 204] on input "103" at bounding box center [664, 206] width 81 height 30
click at [676, 204] on input "104" at bounding box center [664, 206] width 81 height 30
click at [676, 204] on input "105" at bounding box center [664, 206] width 81 height 30
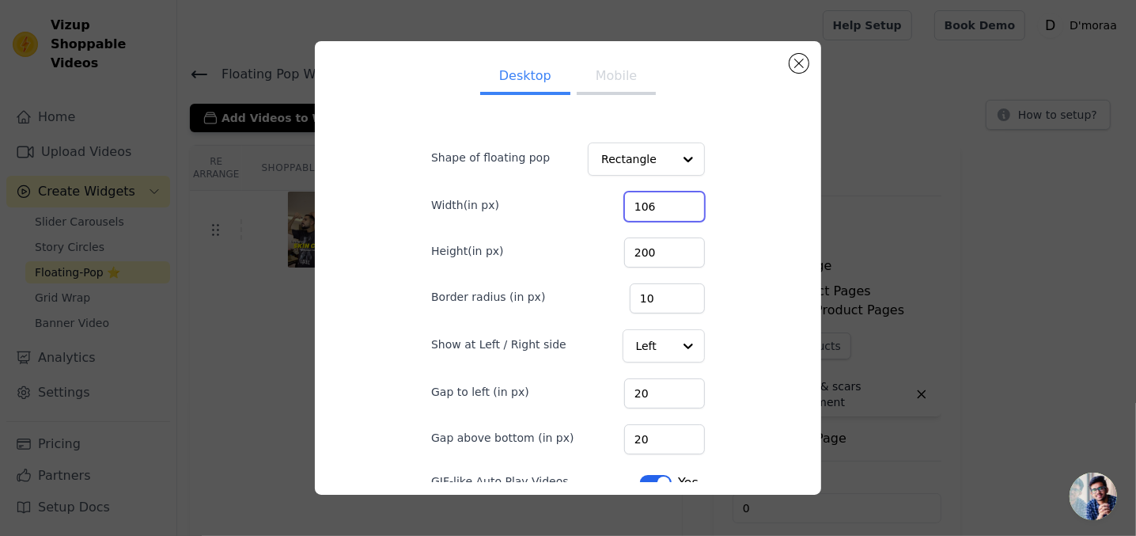
click at [676, 204] on input "106" at bounding box center [664, 206] width 81 height 30
click at [676, 204] on input "107" at bounding box center [664, 206] width 81 height 30
click at [676, 207] on input "106" at bounding box center [664, 206] width 81 height 30
click at [676, 207] on input "105" at bounding box center [664, 206] width 81 height 30
click at [676, 207] on input "104" at bounding box center [664, 206] width 81 height 30
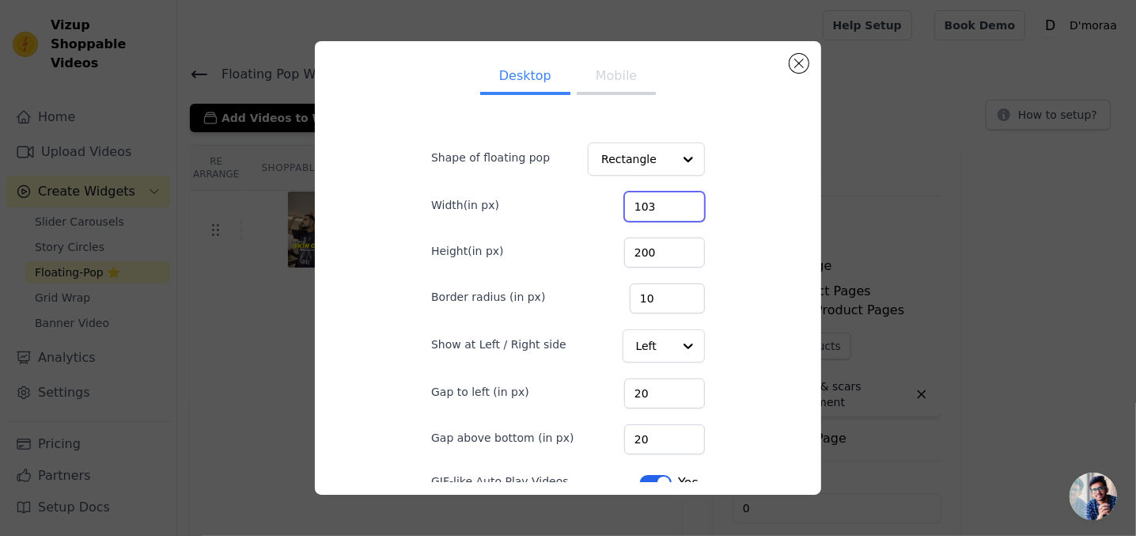
click at [676, 207] on input "103" at bounding box center [664, 206] width 81 height 30
click at [676, 207] on input "102" at bounding box center [664, 206] width 81 height 30
click at [676, 207] on input "101" at bounding box center [664, 206] width 81 height 30
type input "100"
click at [676, 210] on input "100" at bounding box center [664, 206] width 81 height 30
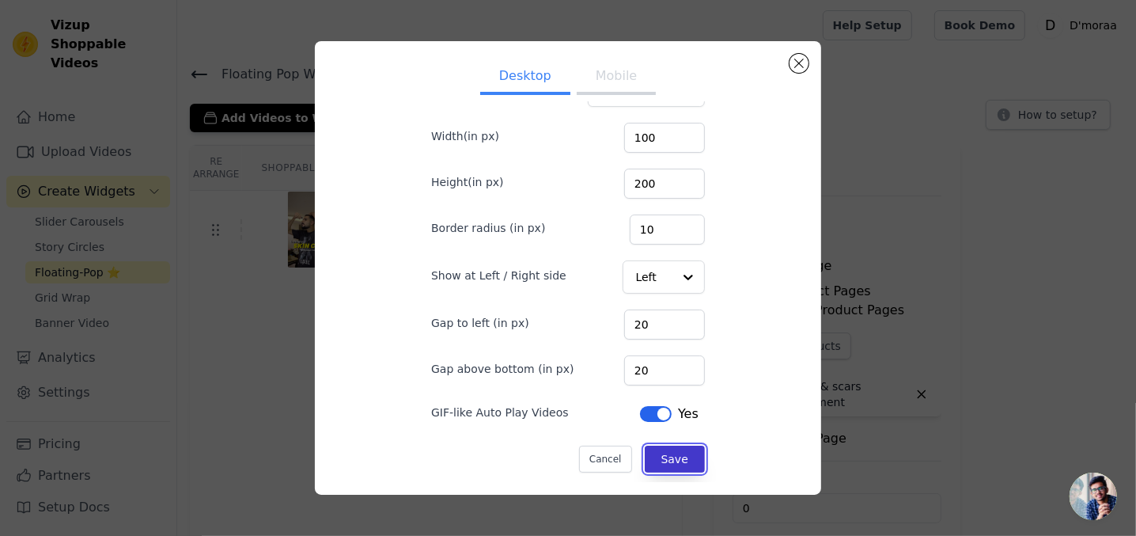
click at [663, 450] on button "Save" at bounding box center [675, 458] width 60 height 27
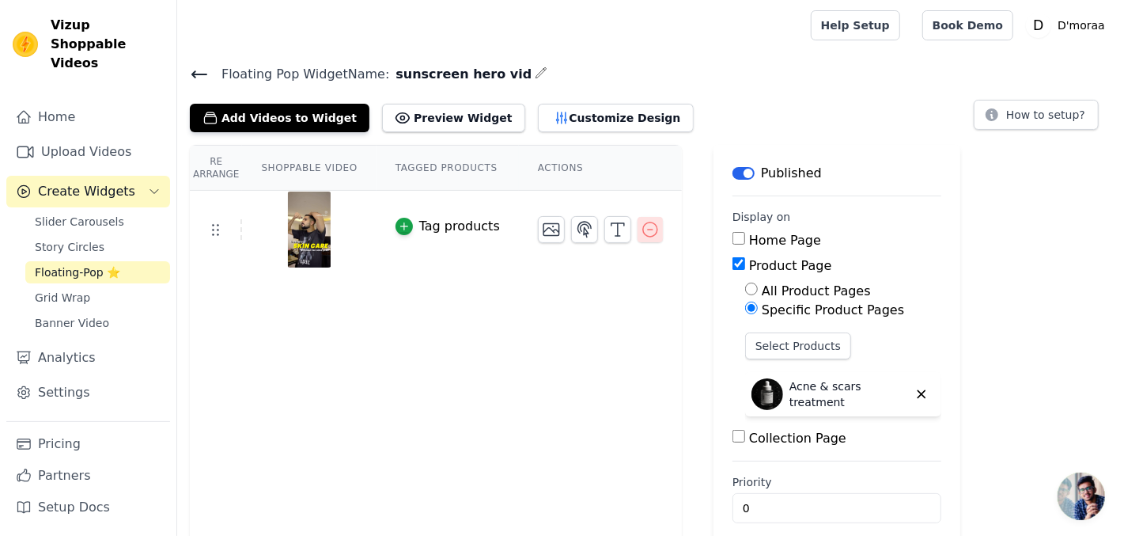
click at [641, 226] on icon "button" at bounding box center [650, 229] width 19 height 19
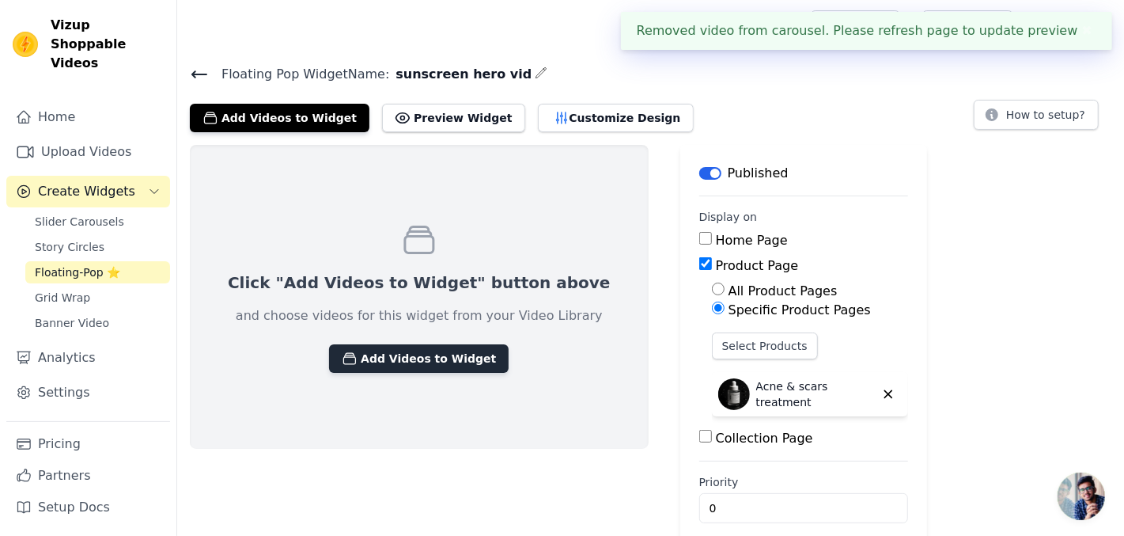
click at [393, 345] on button "Add Videos to Widget" at bounding box center [419, 358] width 180 height 28
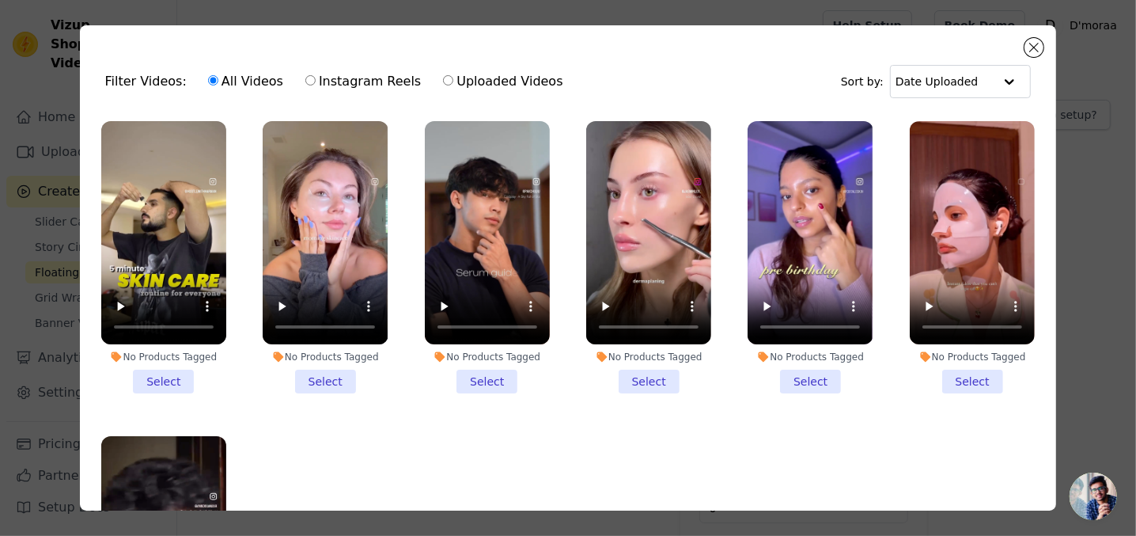
click at [154, 373] on li "No Products Tagged Select" at bounding box center [163, 257] width 125 height 272
click at [0, 0] on input "No Products Tagged Select" at bounding box center [0, 0] width 0 height 0
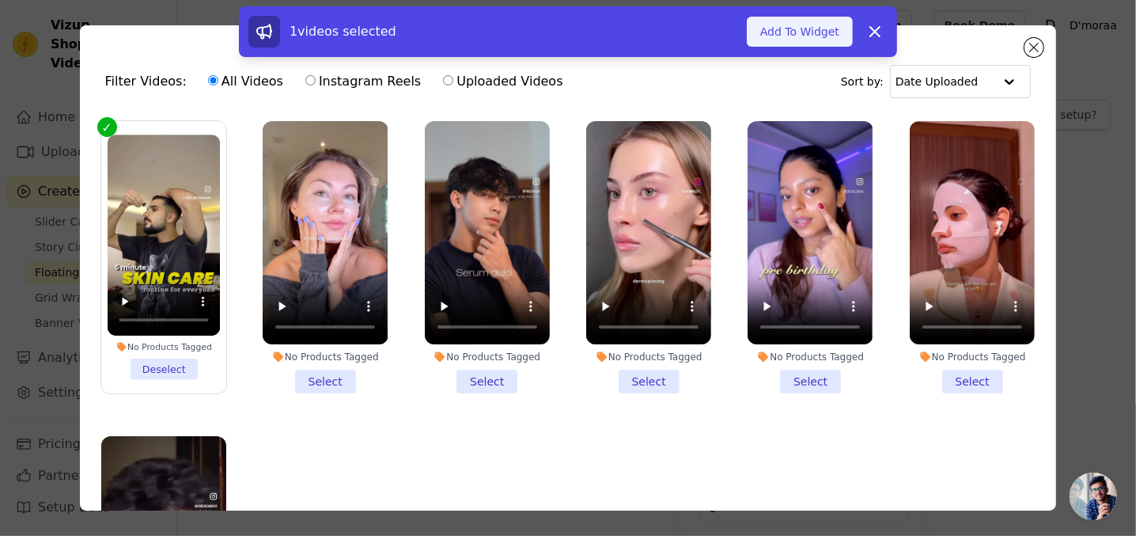
click at [789, 33] on button "Add To Widget" at bounding box center [800, 32] width 106 height 30
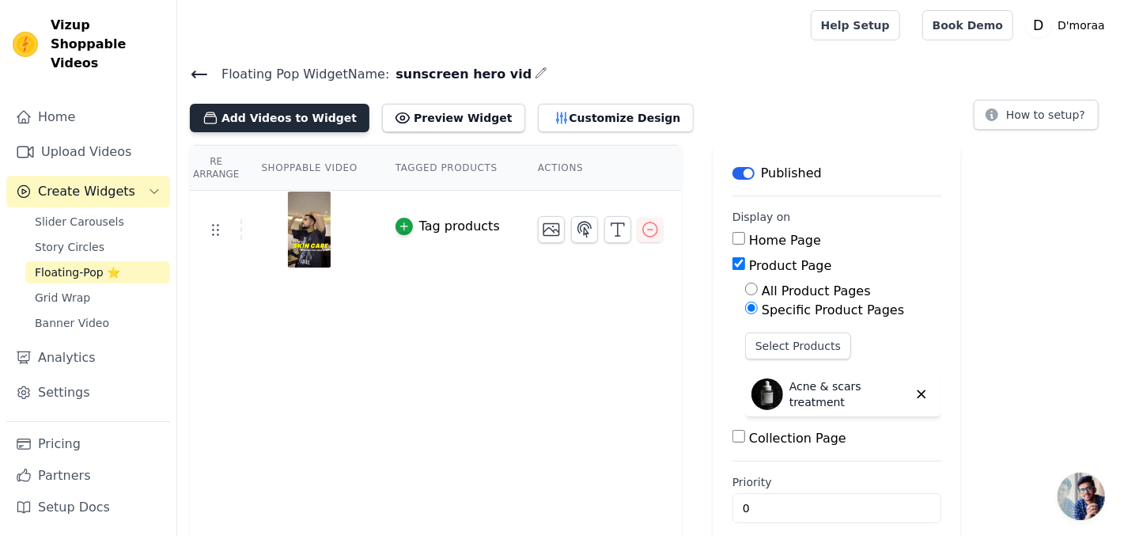
click at [301, 117] on button "Add Videos to Widget" at bounding box center [280, 118] width 180 height 28
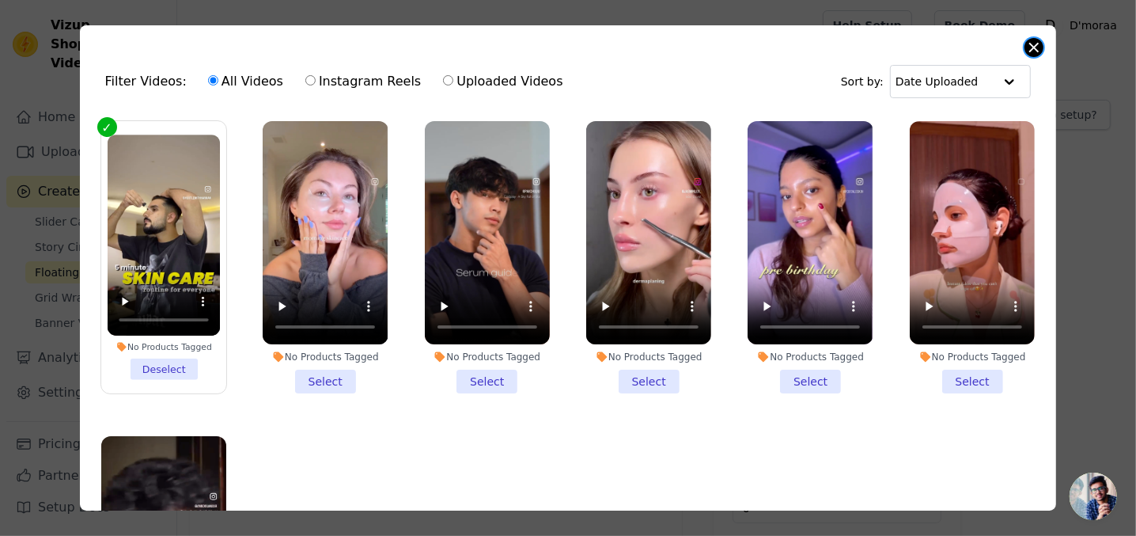
click at [1034, 47] on button "Close modal" at bounding box center [1033, 47] width 19 height 19
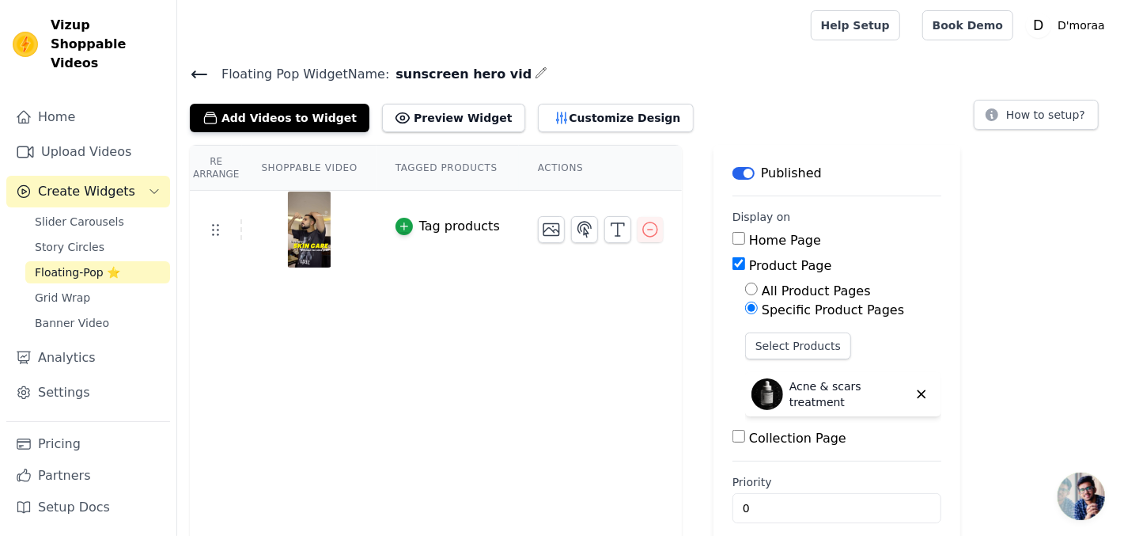
click at [199, 77] on icon at bounding box center [199, 74] width 19 height 19
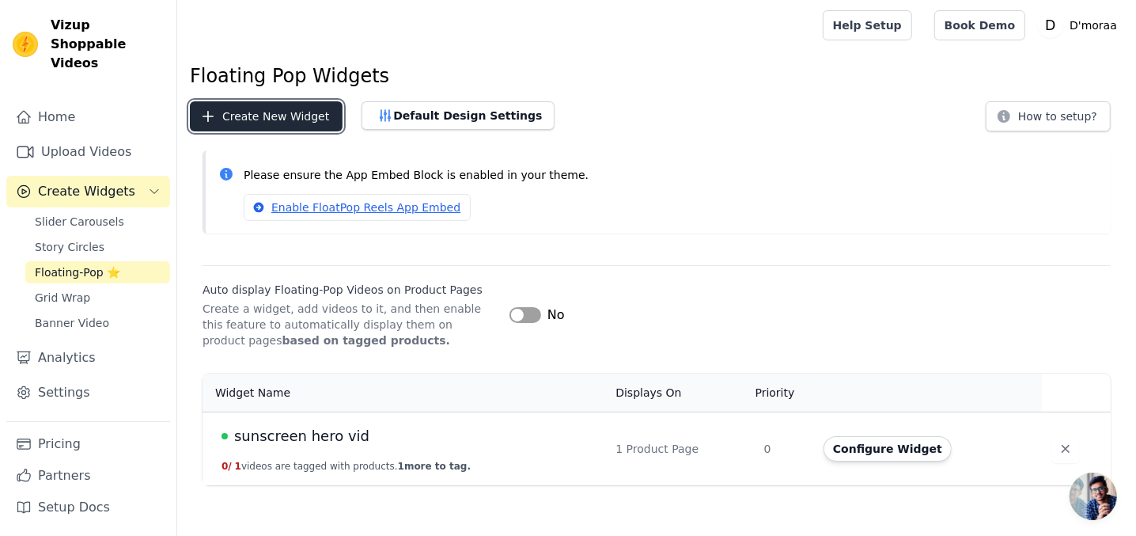
click at [297, 115] on button "Create New Widget" at bounding box center [266, 116] width 153 height 30
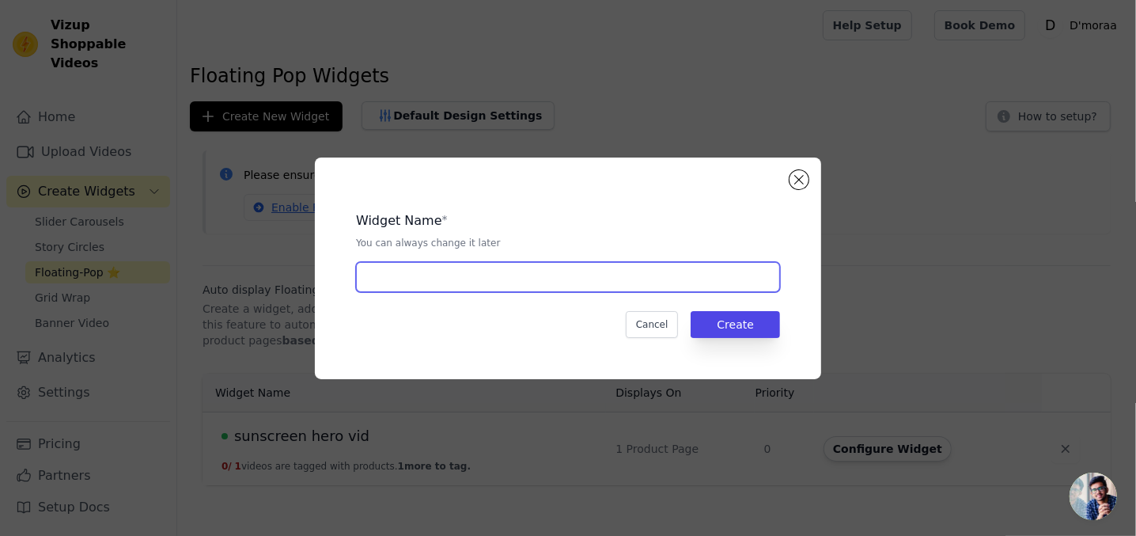
click at [646, 275] on input "text" at bounding box center [568, 277] width 424 height 30
type input "serum hero vids"
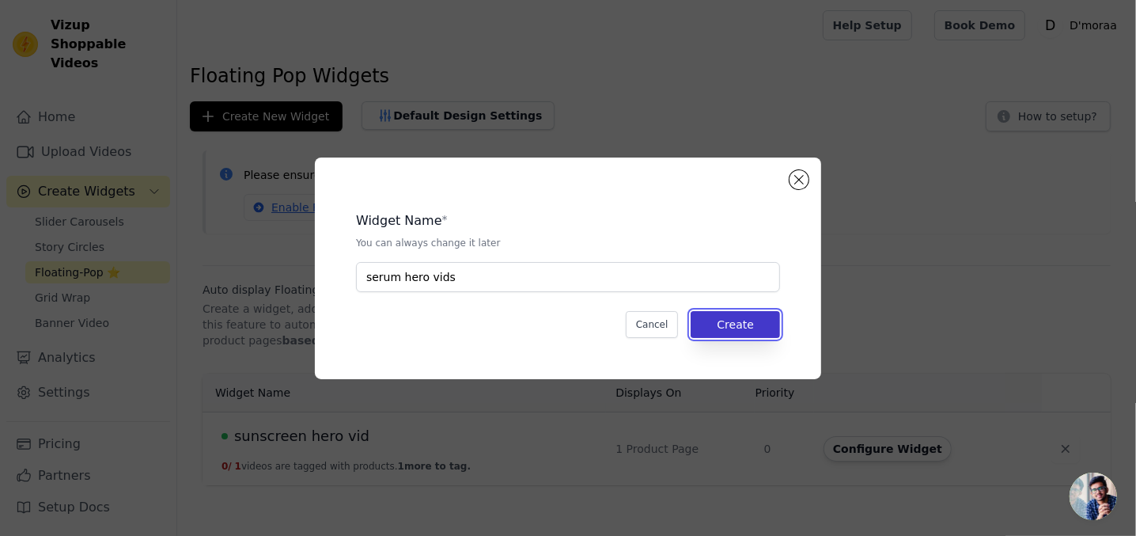
click at [771, 316] on button "Create" at bounding box center [735, 324] width 89 height 27
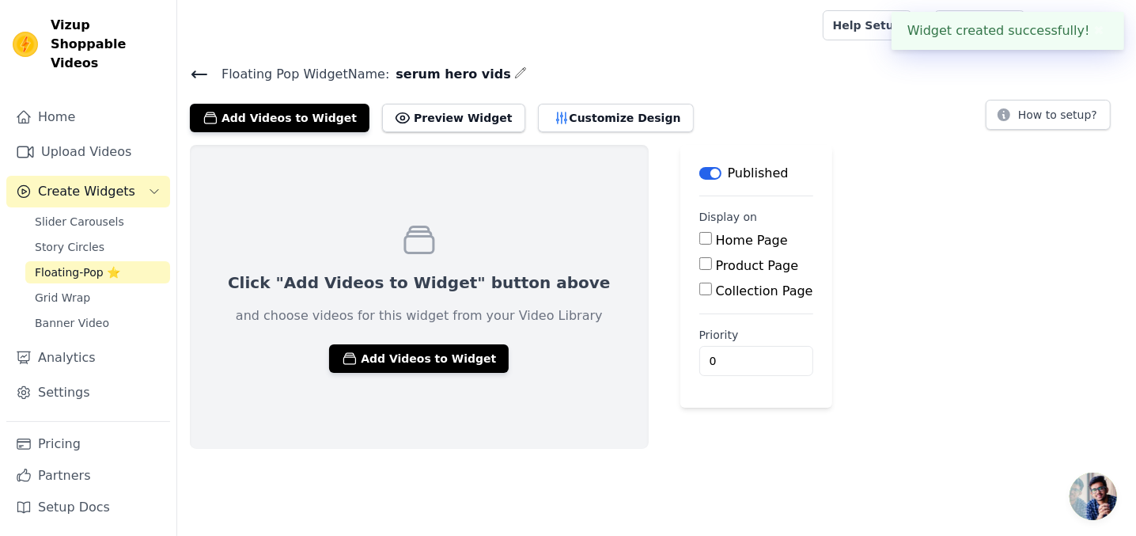
click at [716, 263] on label "Product Page" at bounding box center [757, 265] width 83 height 15
click at [699, 263] on input "Product Page" at bounding box center [705, 263] width 13 height 13
checkbox input "true"
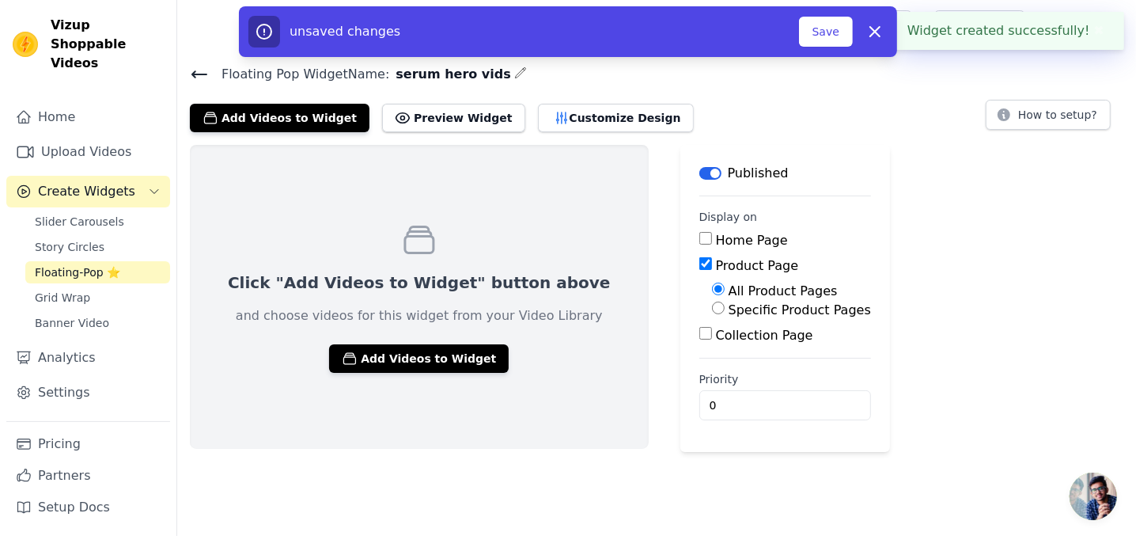
click at [729, 309] on label "Specific Product Pages" at bounding box center [800, 309] width 142 height 15
click at [712, 309] on input "Specific Product Pages" at bounding box center [718, 307] width 13 height 13
radio input "true"
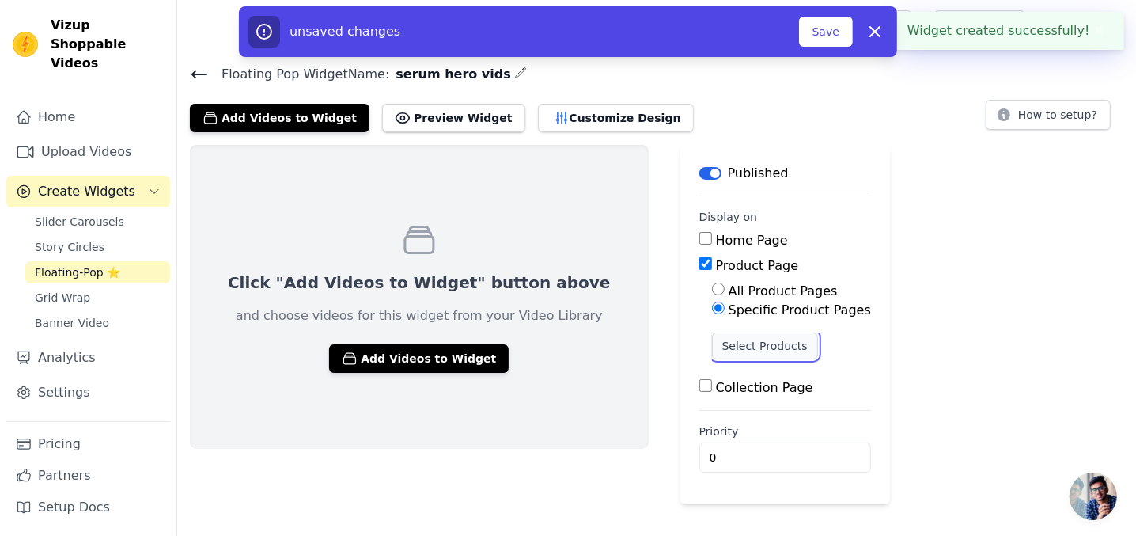
click at [712, 350] on button "Select Products" at bounding box center [765, 345] width 106 height 27
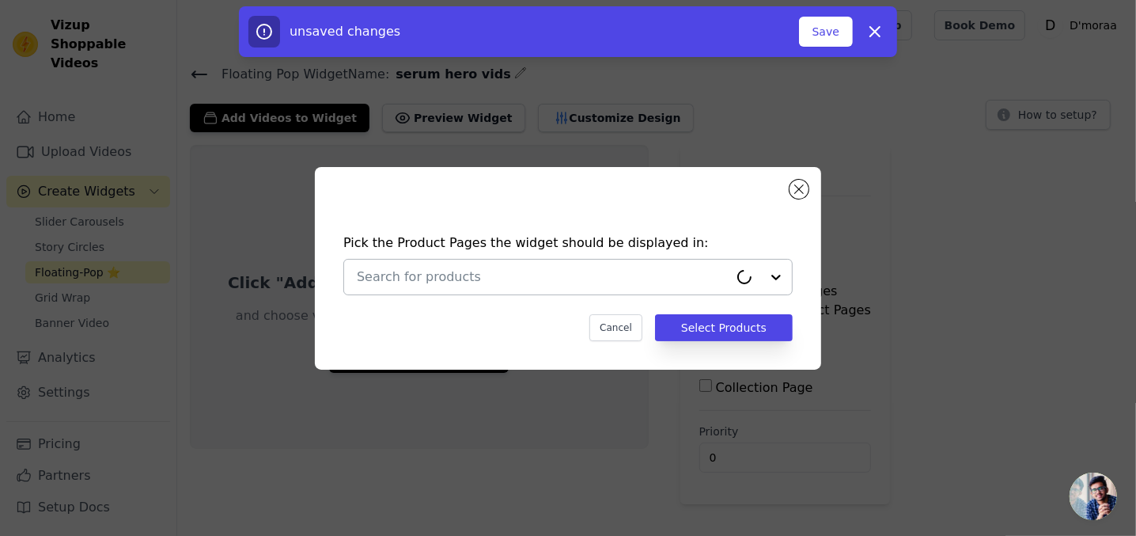
click at [711, 271] on input "text" at bounding box center [543, 276] width 372 height 19
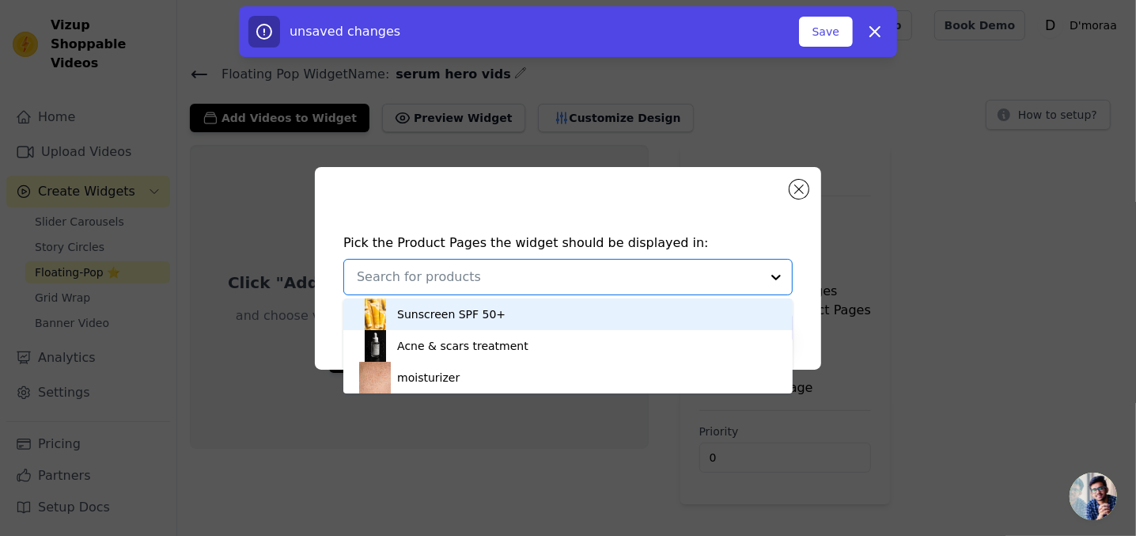
click at [641, 312] on div "Sunscreen SPF 50+" at bounding box center [568, 314] width 418 height 32
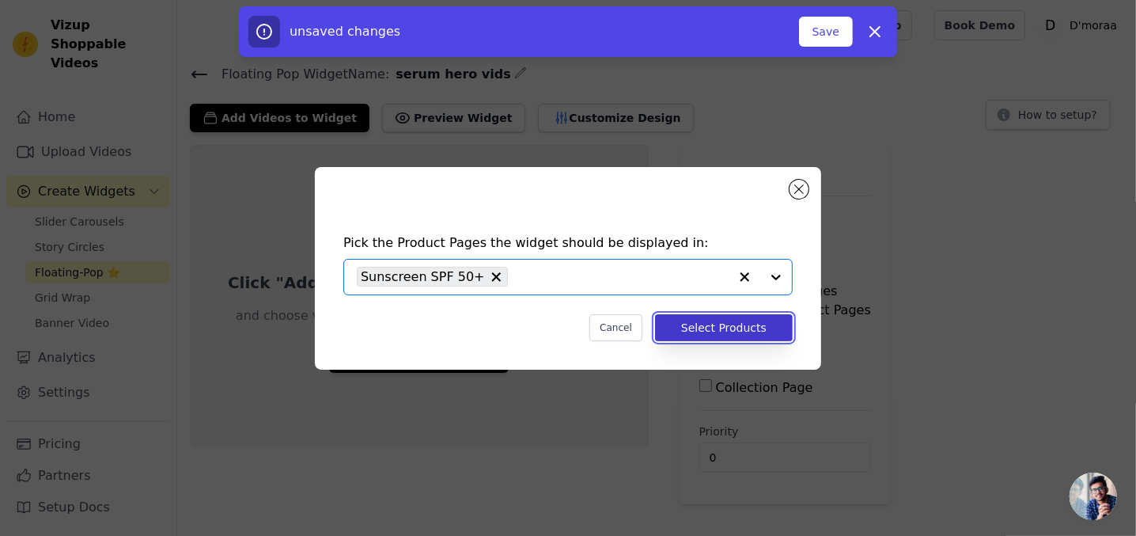
click at [762, 327] on button "Select Products" at bounding box center [724, 327] width 138 height 27
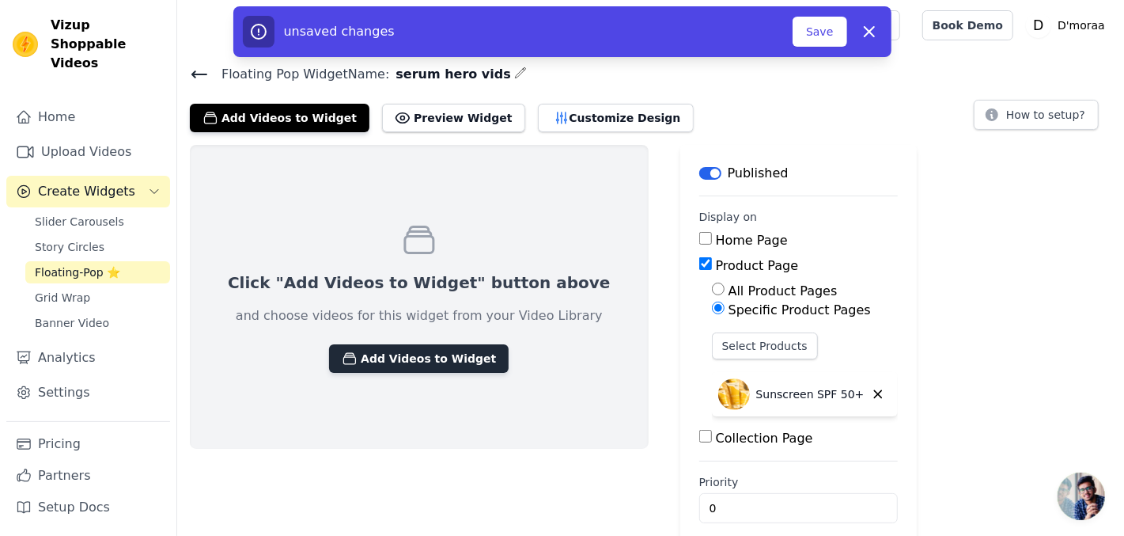
click at [407, 355] on button "Add Videos to Widget" at bounding box center [419, 358] width 180 height 28
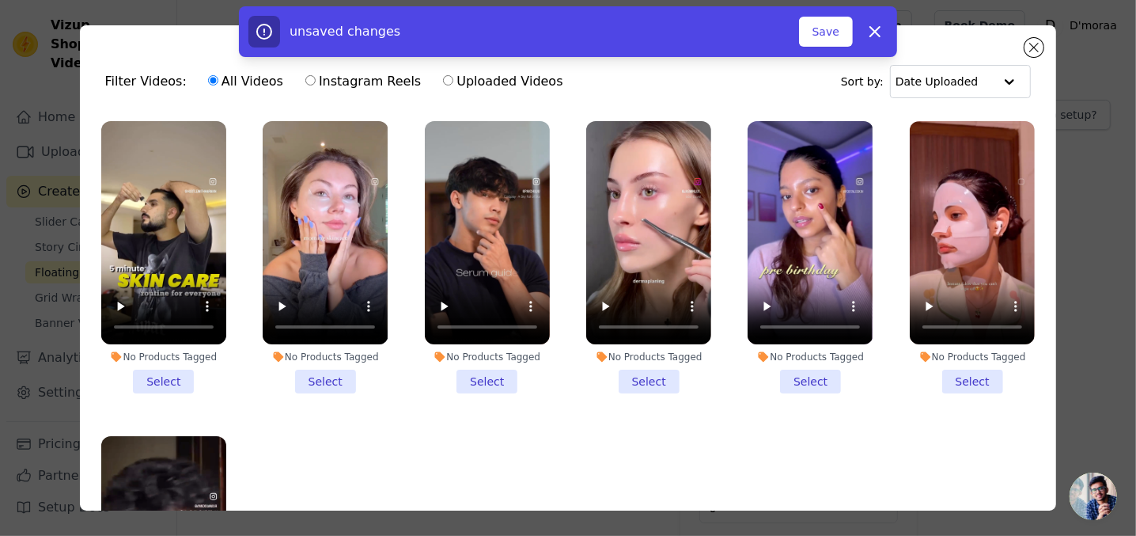
click at [331, 373] on li "No Products Tagged Select" at bounding box center [325, 257] width 125 height 272
click at [0, 0] on input "No Products Tagged Select" at bounding box center [0, 0] width 0 height 0
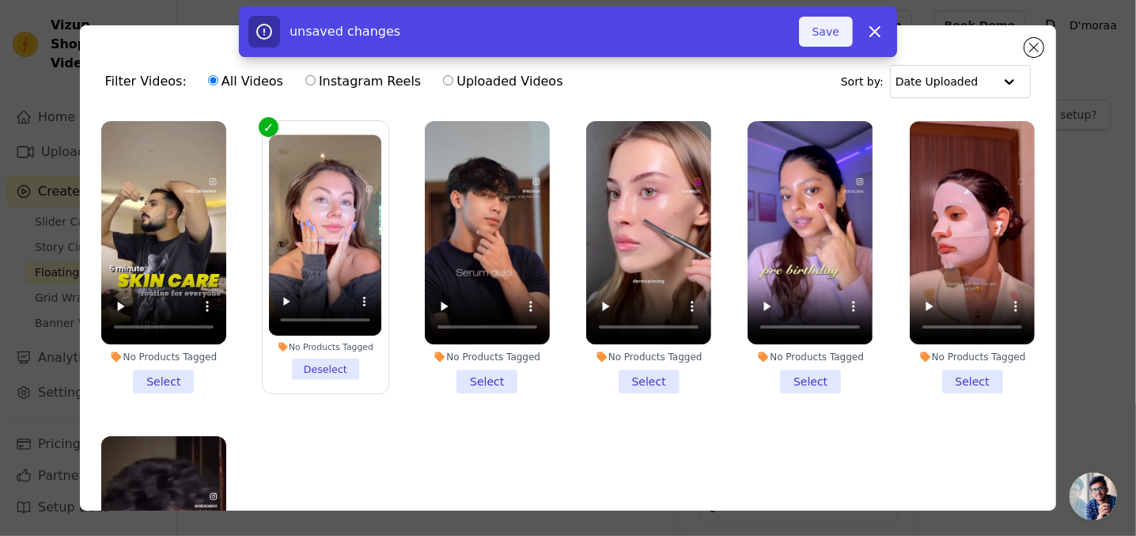
click at [822, 31] on button "Save" at bounding box center [826, 32] width 54 height 30
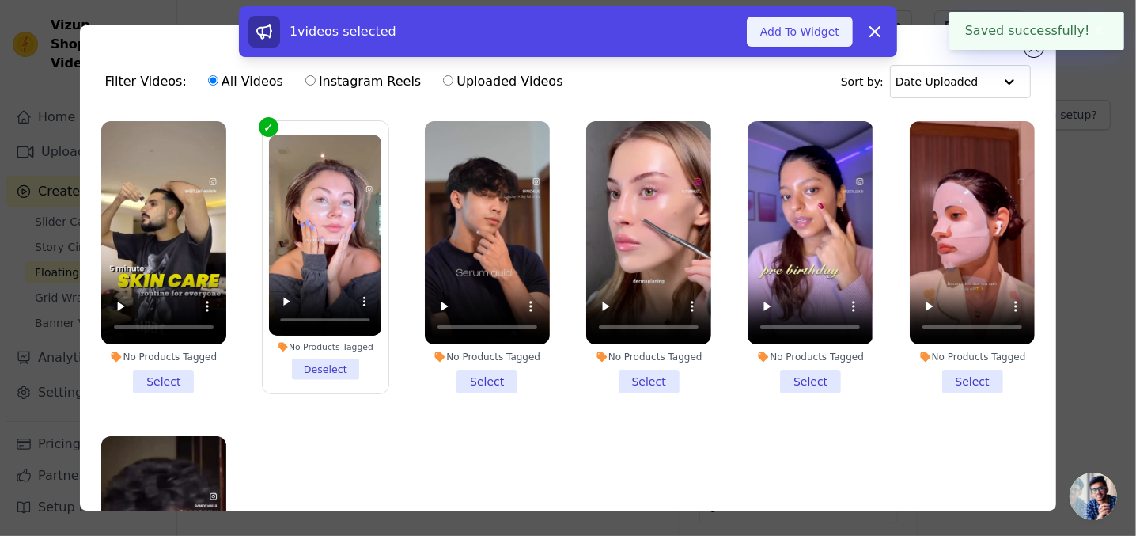
click at [829, 33] on button "Add To Widget" at bounding box center [800, 32] width 106 height 30
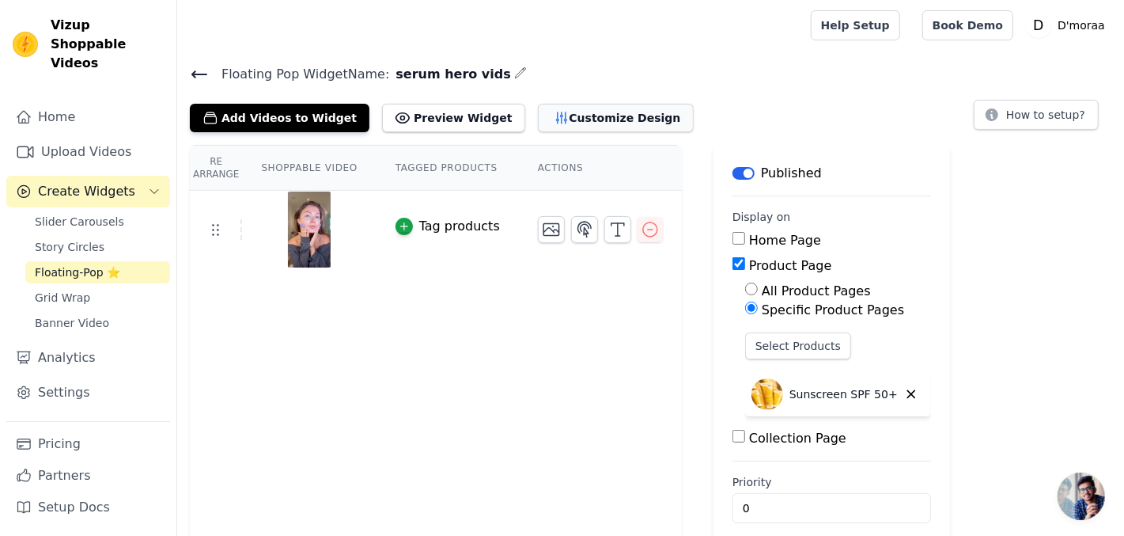
click at [543, 115] on button "Customize Design" at bounding box center [616, 118] width 156 height 28
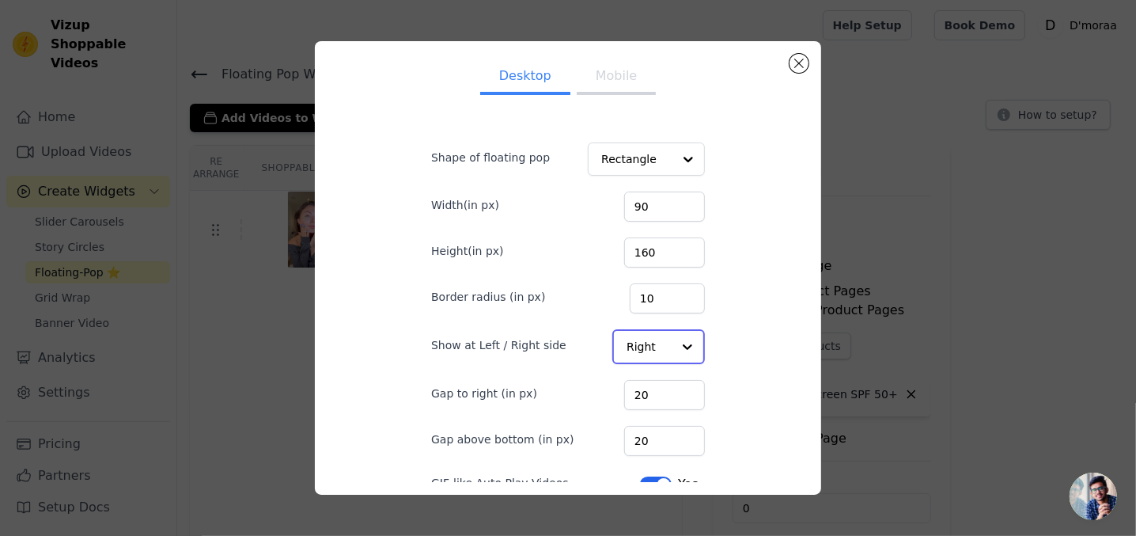
click at [654, 346] on input "Show at Left / Right side" at bounding box center [649, 347] width 45 height 32
click at [653, 383] on div "Left" at bounding box center [657, 384] width 89 height 33
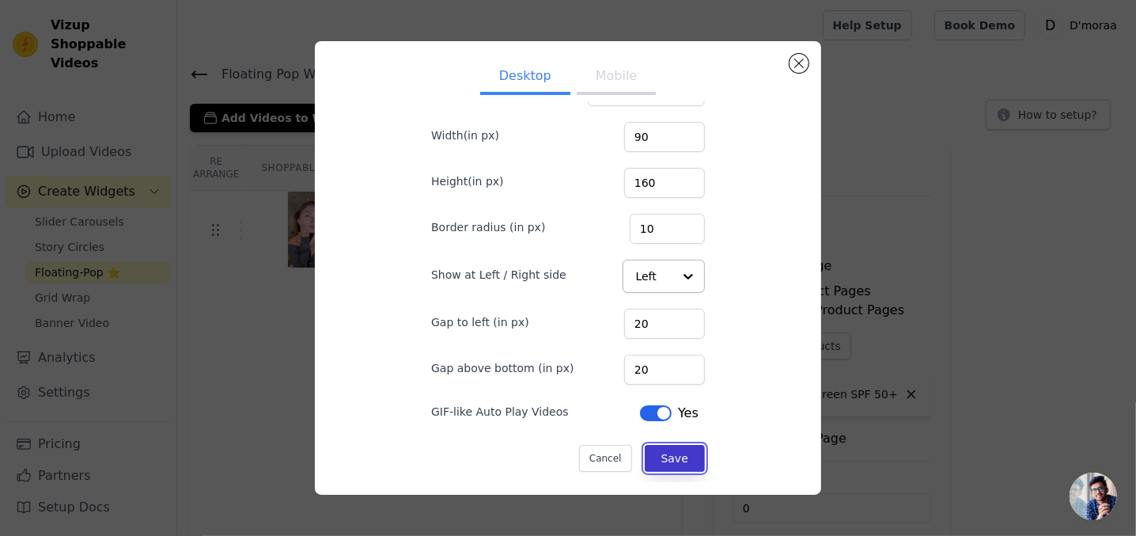
scroll to position [69, 0]
click at [661, 451] on button "Save" at bounding box center [675, 458] width 60 height 27
click at [604, 66] on button "Mobile" at bounding box center [616, 77] width 79 height 35
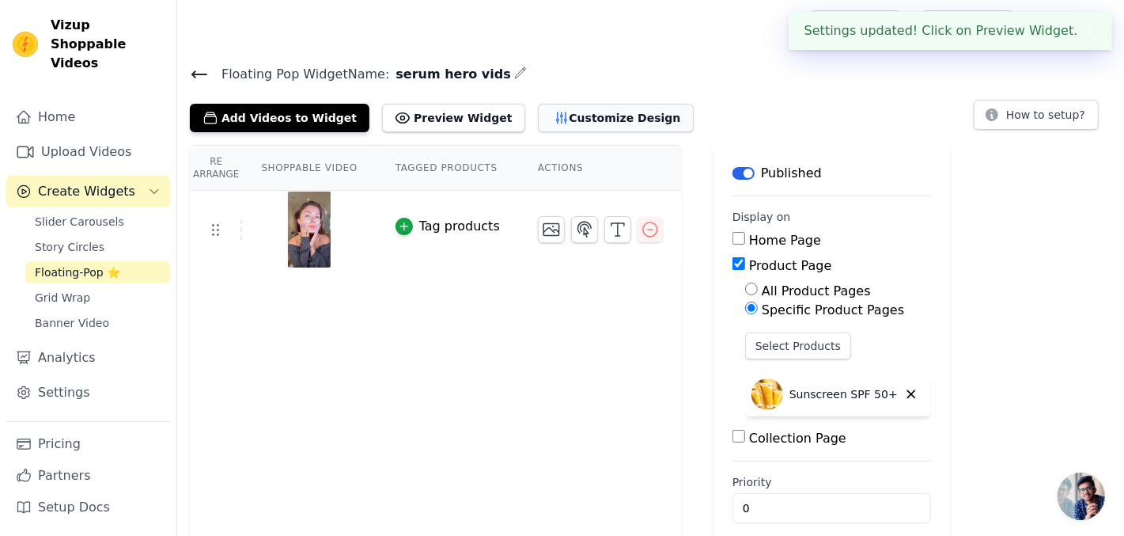
click at [541, 112] on button "Customize Design" at bounding box center [616, 118] width 156 height 28
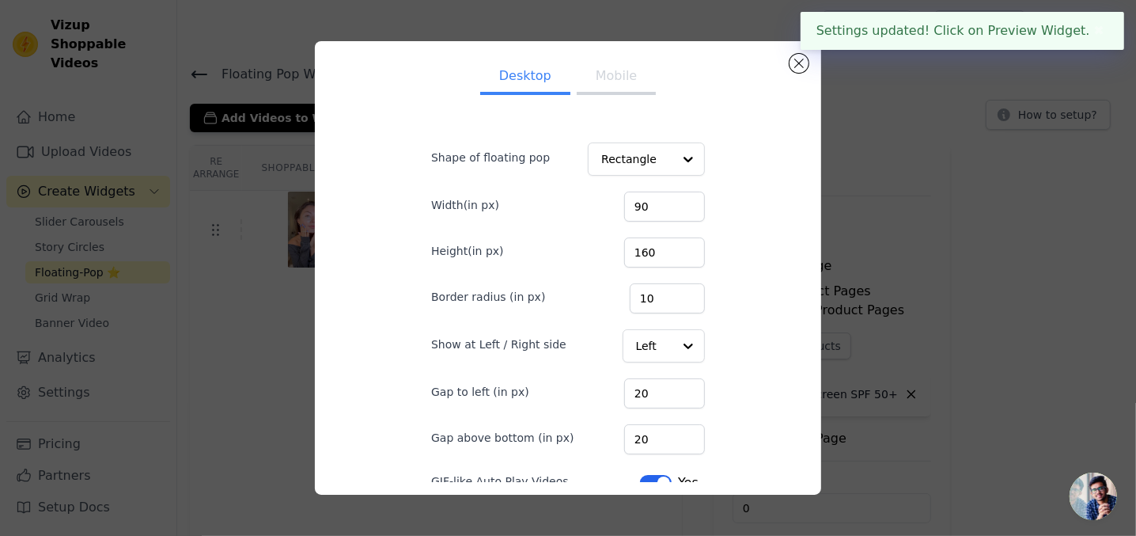
click at [608, 87] on button "Mobile" at bounding box center [616, 77] width 79 height 35
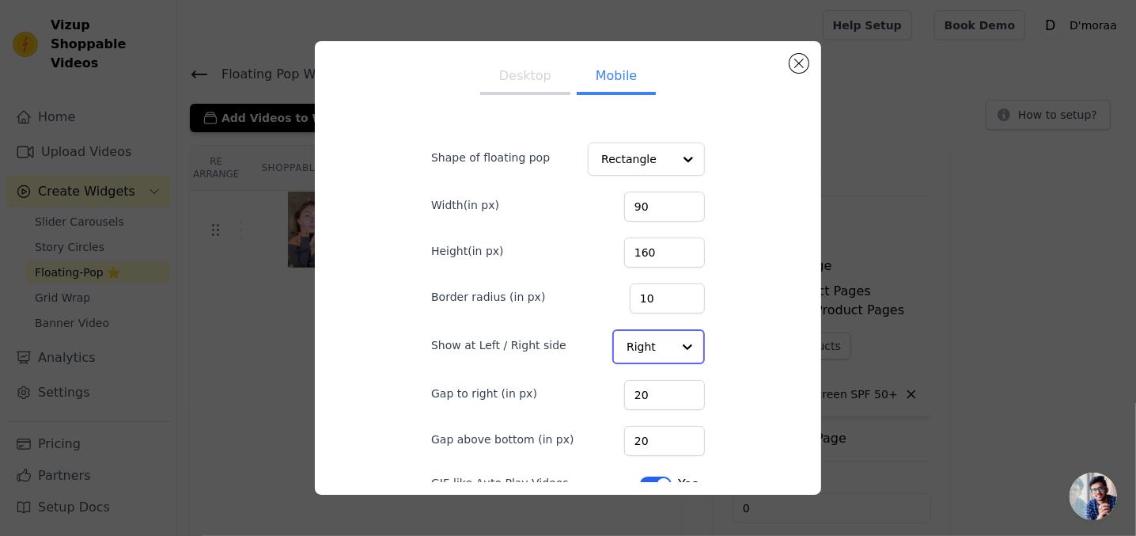
click at [637, 331] on input "Show at Left / Right side" at bounding box center [649, 347] width 45 height 32
click at [635, 375] on div "Left" at bounding box center [657, 384] width 89 height 33
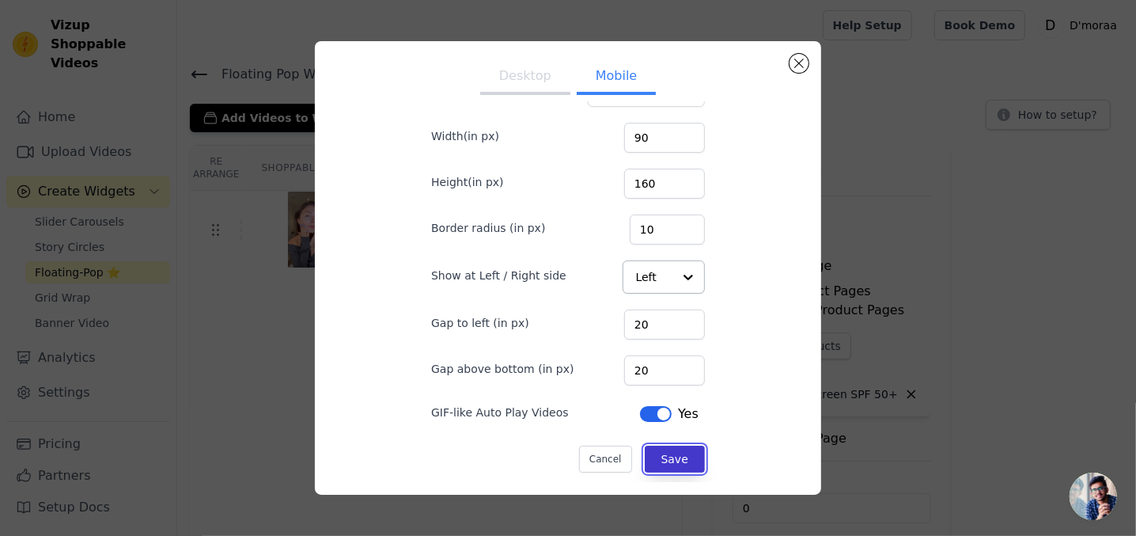
click at [665, 449] on button "Save" at bounding box center [675, 458] width 60 height 27
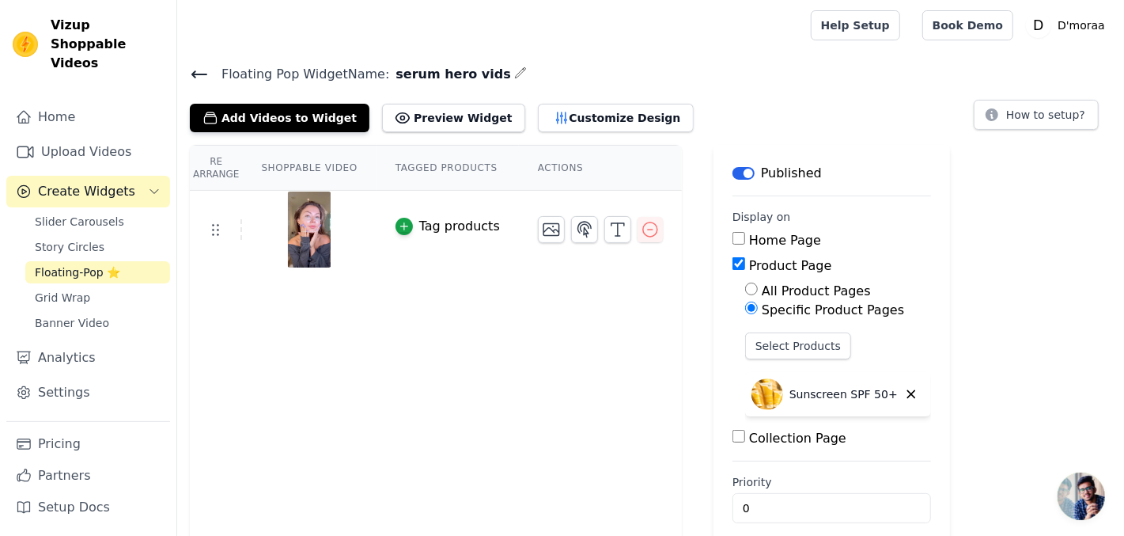
click at [196, 71] on icon at bounding box center [199, 74] width 19 height 19
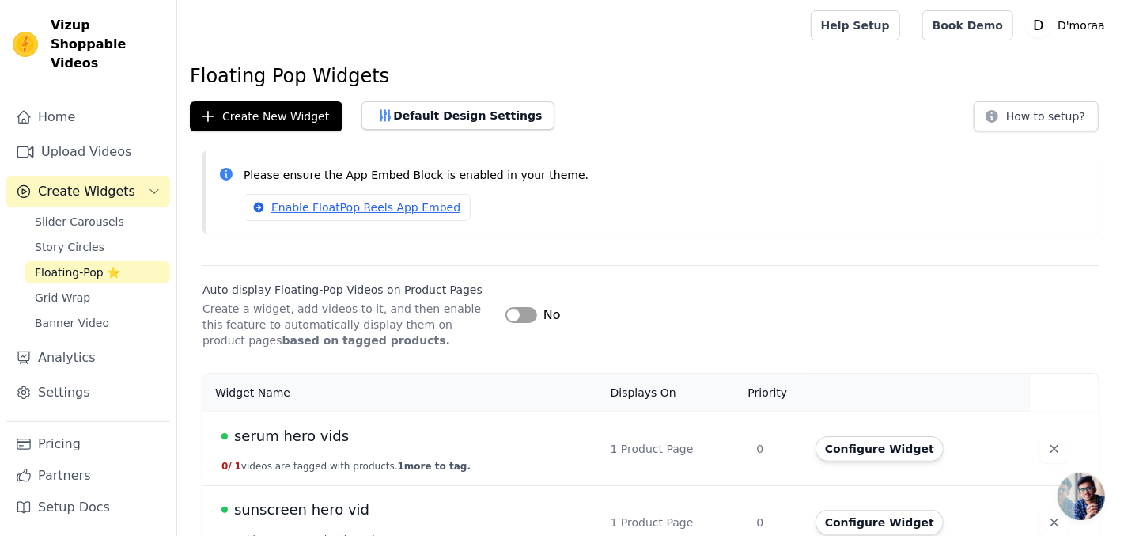
scroll to position [28, 0]
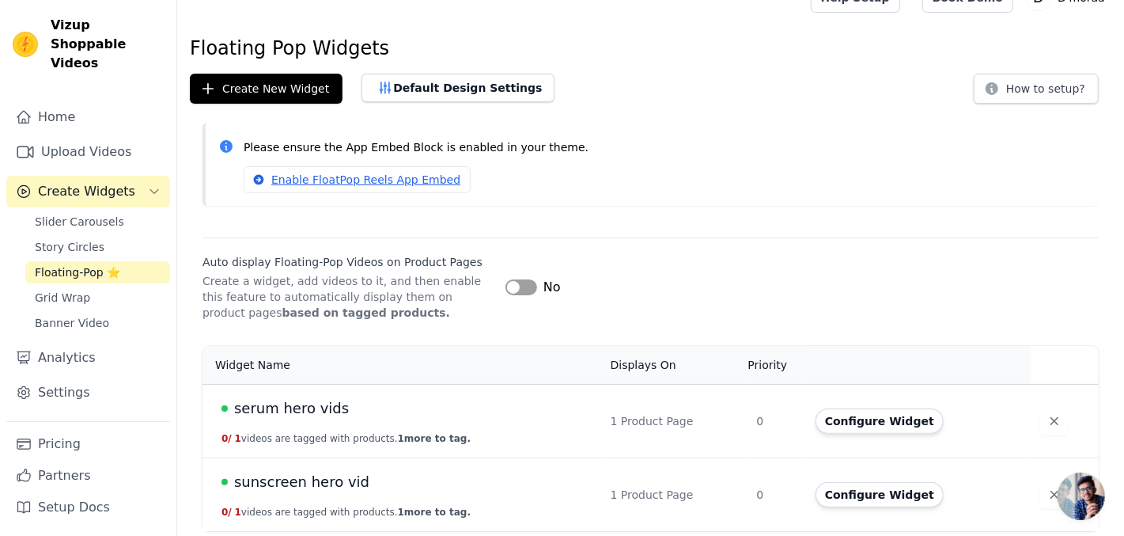
click at [279, 484] on span "sunscreen hero vid" at bounding box center [301, 482] width 135 height 22
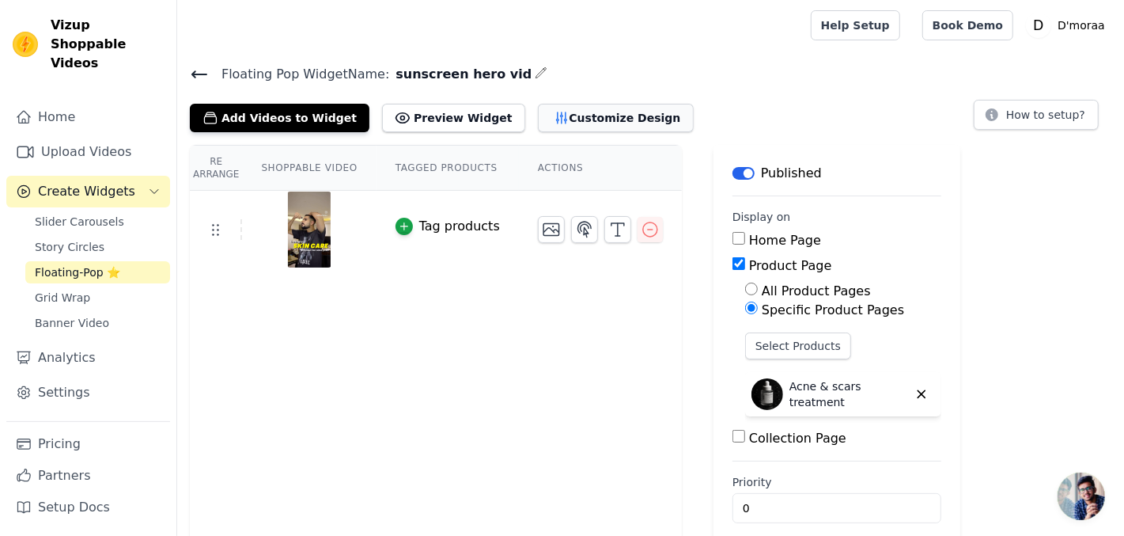
click at [569, 116] on button "Customize Design" at bounding box center [616, 118] width 156 height 28
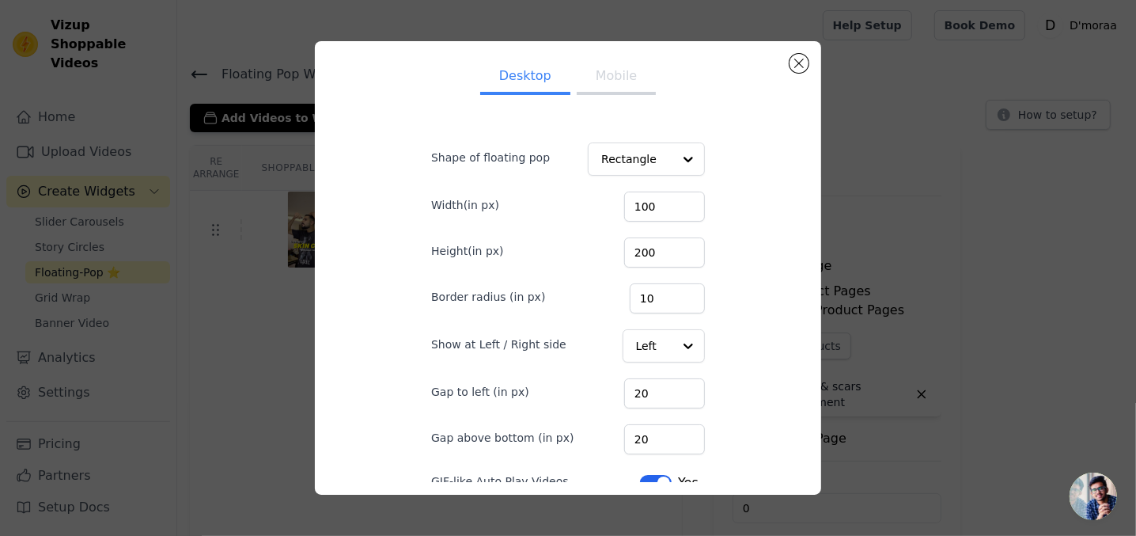
click at [611, 78] on button "Mobile" at bounding box center [616, 77] width 79 height 35
click at [504, 88] on button "Desktop" at bounding box center [525, 77] width 90 height 35
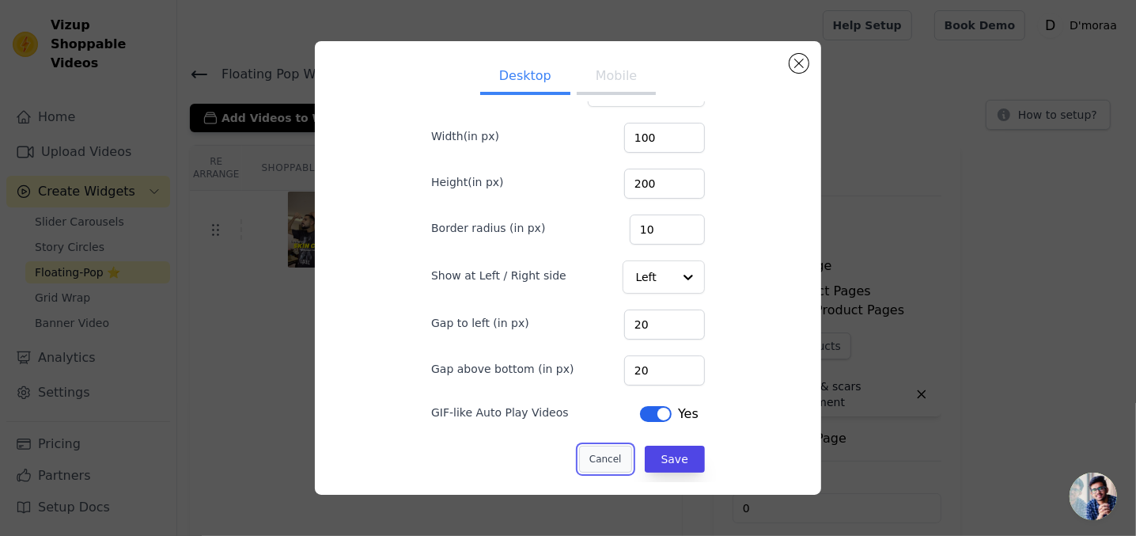
click at [611, 445] on button "Cancel" at bounding box center [605, 458] width 53 height 27
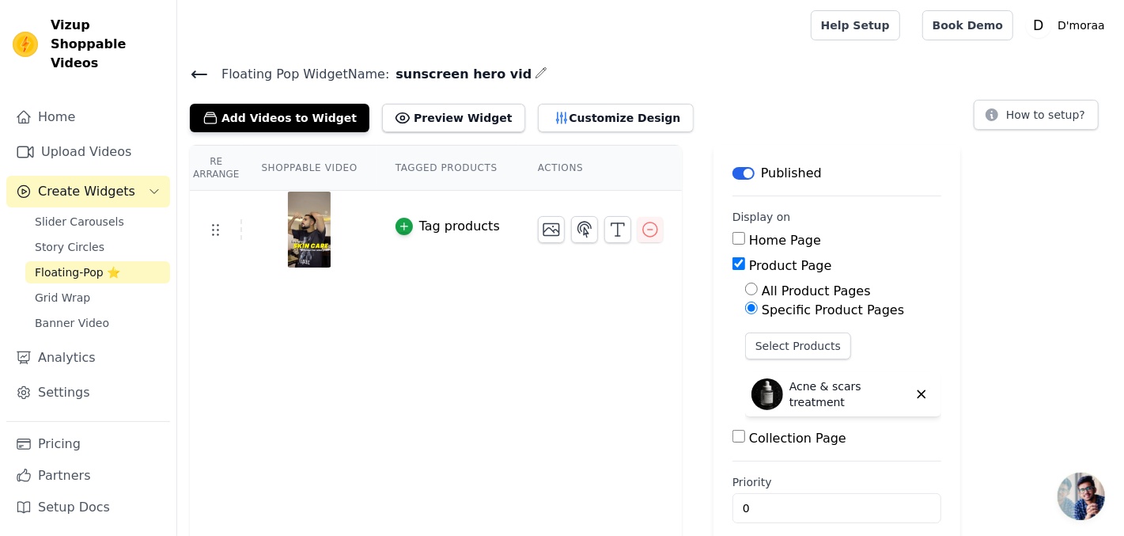
click at [199, 76] on icon at bounding box center [199, 74] width 19 height 19
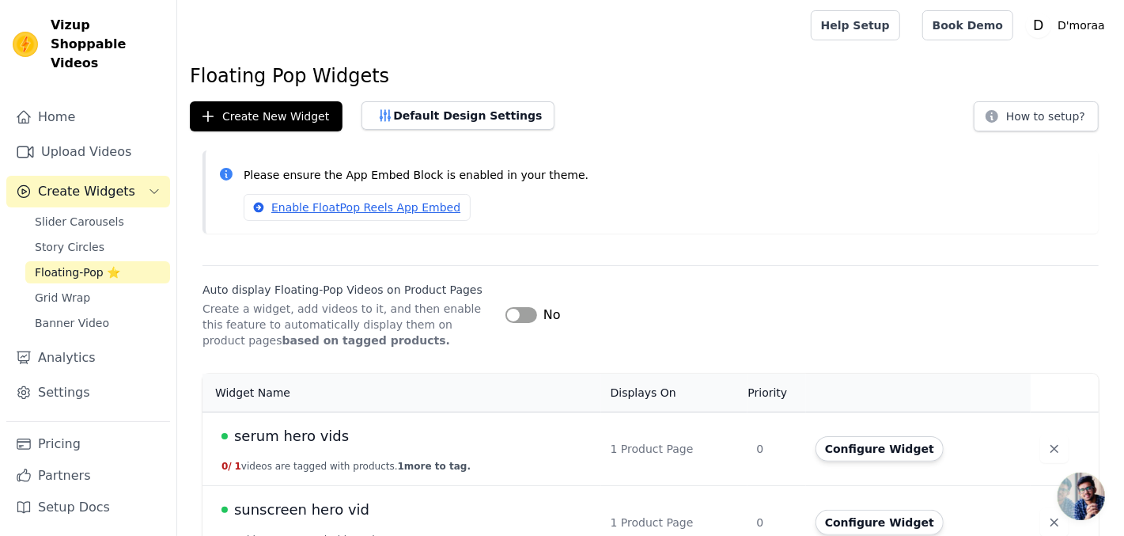
click at [317, 430] on span "serum hero vids" at bounding box center [291, 436] width 115 height 22
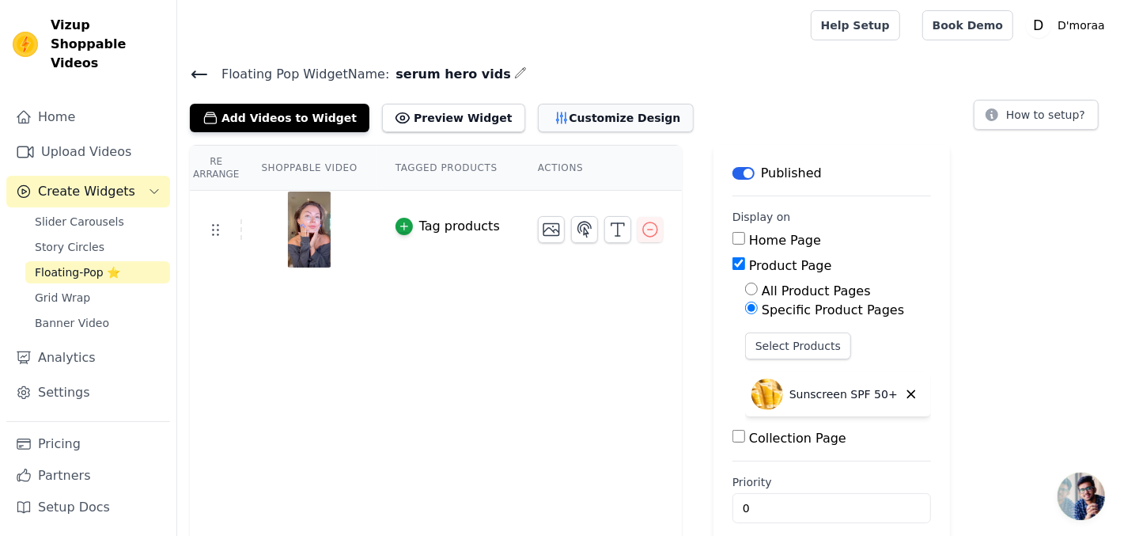
click at [568, 110] on button "Customize Design" at bounding box center [616, 118] width 156 height 28
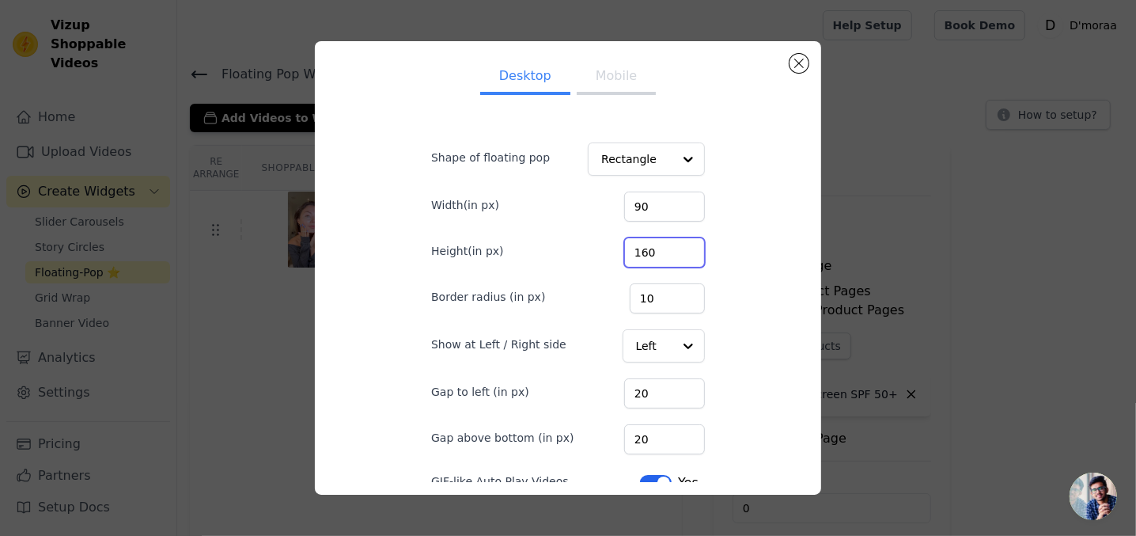
click at [645, 249] on input "160" at bounding box center [664, 252] width 81 height 30
type input "200"
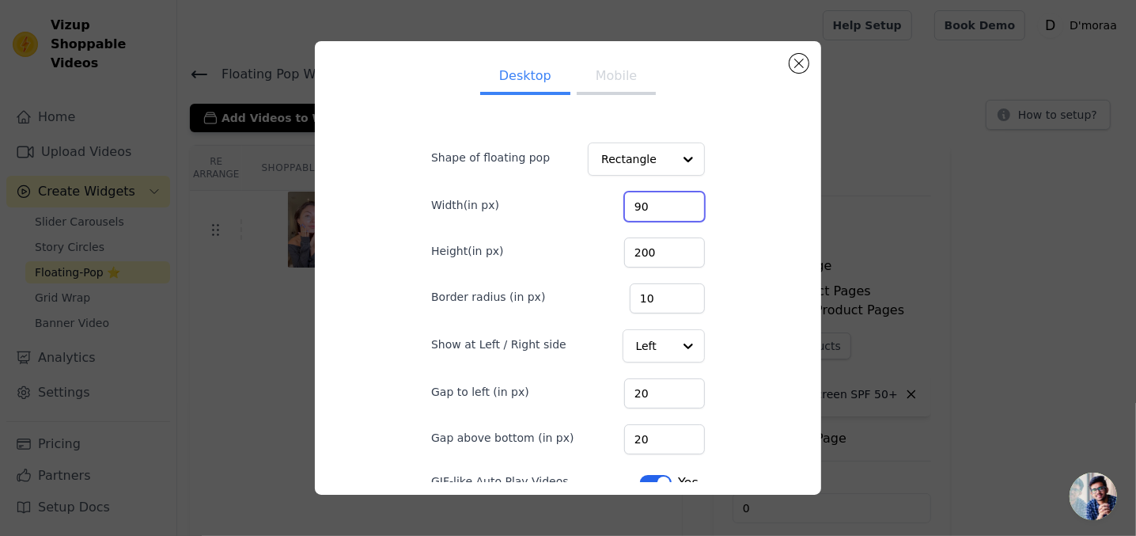
click at [635, 201] on input "90" at bounding box center [664, 206] width 81 height 30
type input "100"
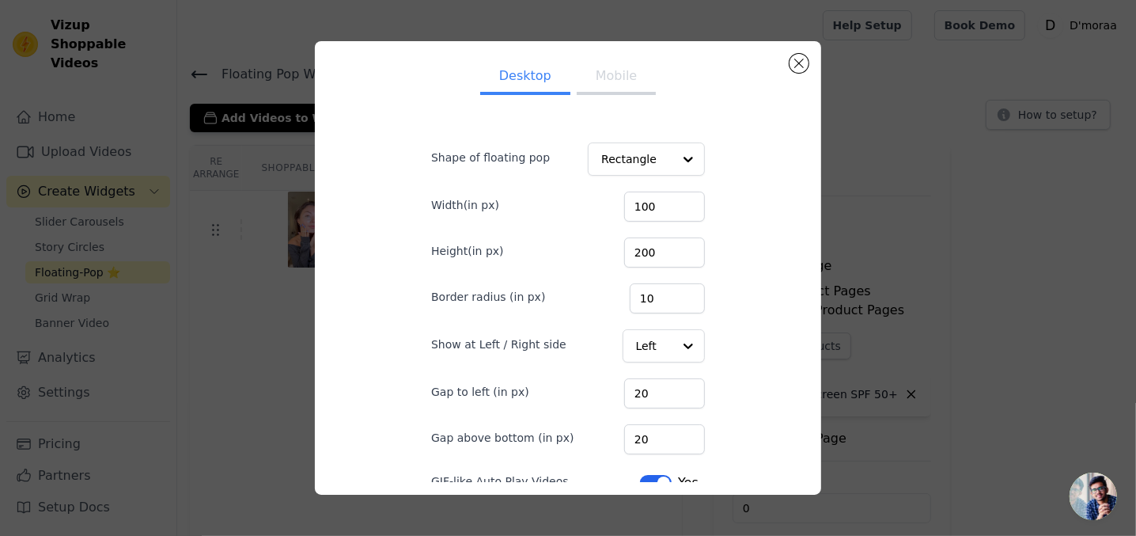
click at [753, 291] on div "Desktop Mobile Shape of floating pop Rectangle Width(in px) 100 Height(in px) 2…" at bounding box center [567, 268] width 481 height 429
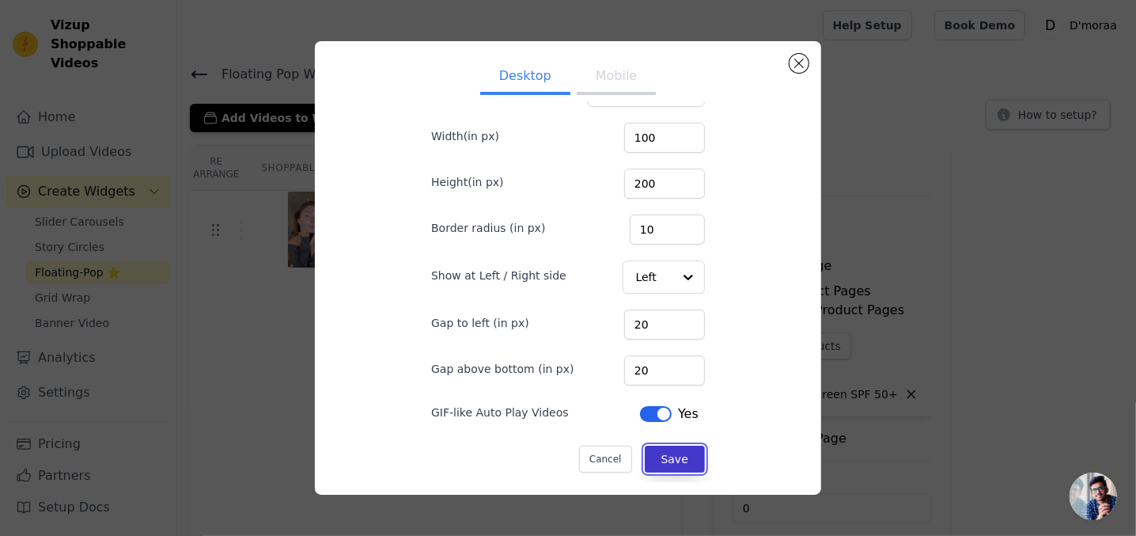
click at [673, 463] on button "Save" at bounding box center [675, 458] width 60 height 27
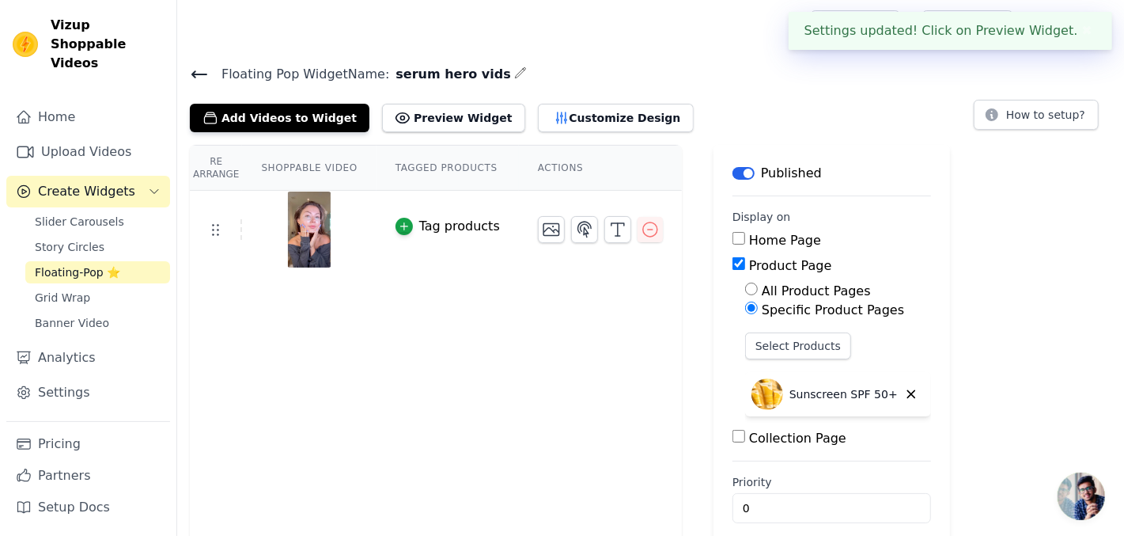
click at [200, 66] on icon at bounding box center [199, 74] width 19 height 19
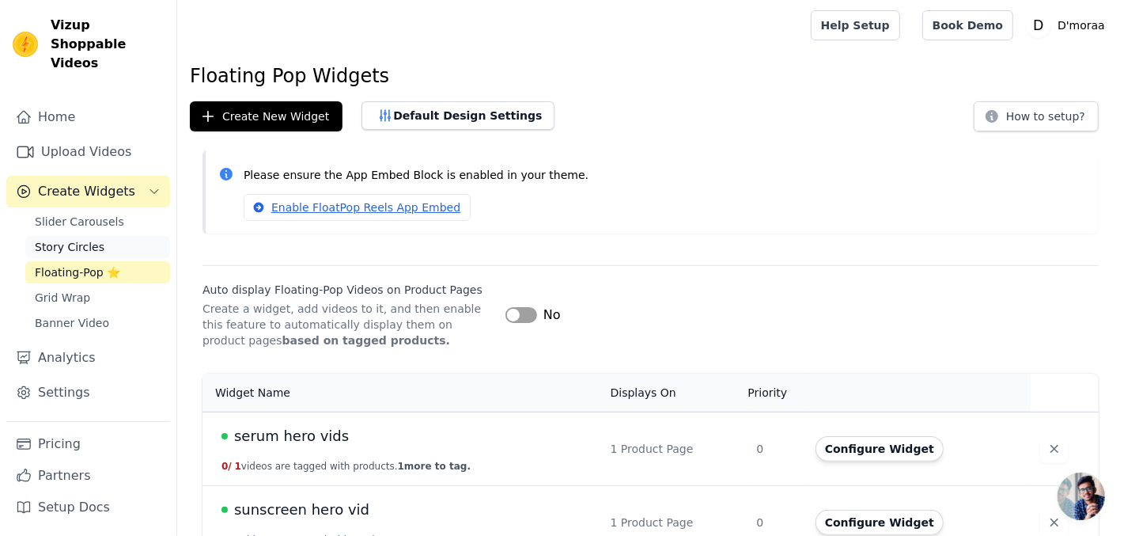
click at [115, 236] on link "Story Circles" at bounding box center [97, 247] width 145 height 22
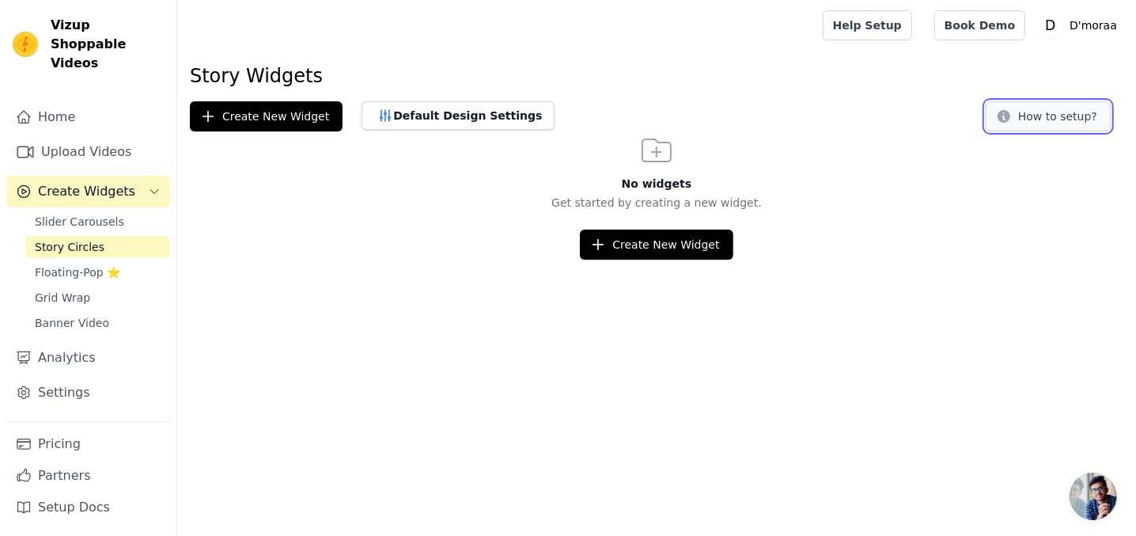
click at [1024, 119] on button "How to setup?" at bounding box center [1048, 116] width 125 height 30
click at [84, 290] on span "Grid Wrap" at bounding box center [62, 298] width 55 height 16
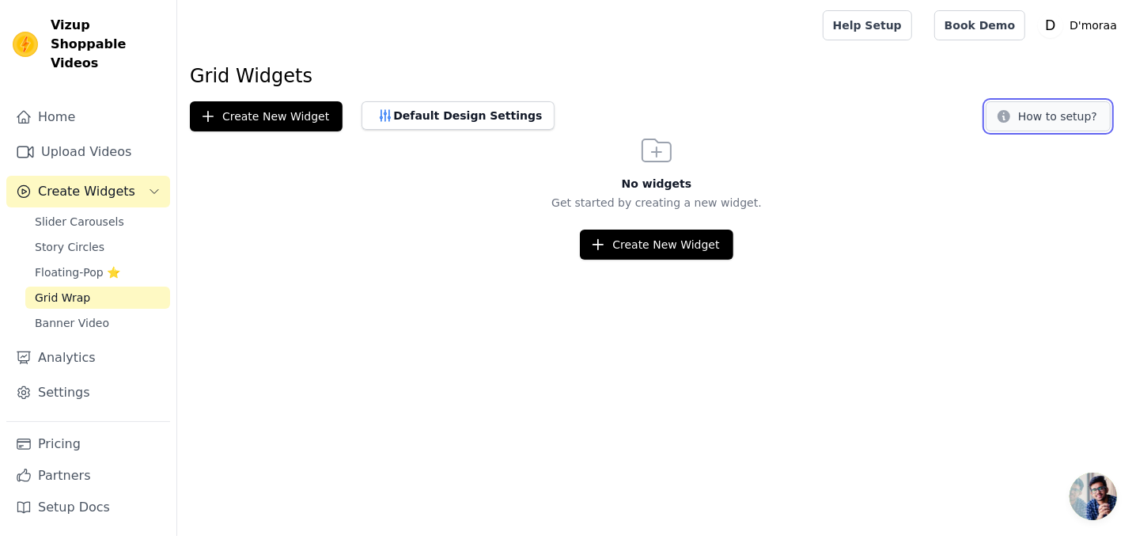
click at [1080, 119] on button "How to setup?" at bounding box center [1048, 116] width 125 height 30
click at [119, 312] on link "Banner Video" at bounding box center [97, 323] width 145 height 22
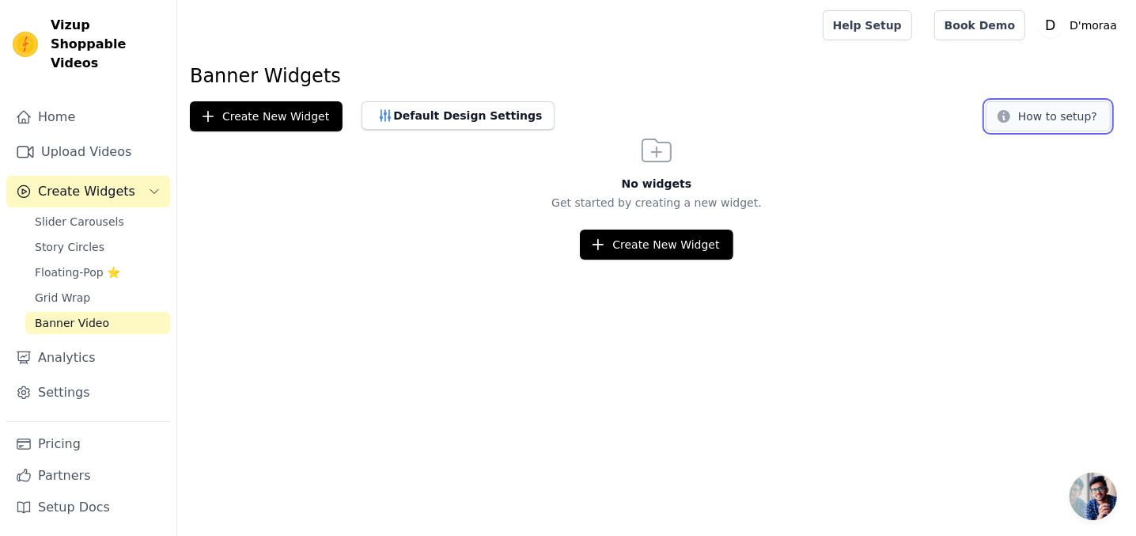
click at [1019, 125] on button "How to setup?" at bounding box center [1048, 116] width 125 height 30
